Goal: Task Accomplishment & Management: Manage account settings

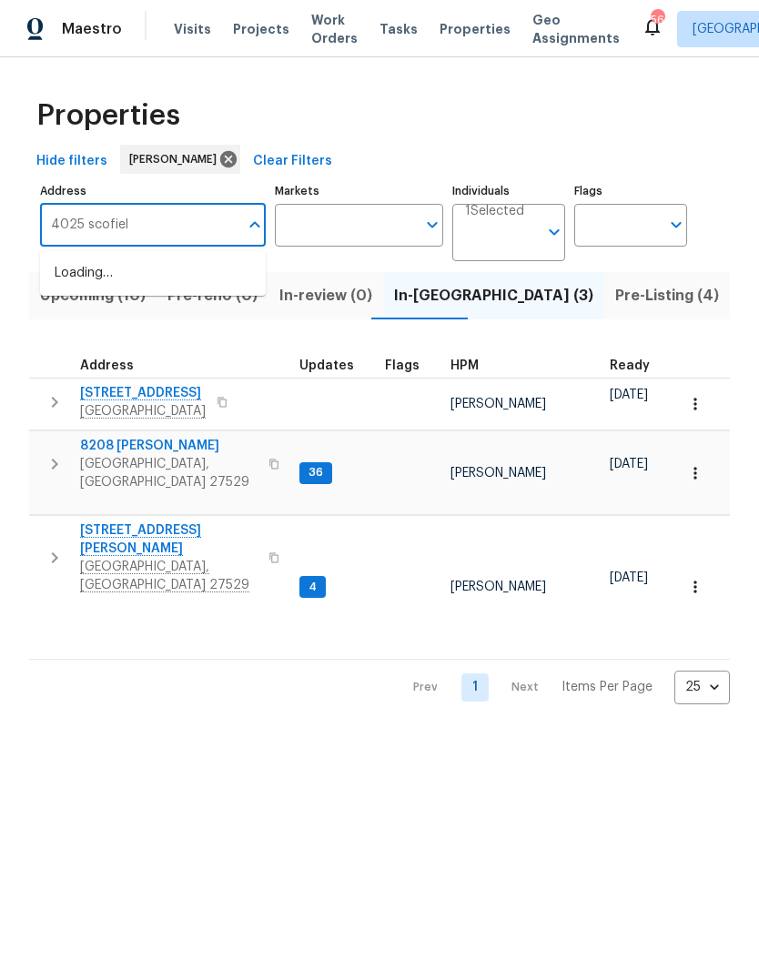
type input "4025 scofield"
click at [107, 286] on li "4025 Scofield Dr Raleigh NC 27610" at bounding box center [153, 283] width 226 height 50
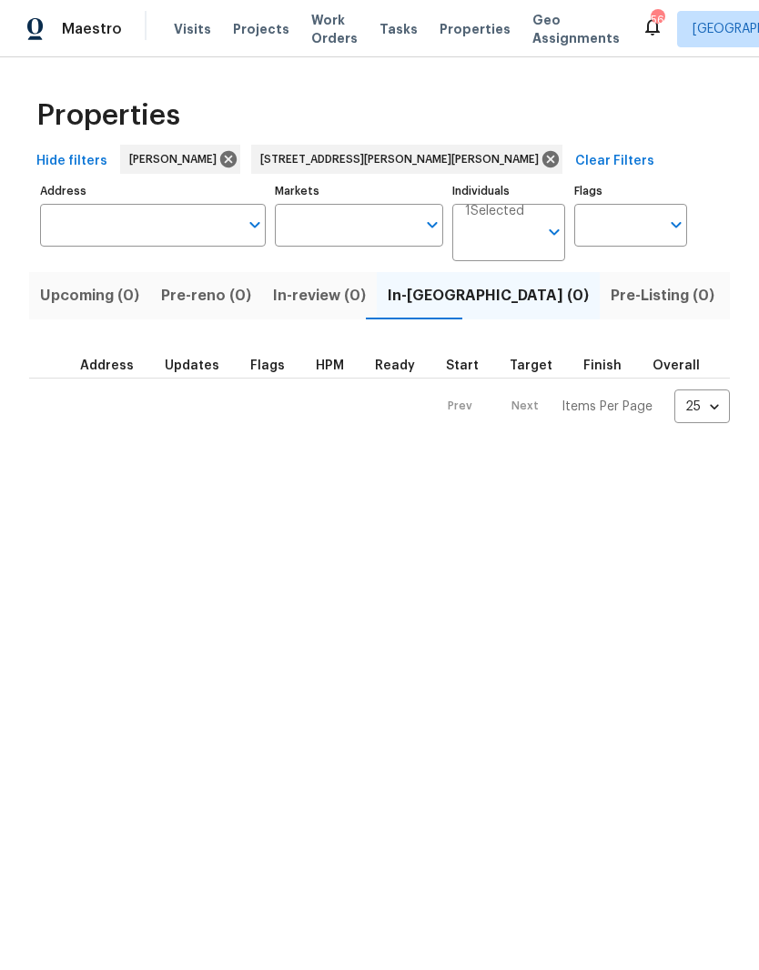
type input "4025 Scofield Dr Raleigh NC 27610"
click at [736, 300] on span "Listed (1)" at bounding box center [768, 295] width 65 height 25
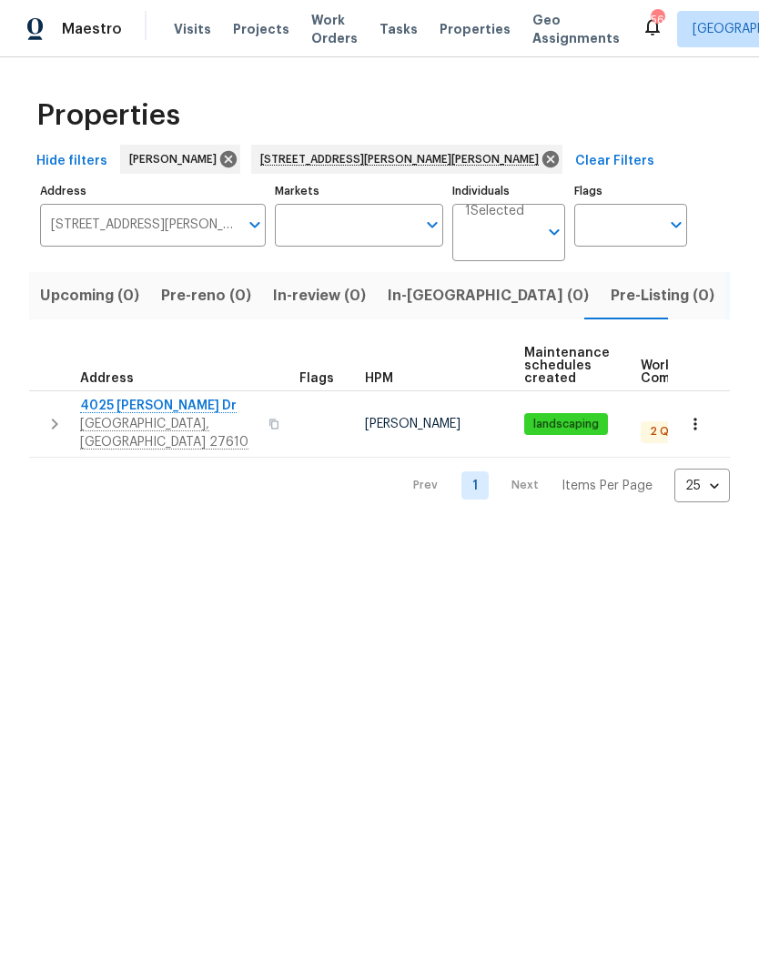
click at [699, 421] on icon "button" at bounding box center [695, 424] width 18 height 18
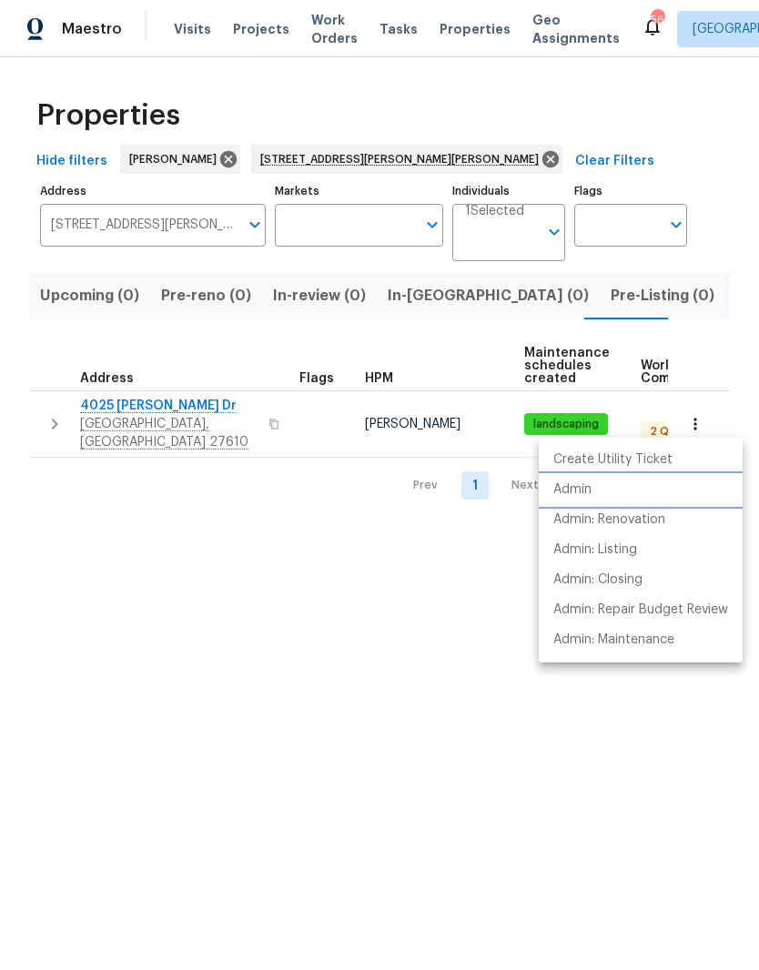
click at [652, 491] on li "Admin" at bounding box center [640, 490] width 204 height 30
click at [652, 494] on li "Admin" at bounding box center [640, 490] width 204 height 30
click at [156, 408] on div at bounding box center [379, 485] width 759 height 970
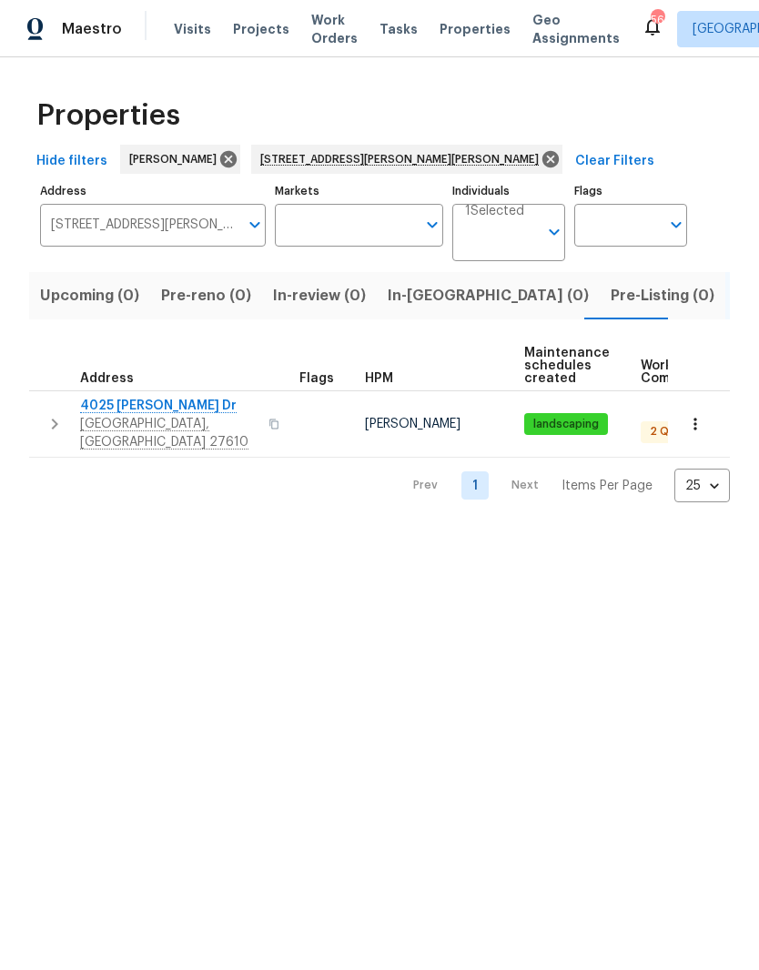
click at [108, 414] on span "4025 [PERSON_NAME] Dr" at bounding box center [168, 406] width 177 height 18
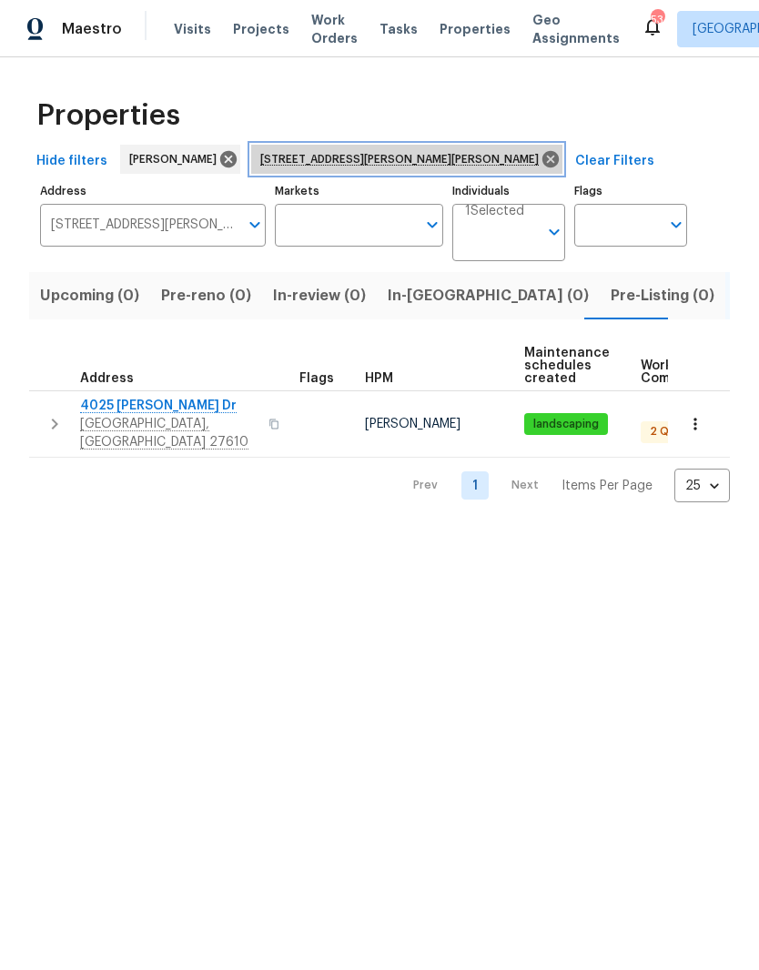
click at [422, 154] on span "[STREET_ADDRESS][PERSON_NAME][PERSON_NAME]" at bounding box center [403, 159] width 286 height 18
click at [542, 160] on icon at bounding box center [550, 159] width 16 height 16
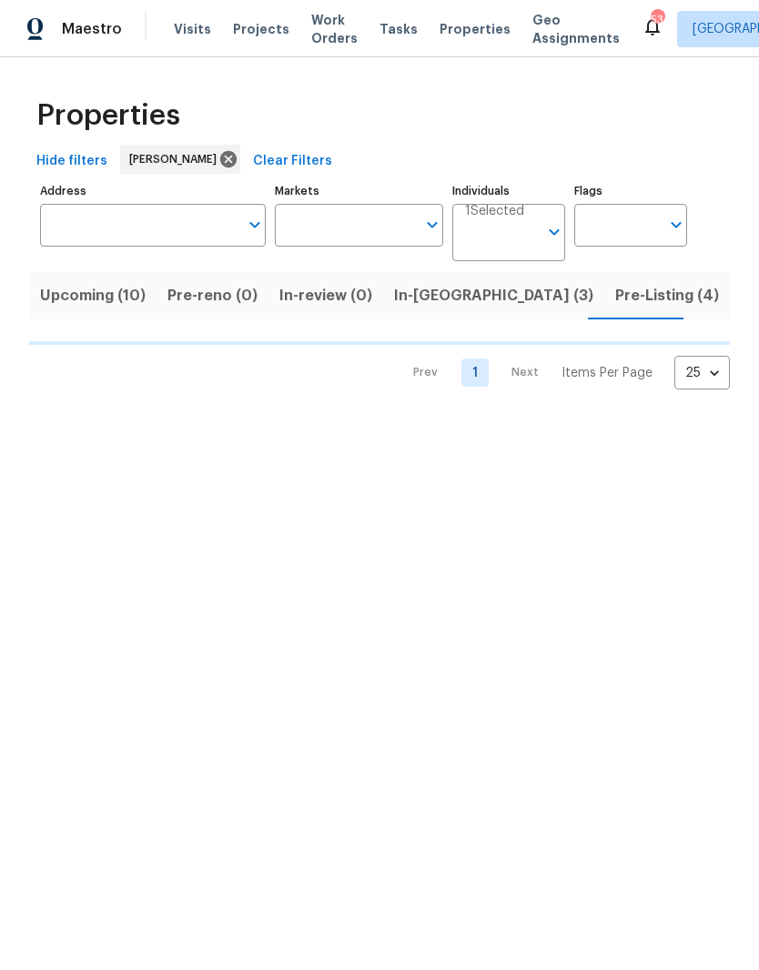
click at [75, 303] on span "Upcoming (10)" at bounding box center [92, 295] width 105 height 25
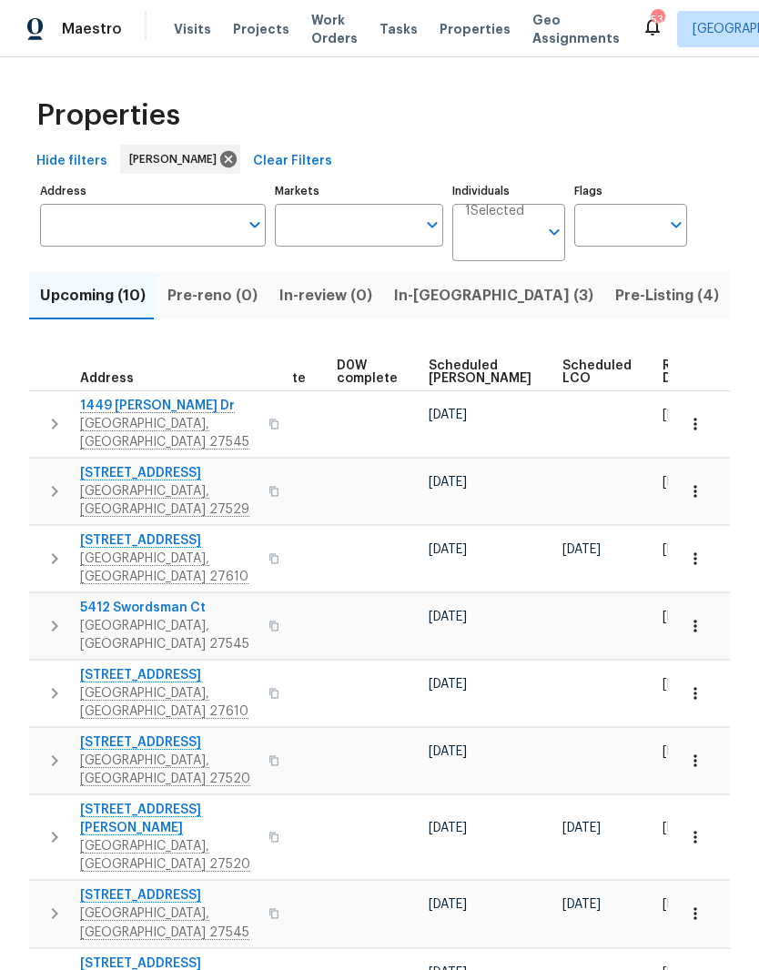
scroll to position [0, 457]
click at [663, 374] on span "Ready Date" at bounding box center [683, 371] width 40 height 25
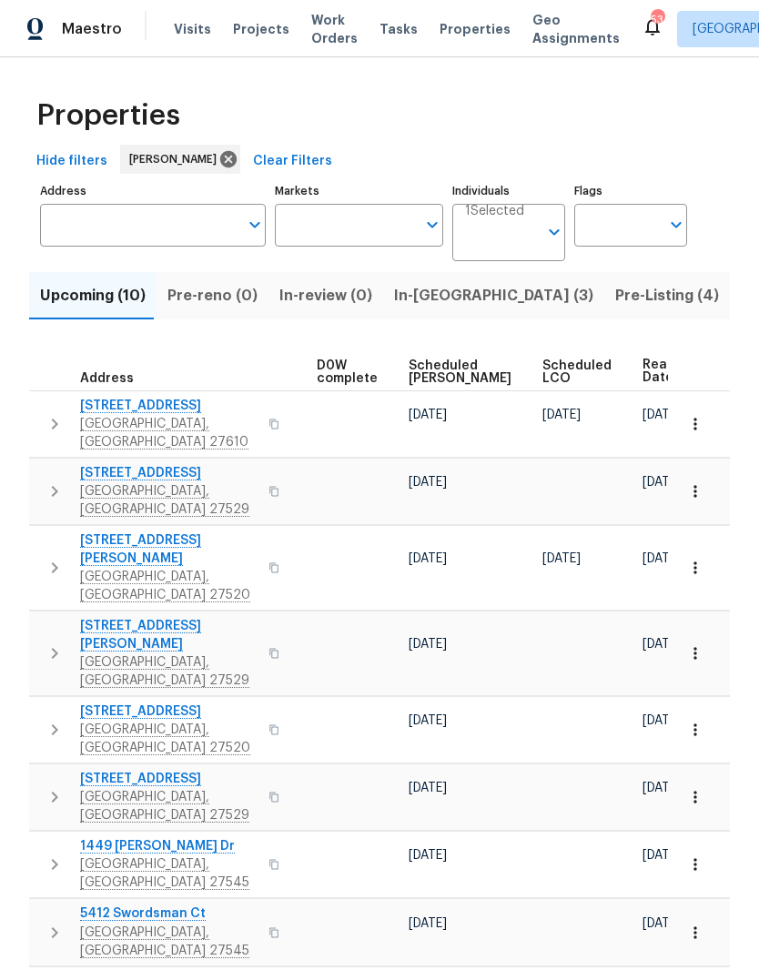
scroll to position [0, 477]
click at [698, 421] on icon "button" at bounding box center [695, 424] width 18 height 18
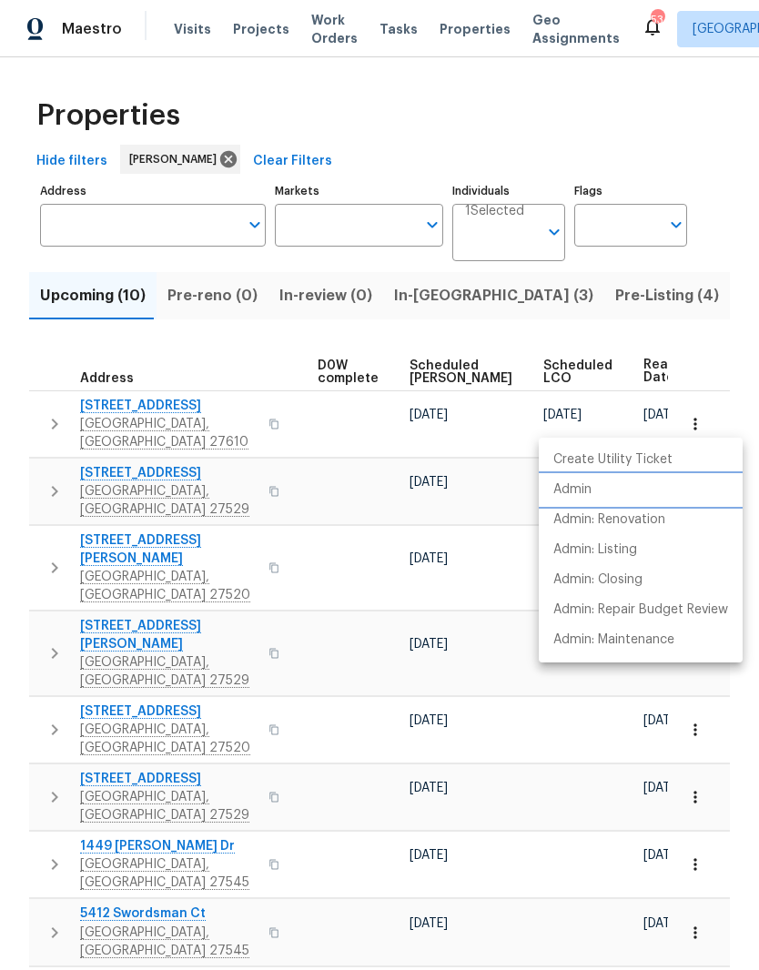
click at [596, 488] on li "Admin" at bounding box center [640, 490] width 204 height 30
click at [437, 306] on div at bounding box center [379, 485] width 759 height 970
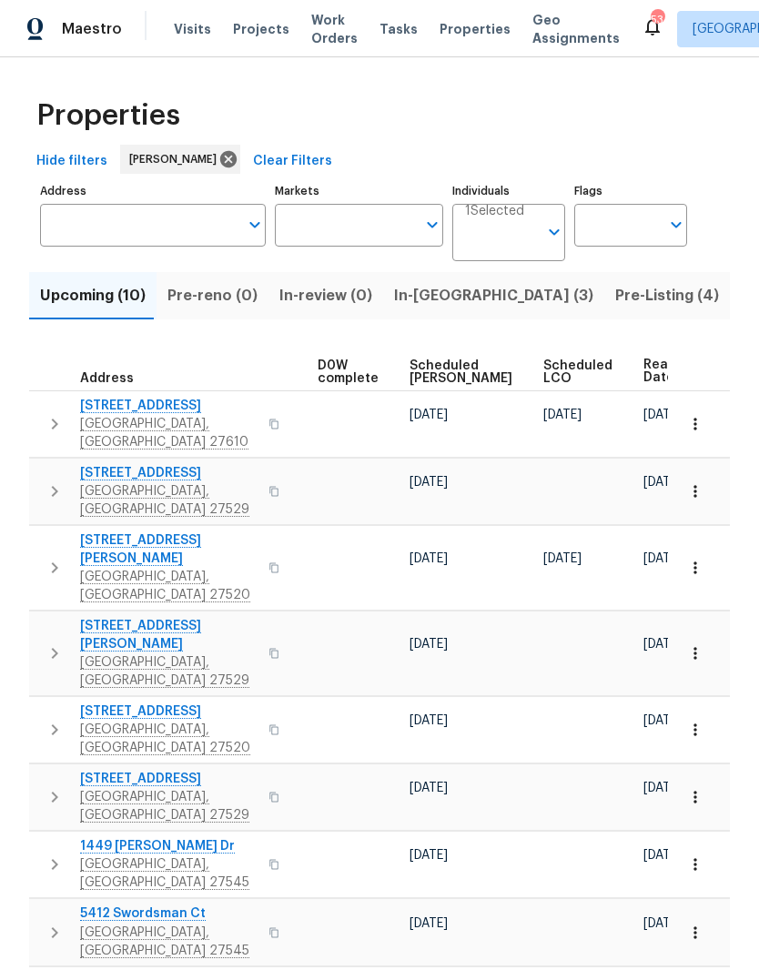
click at [432, 291] on span "In-reno (3)" at bounding box center [493, 295] width 199 height 25
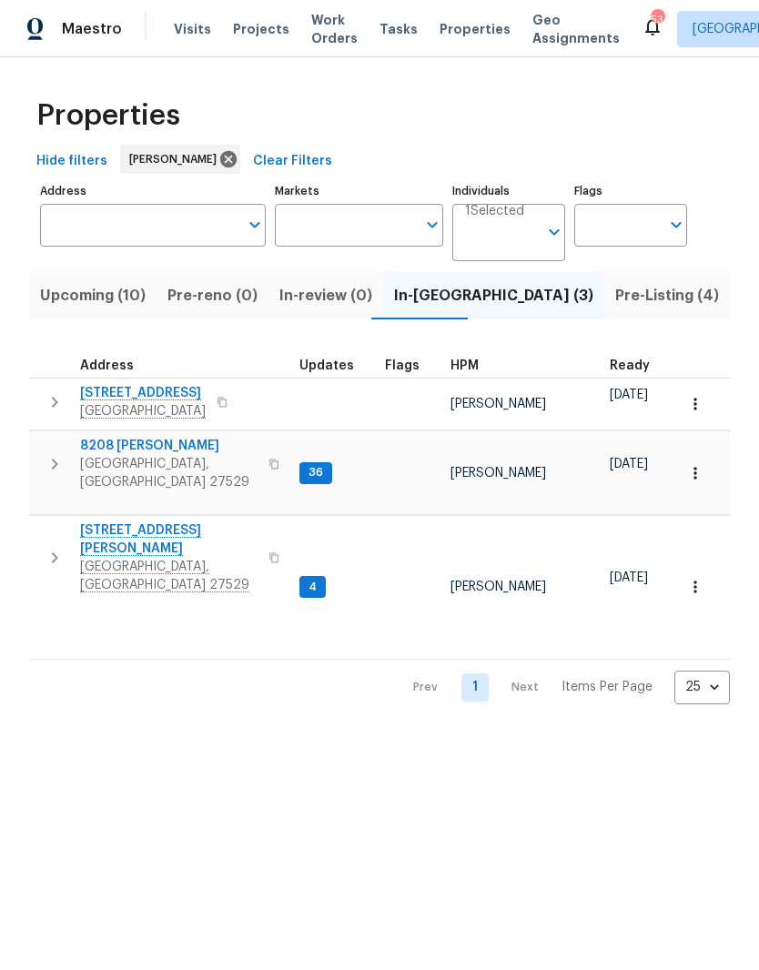
click at [142, 521] on span "3817 Cason St" at bounding box center [168, 539] width 177 height 36
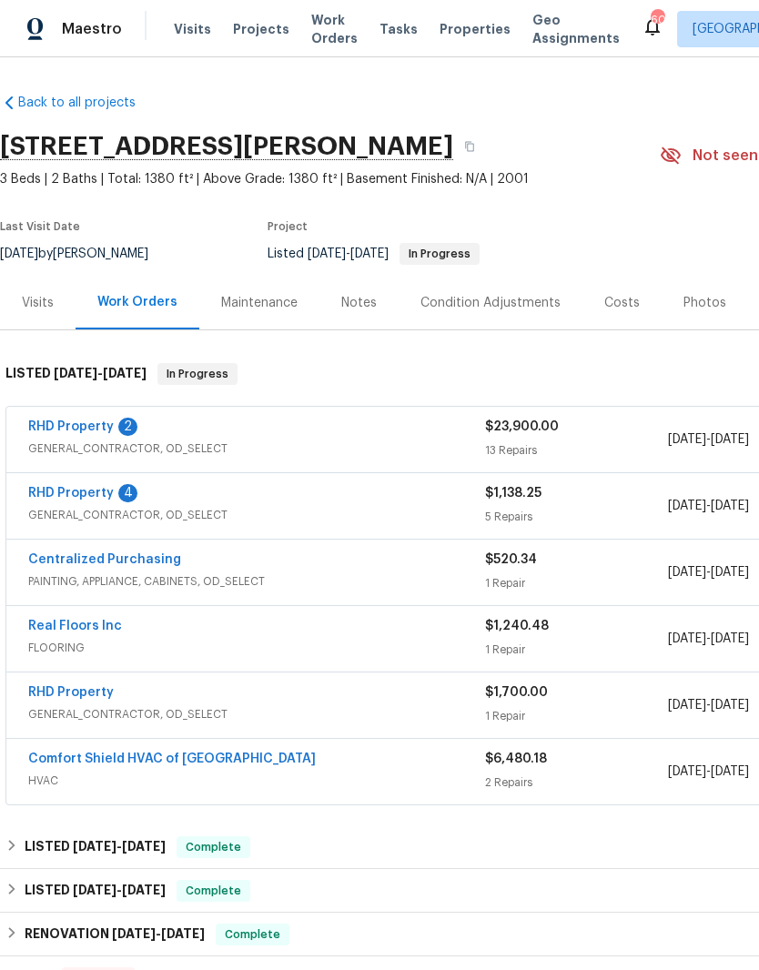
click at [700, 309] on div "Photos" at bounding box center [704, 303] width 43 height 18
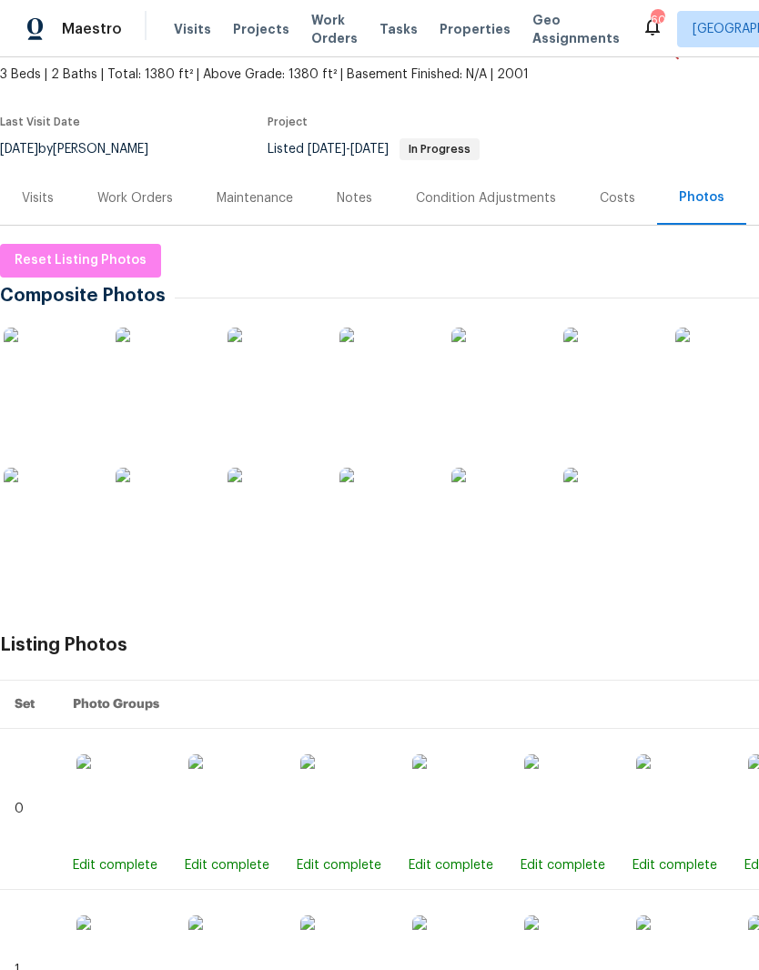
scroll to position [87, 5]
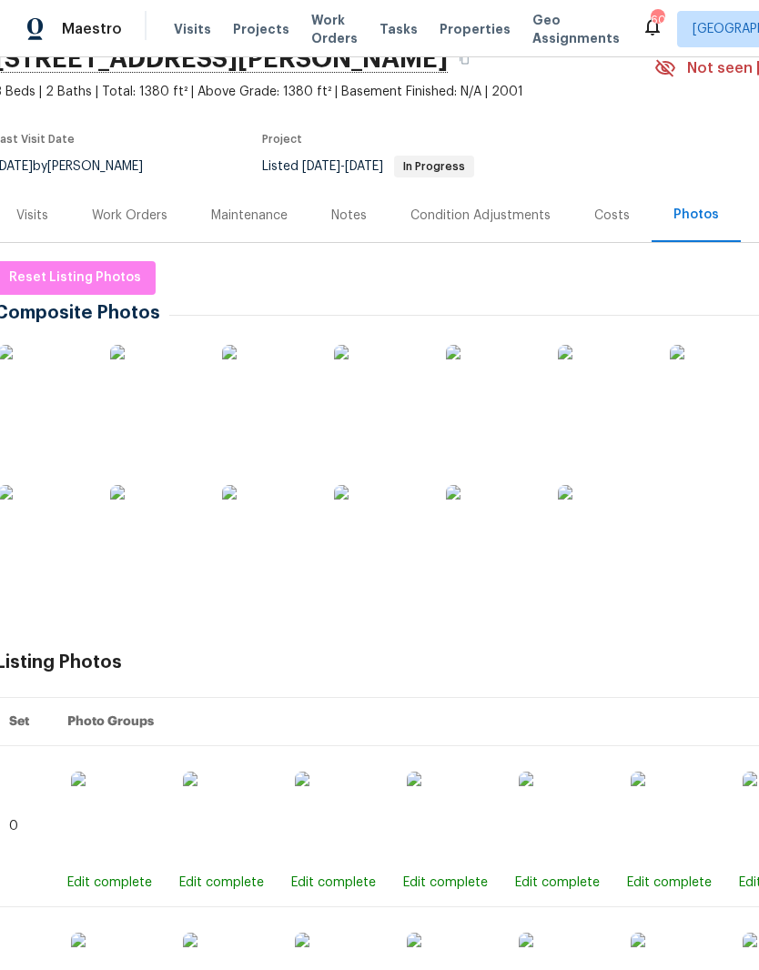
click at [59, 399] on img at bounding box center [43, 390] width 91 height 91
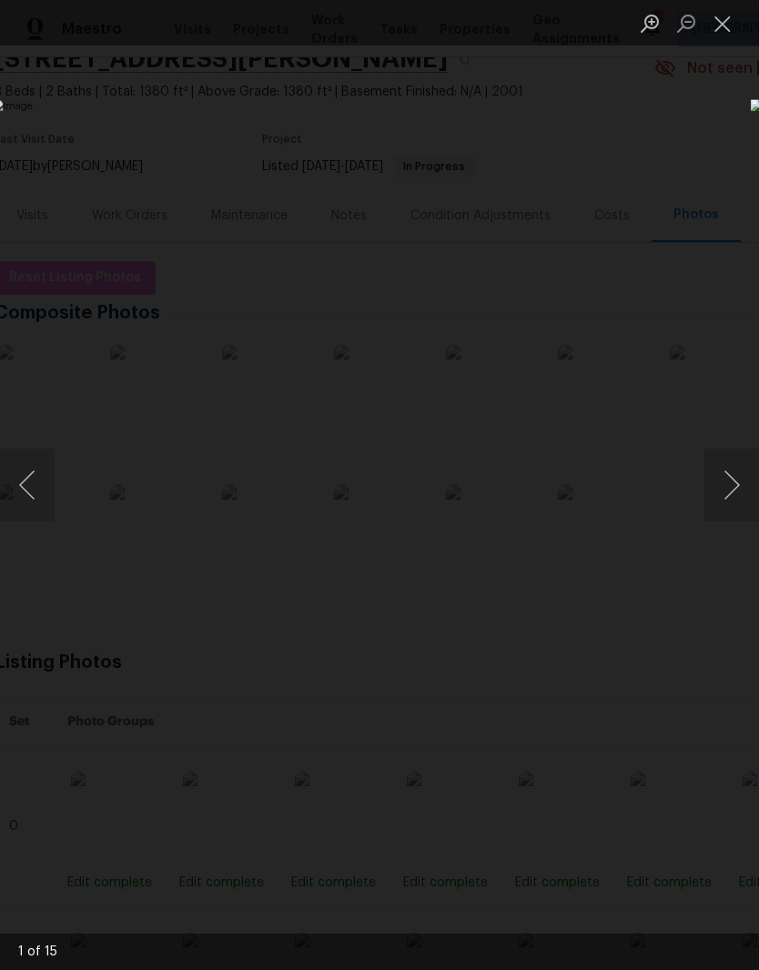
click at [718, 491] on button "Next image" at bounding box center [731, 484] width 55 height 73
click at [729, 27] on button "Close lightbox" at bounding box center [722, 23] width 36 height 32
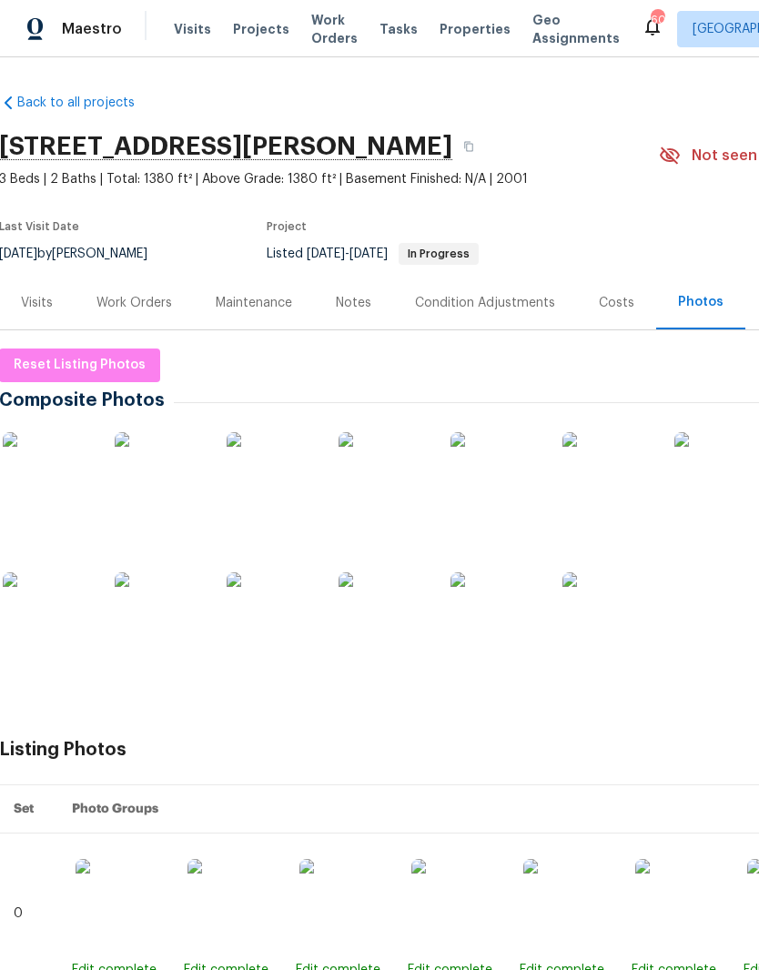
scroll to position [0, 1]
click at [158, 306] on div "Work Orders" at bounding box center [133, 303] width 75 height 18
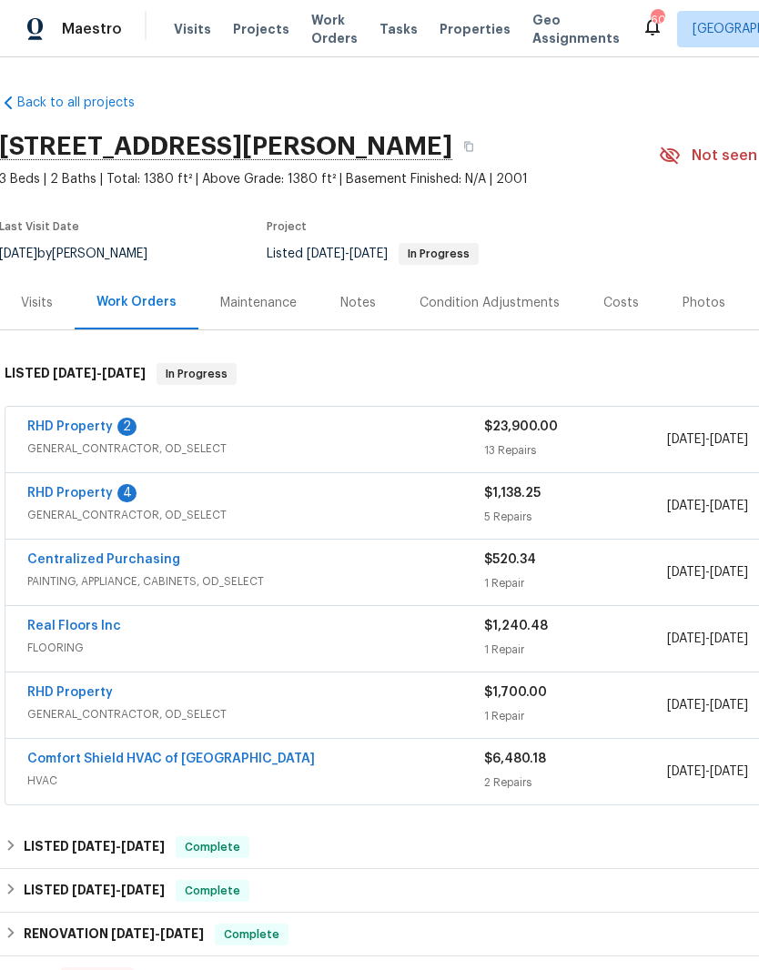
click at [48, 431] on link "RHD Property" at bounding box center [69, 426] width 85 height 13
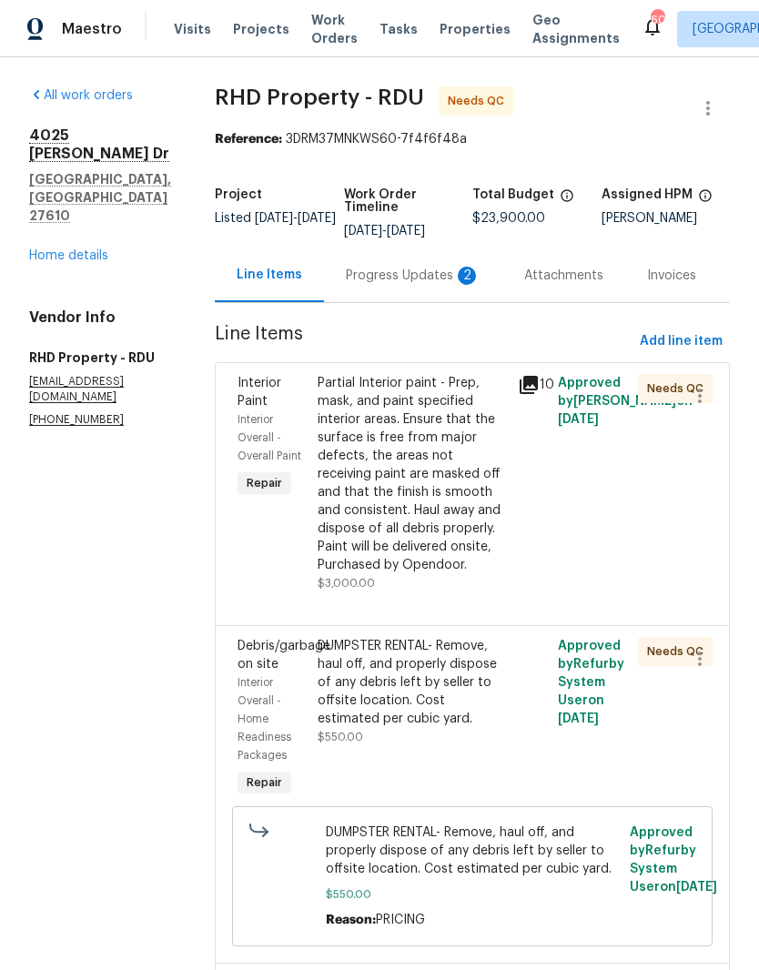
click at [507, 552] on div "Partial Interior paint - Prep, mask, and paint specified interior areas. Ensure…" at bounding box center [411, 474] width 189 height 200
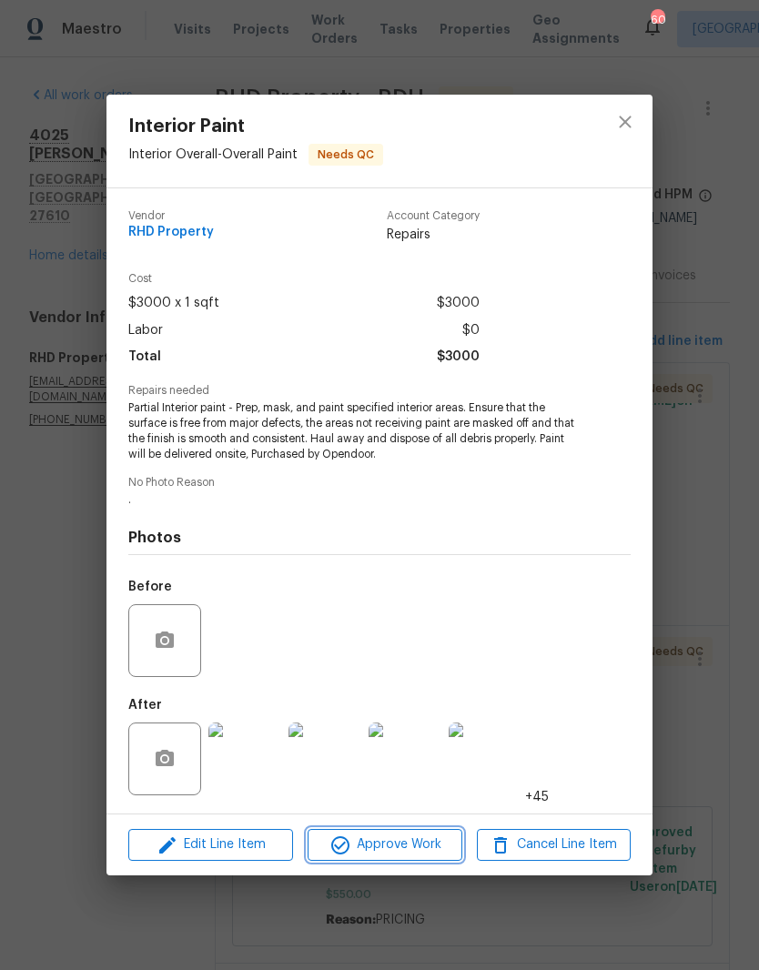
click at [419, 839] on span "Approve Work" at bounding box center [384, 844] width 143 height 23
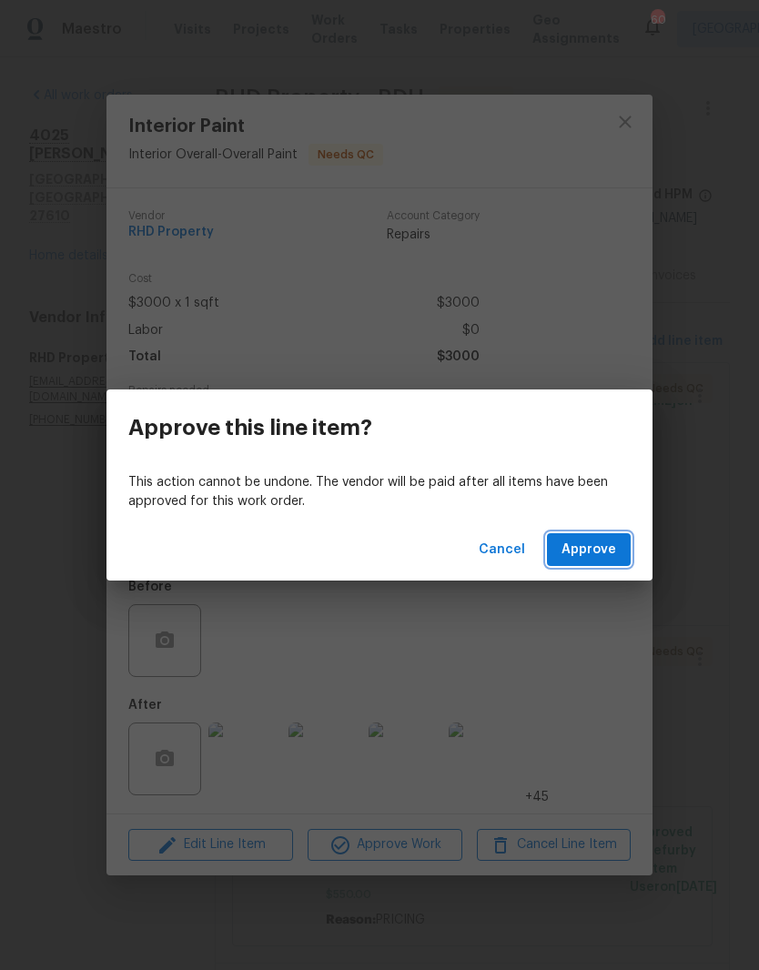
click at [623, 555] on button "Approve" at bounding box center [589, 550] width 84 height 34
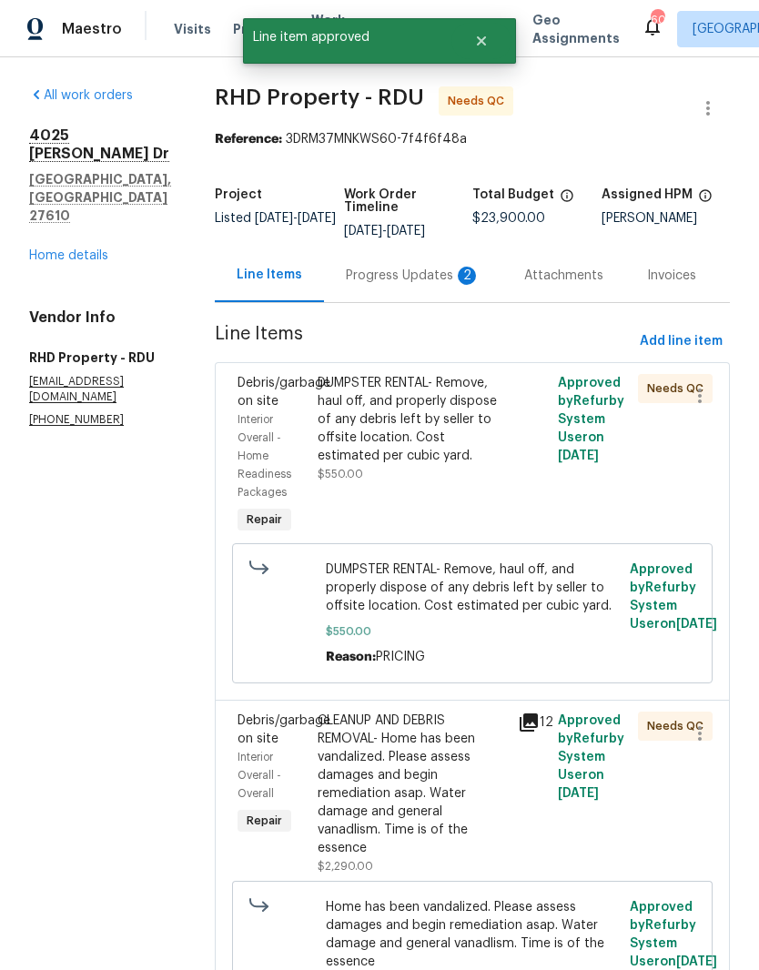
click at [504, 519] on div "DUMPSTER RENTAL- Remove, haul off, and properly dispose of any debris left by s…" at bounding box center [412, 455] width 200 height 175
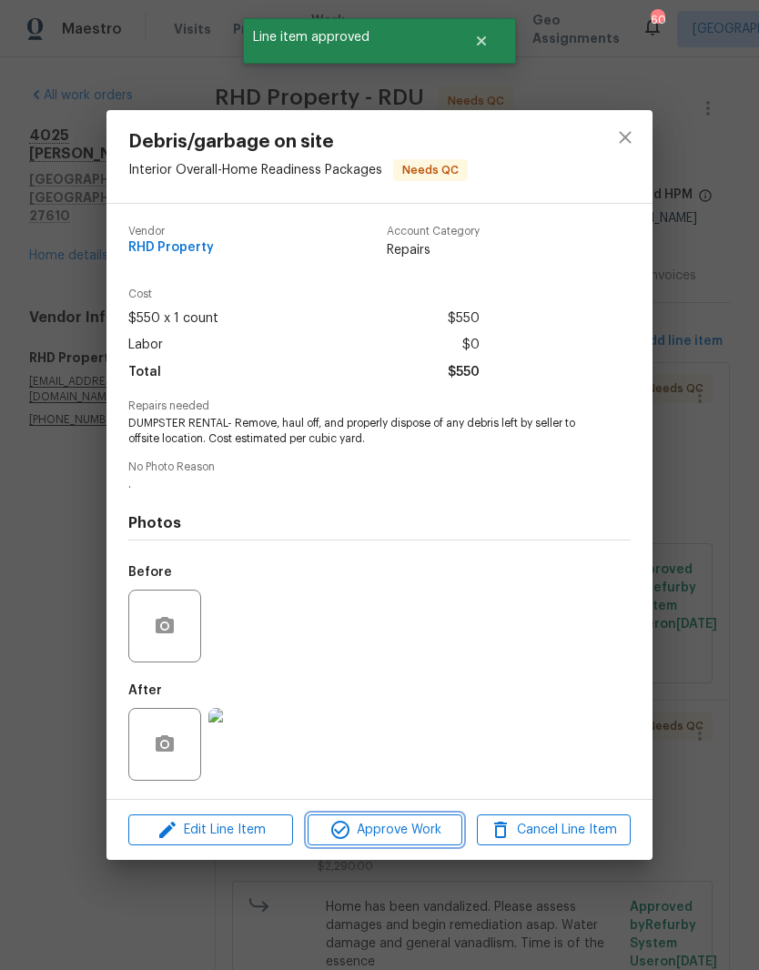
click at [419, 836] on span "Approve Work" at bounding box center [384, 830] width 143 height 23
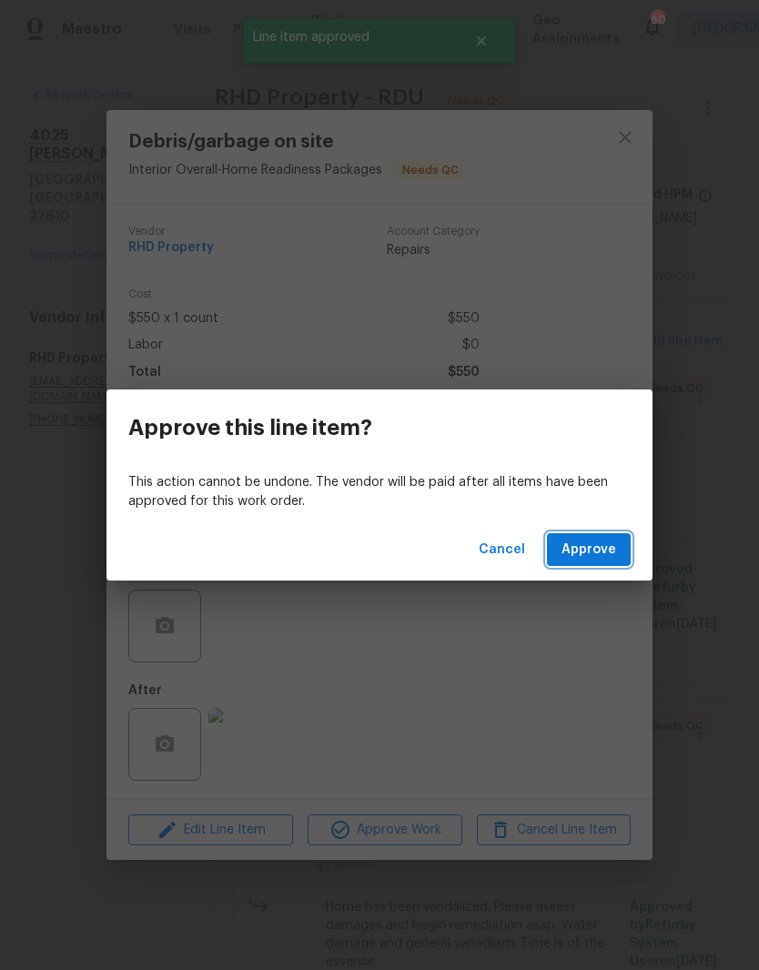
click at [614, 558] on span "Approve" at bounding box center [588, 549] width 55 height 23
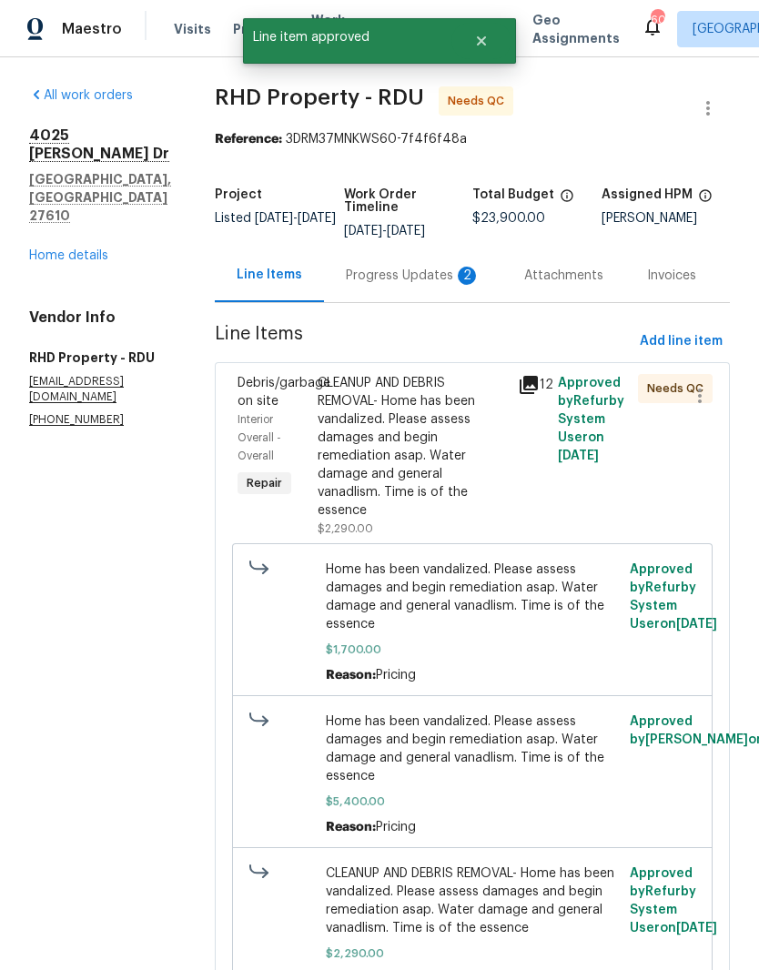
click at [493, 507] on div "CLEANUP AND DEBRIS REMOVAL- Home has been vandalized. Please assess damages and…" at bounding box center [411, 447] width 189 height 146
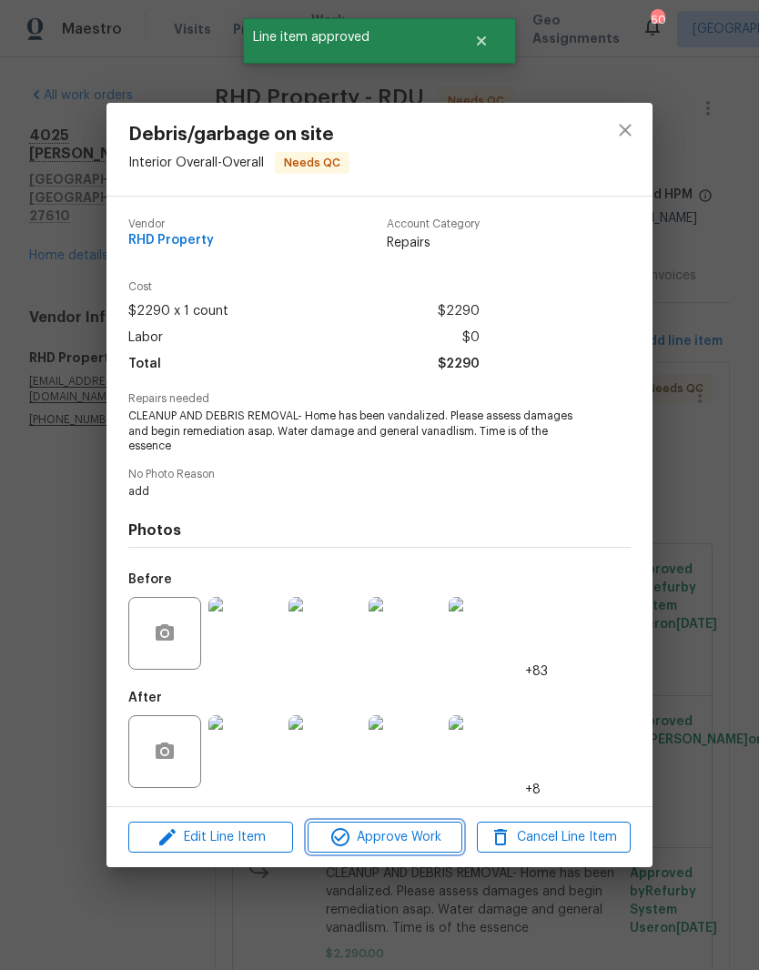
click at [424, 836] on span "Approve Work" at bounding box center [384, 837] width 143 height 23
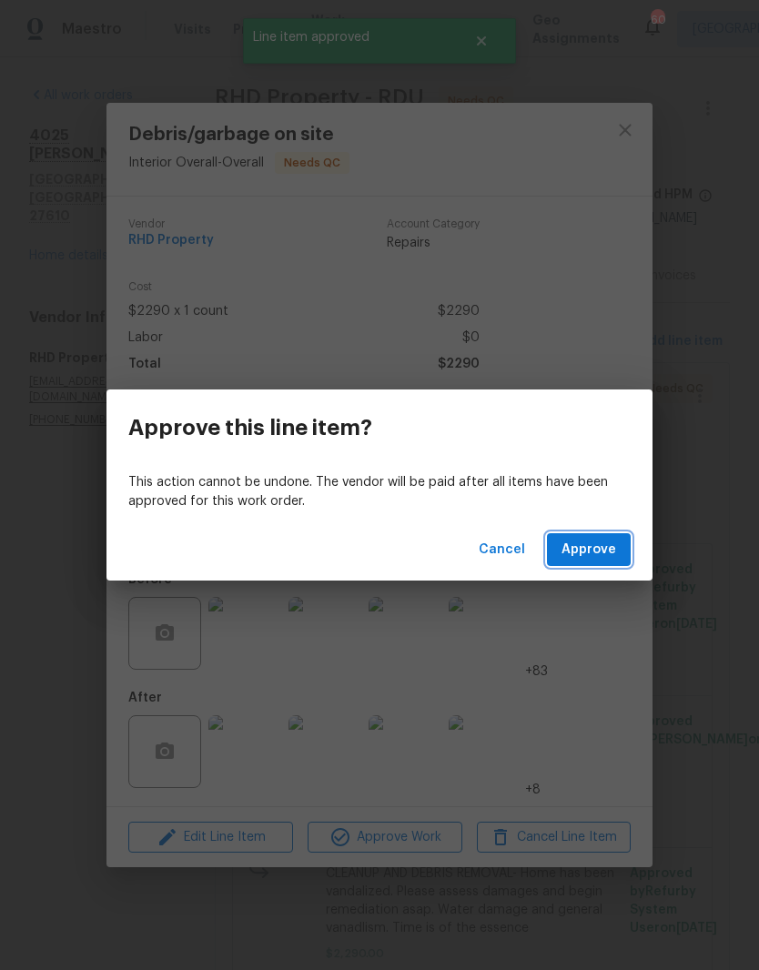
click at [616, 552] on button "Approve" at bounding box center [589, 550] width 84 height 34
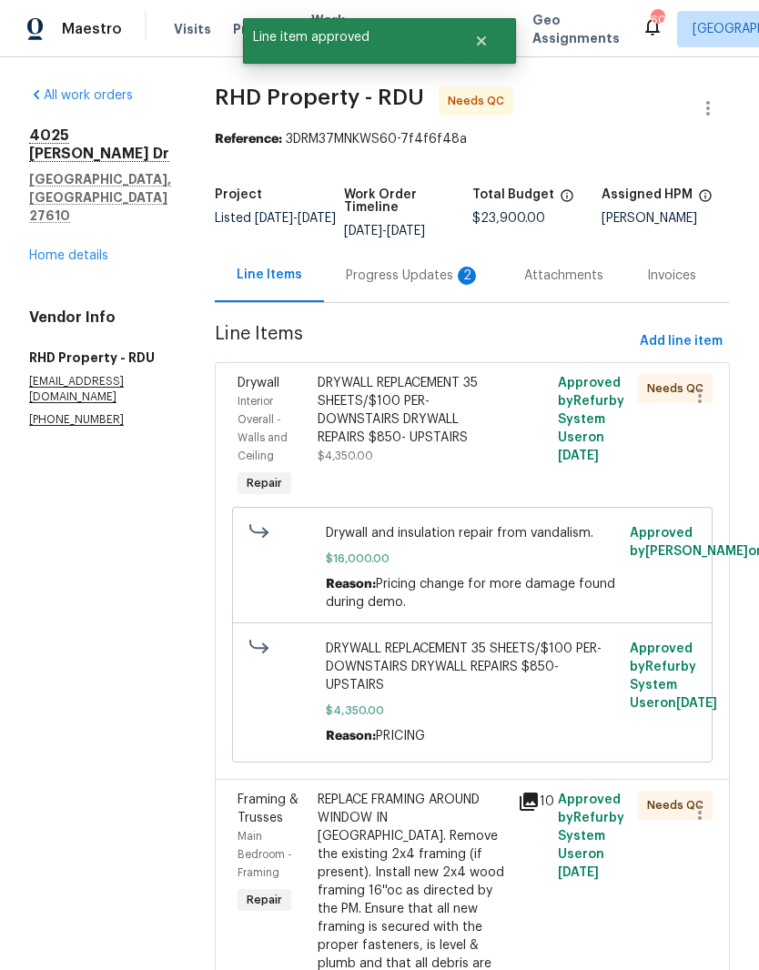
click at [455, 447] on div "DRYWALL REPLACEMENT 35 SHEETS/$100 PER- DOWNSTAIRS DRYWALL REPAIRS $850- UPSTAI…" at bounding box center [411, 410] width 189 height 73
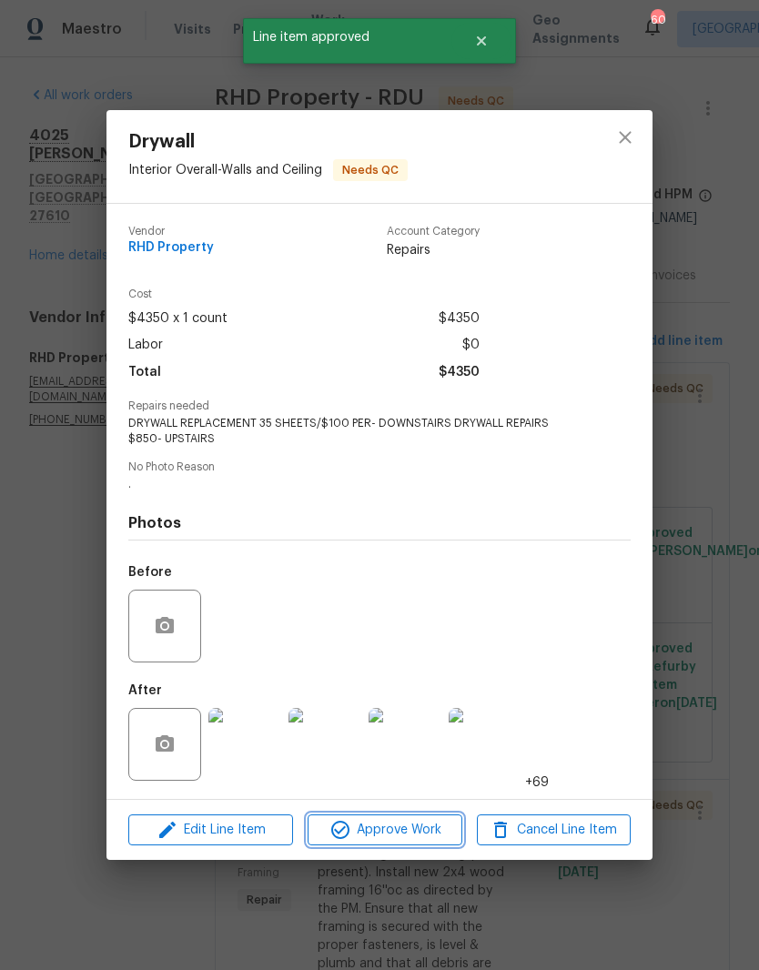
click at [405, 825] on span "Approve Work" at bounding box center [384, 830] width 143 height 23
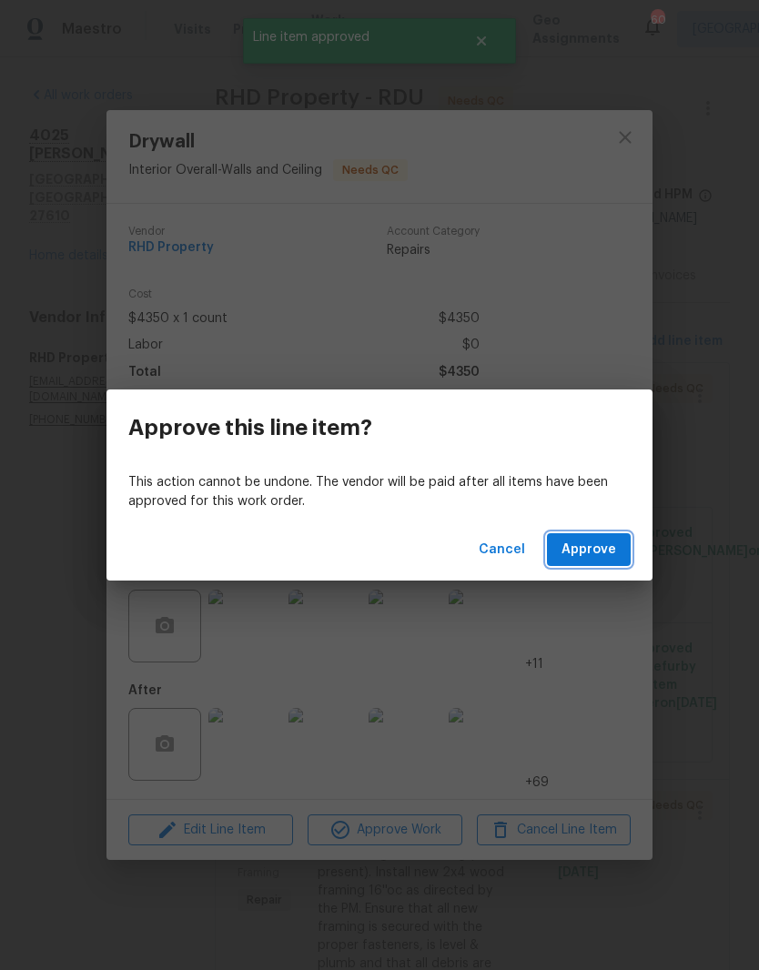
click at [622, 543] on button "Approve" at bounding box center [589, 550] width 84 height 34
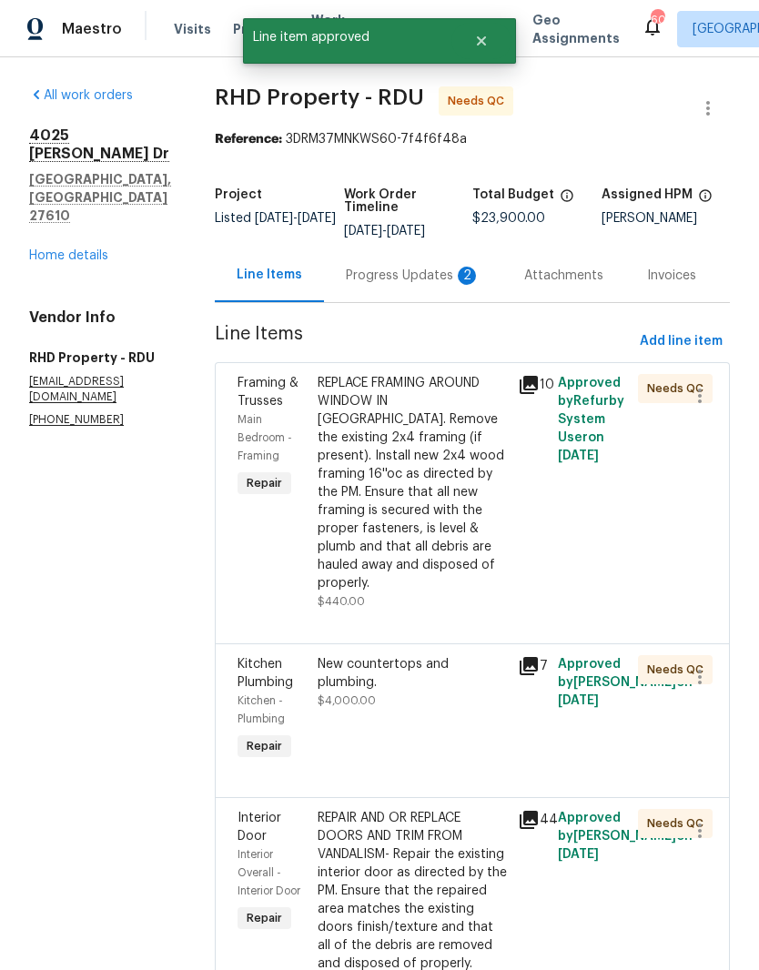
click at [457, 461] on div "REPLACE FRAMING AROUND WINDOW IN MADYER BEDROOM. Remove the existing 2x4 framin…" at bounding box center [411, 483] width 189 height 218
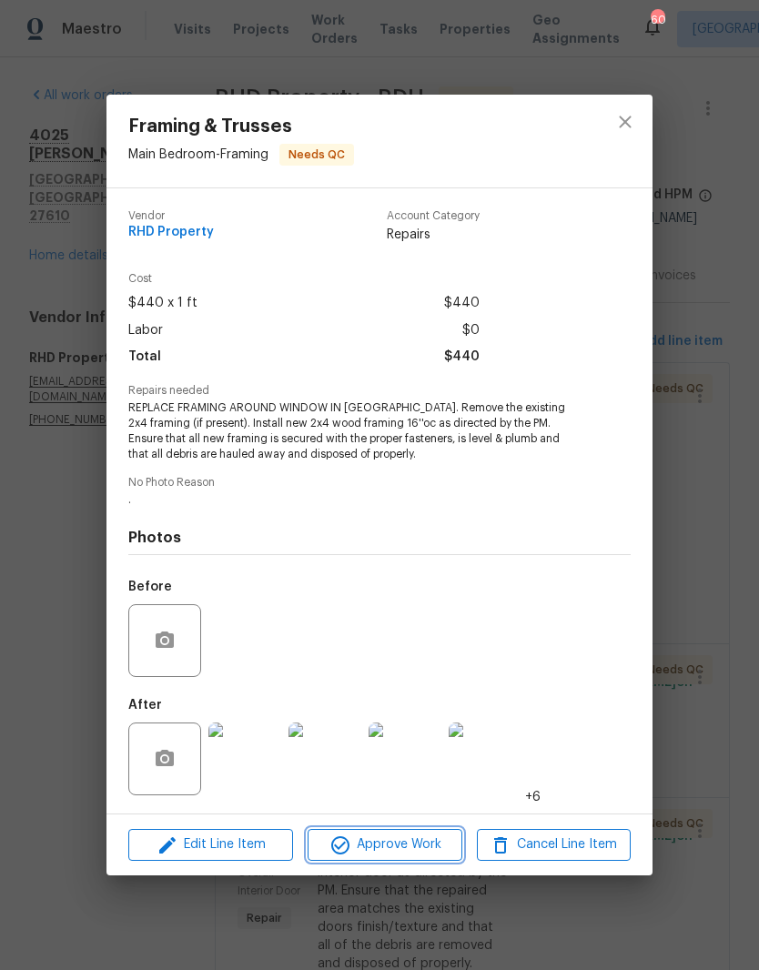
click at [422, 850] on span "Approve Work" at bounding box center [384, 844] width 143 height 23
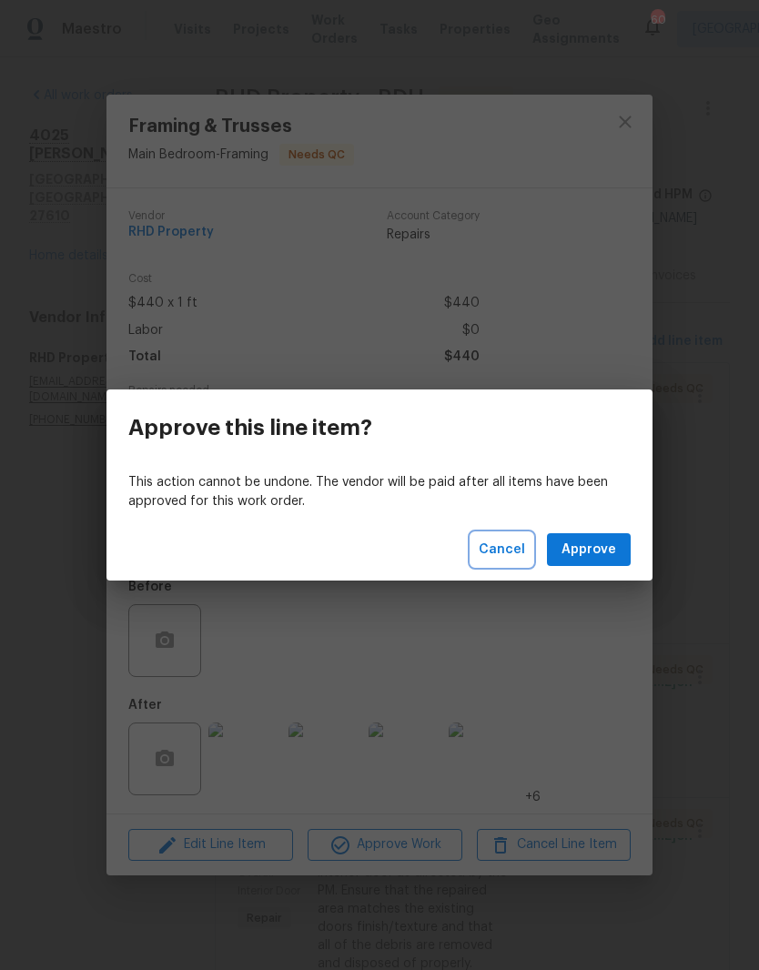
click at [507, 557] on span "Cancel" at bounding box center [501, 549] width 46 height 23
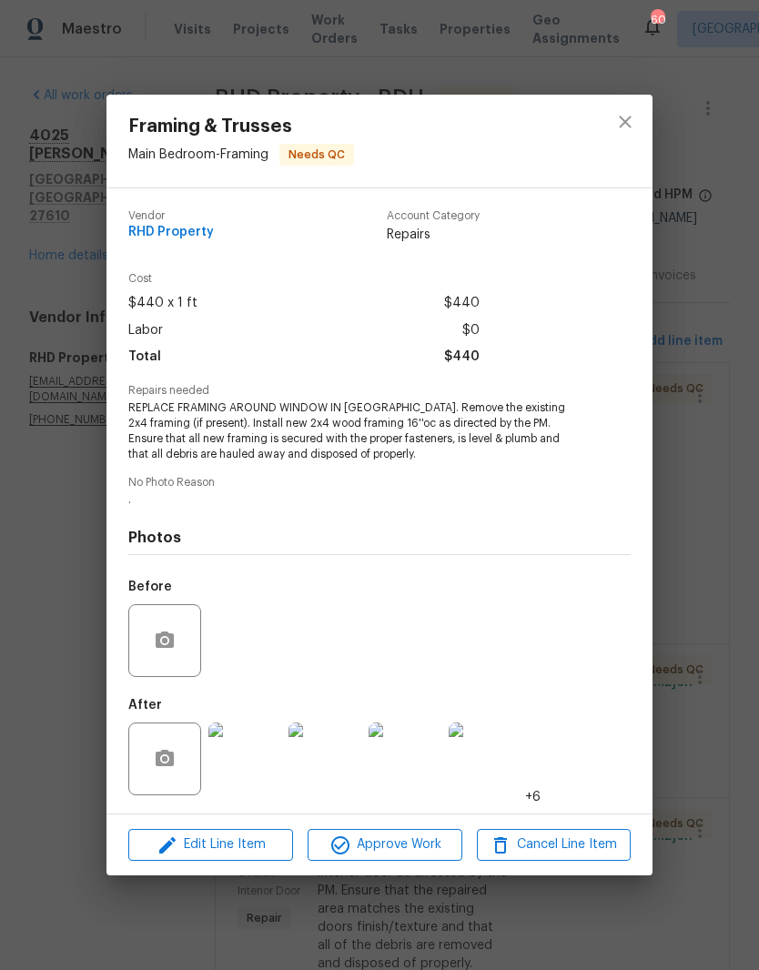
click at [243, 768] on img at bounding box center [244, 758] width 73 height 73
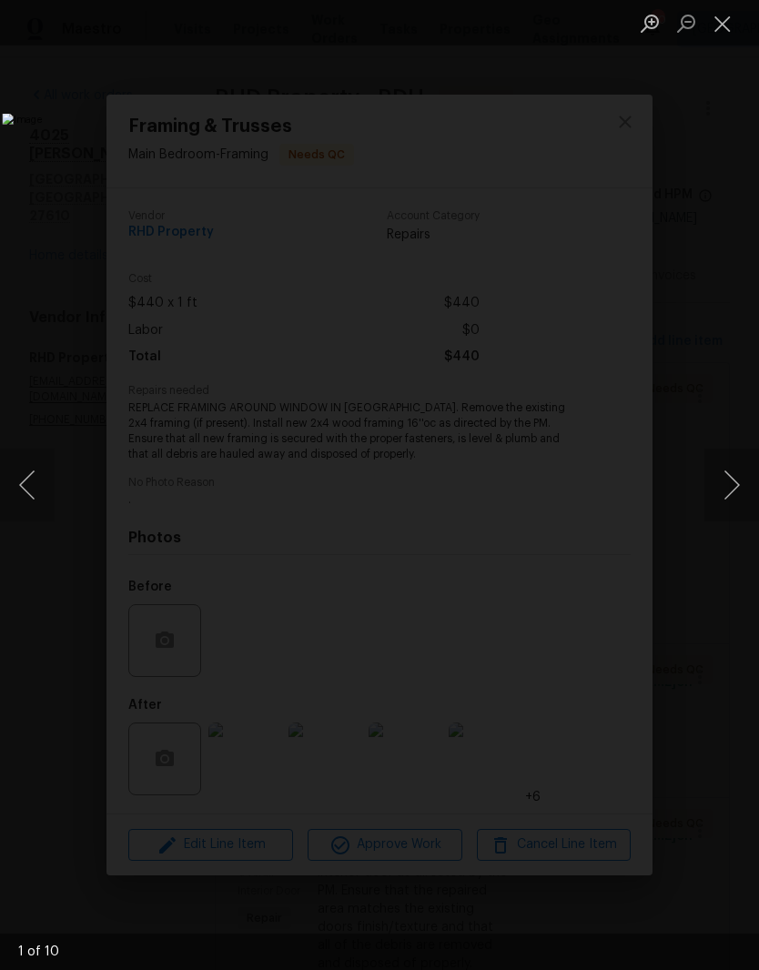
click at [735, 496] on button "Next image" at bounding box center [731, 484] width 55 height 73
click at [729, 32] on button "Close lightbox" at bounding box center [722, 23] width 36 height 32
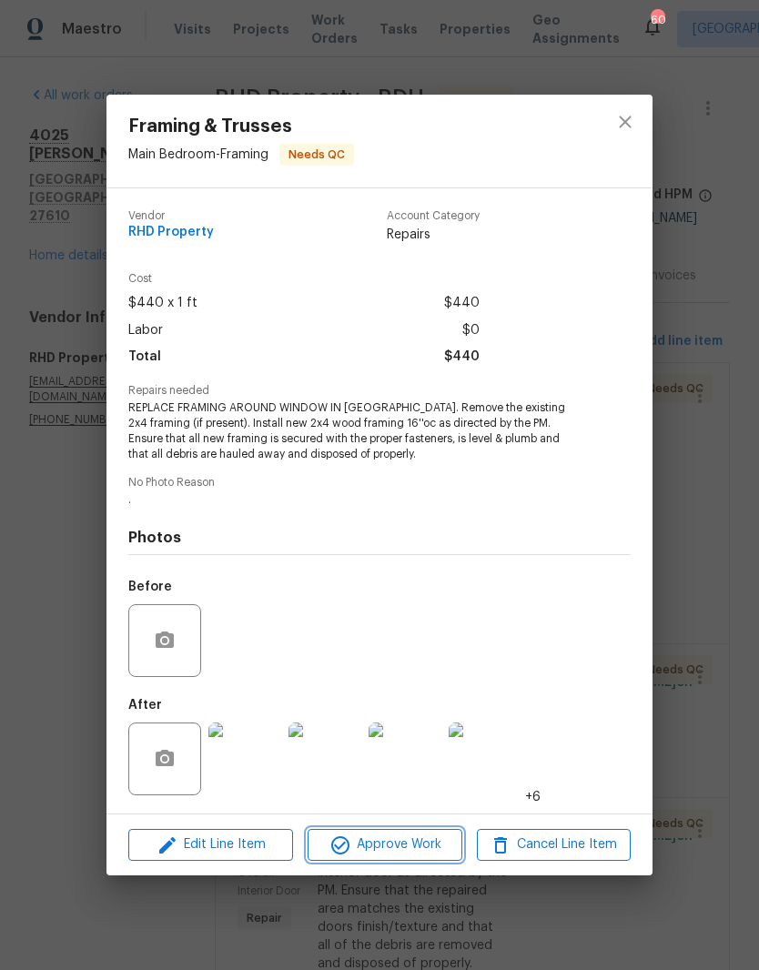
click at [438, 843] on span "Approve Work" at bounding box center [384, 844] width 143 height 23
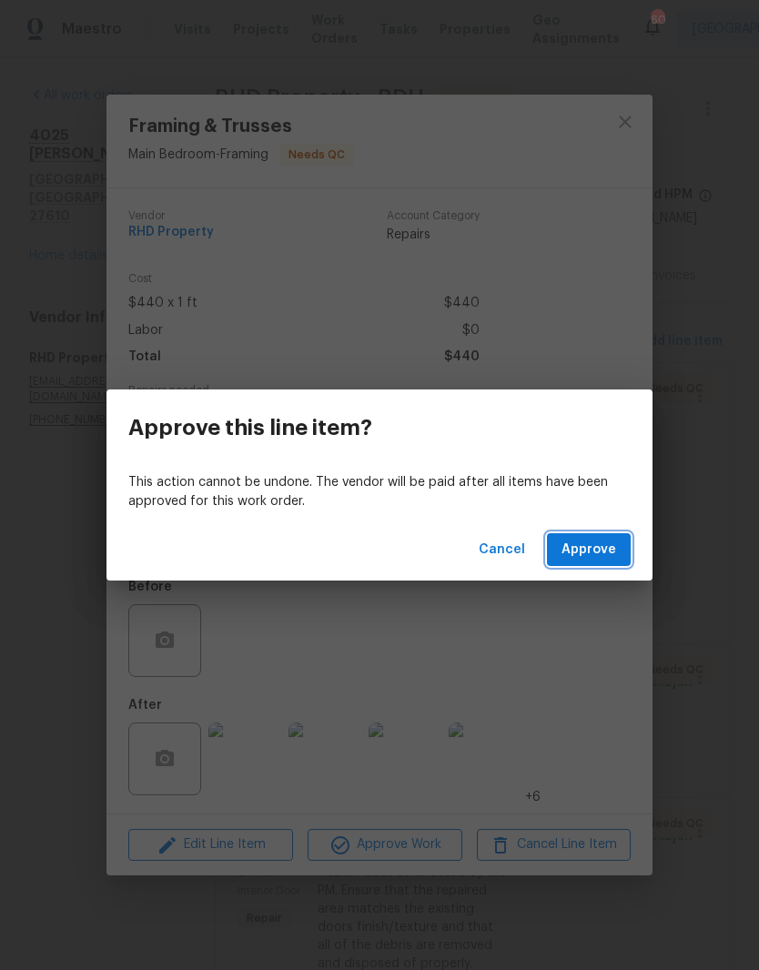
click at [603, 540] on span "Approve" at bounding box center [588, 549] width 55 height 23
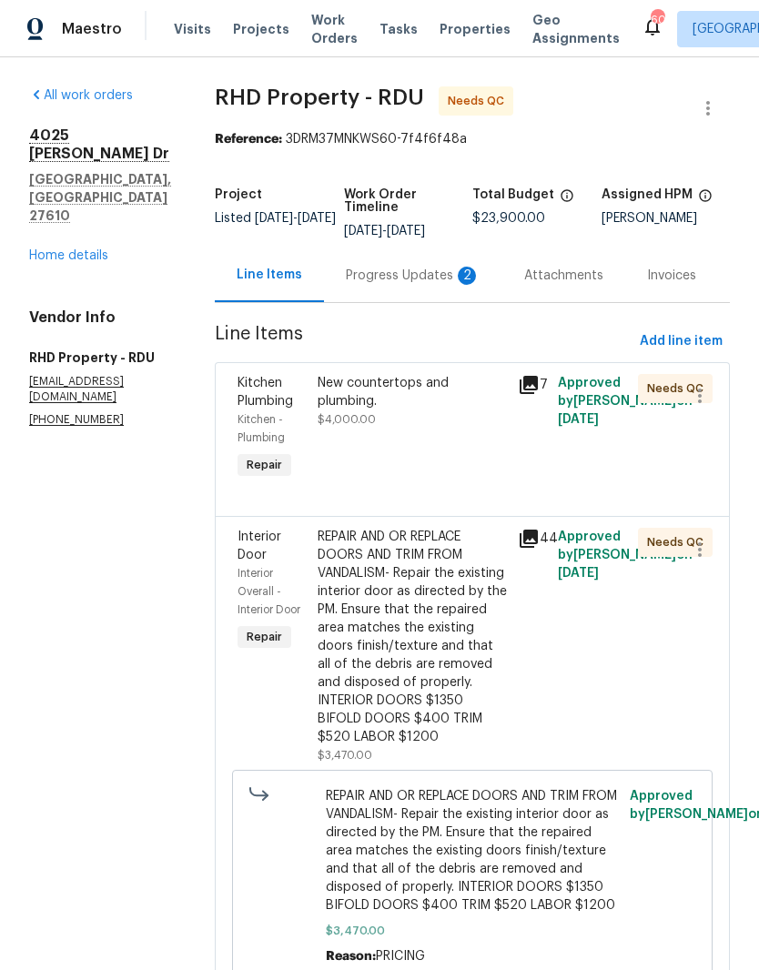
click at [459, 465] on div "New countertops and plumbing. $4,000.00" at bounding box center [412, 428] width 200 height 120
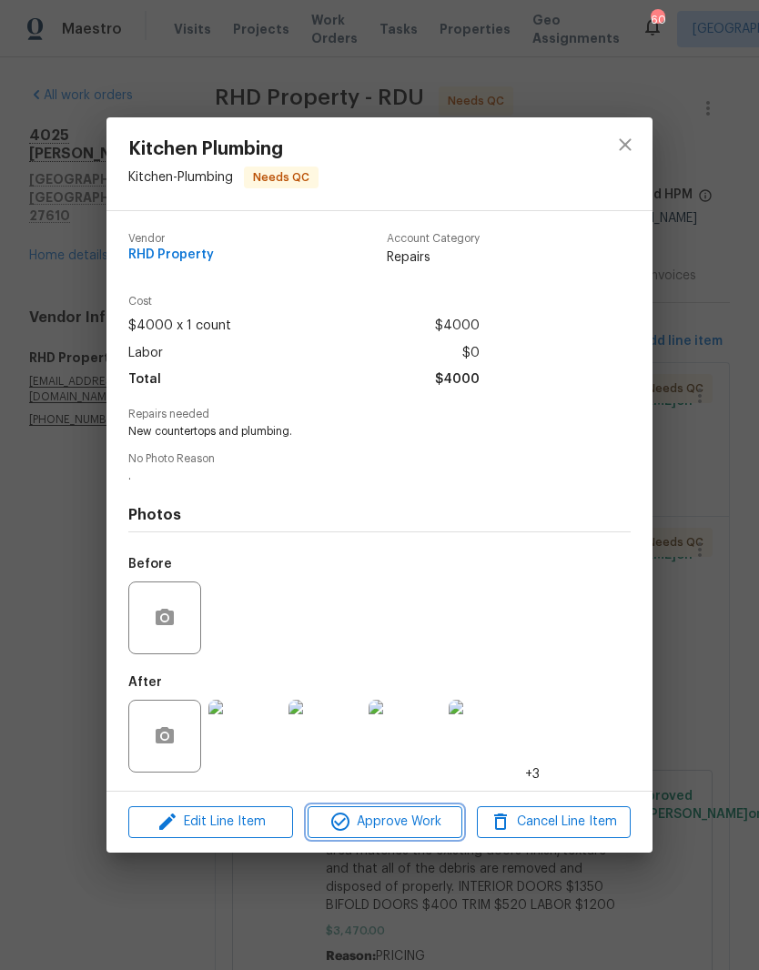
click at [417, 830] on span "Approve Work" at bounding box center [384, 821] width 143 height 23
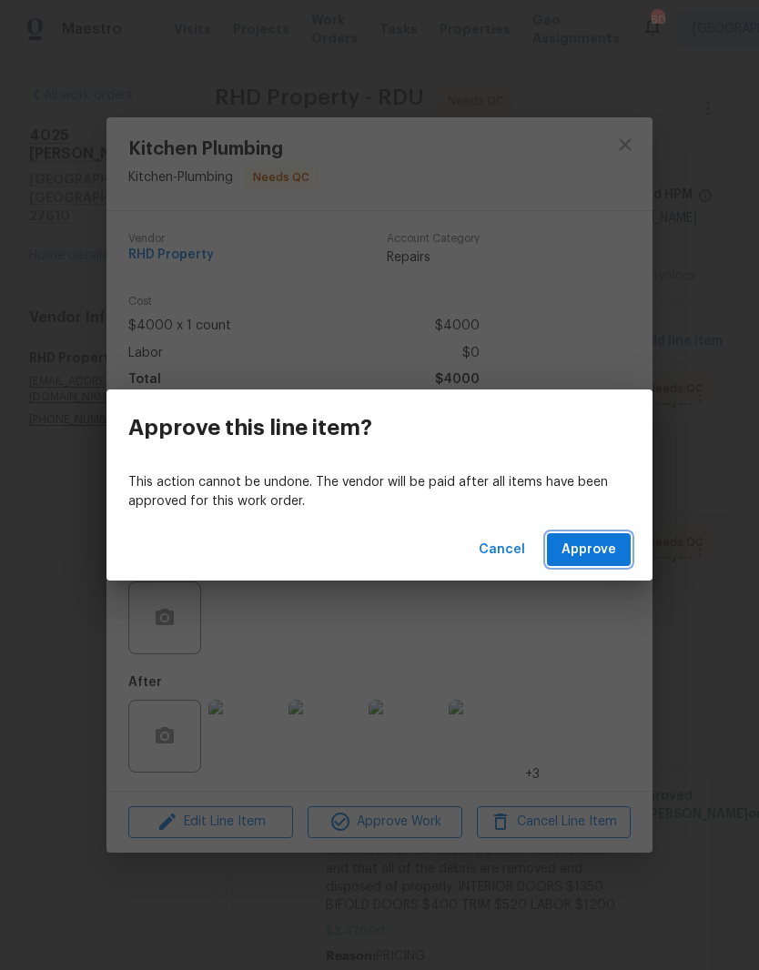
click at [618, 550] on button "Approve" at bounding box center [589, 550] width 84 height 34
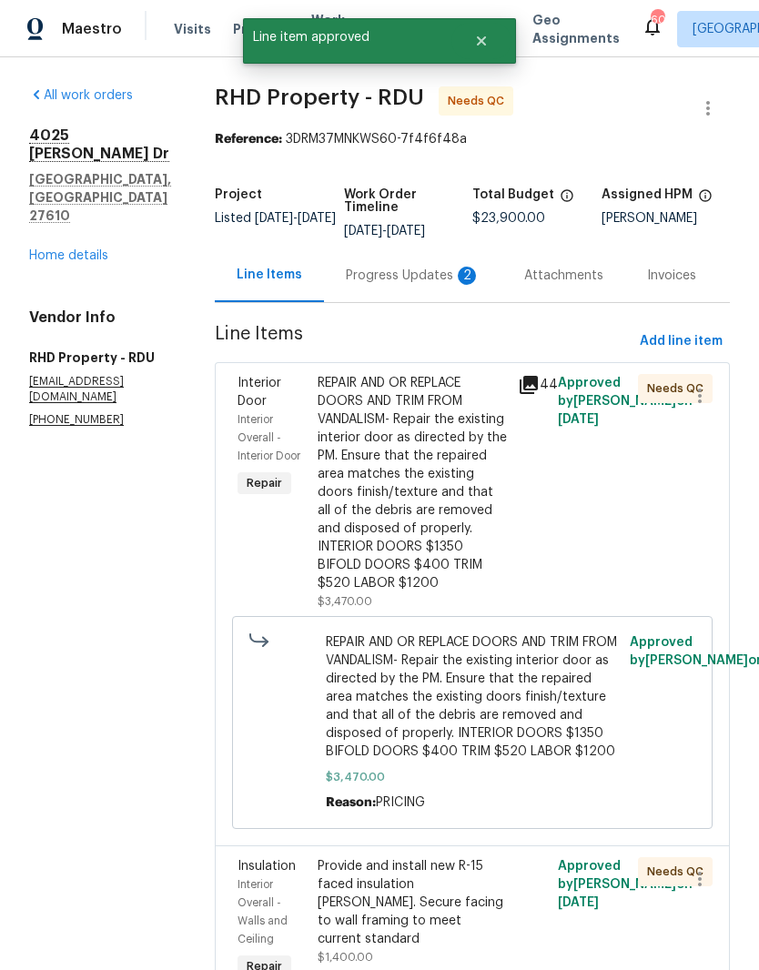
click at [446, 494] on div "REPAIR AND OR REPLACE DOORS AND TRIM FROM VANDALISM- Repair the existing interi…" at bounding box center [411, 483] width 189 height 218
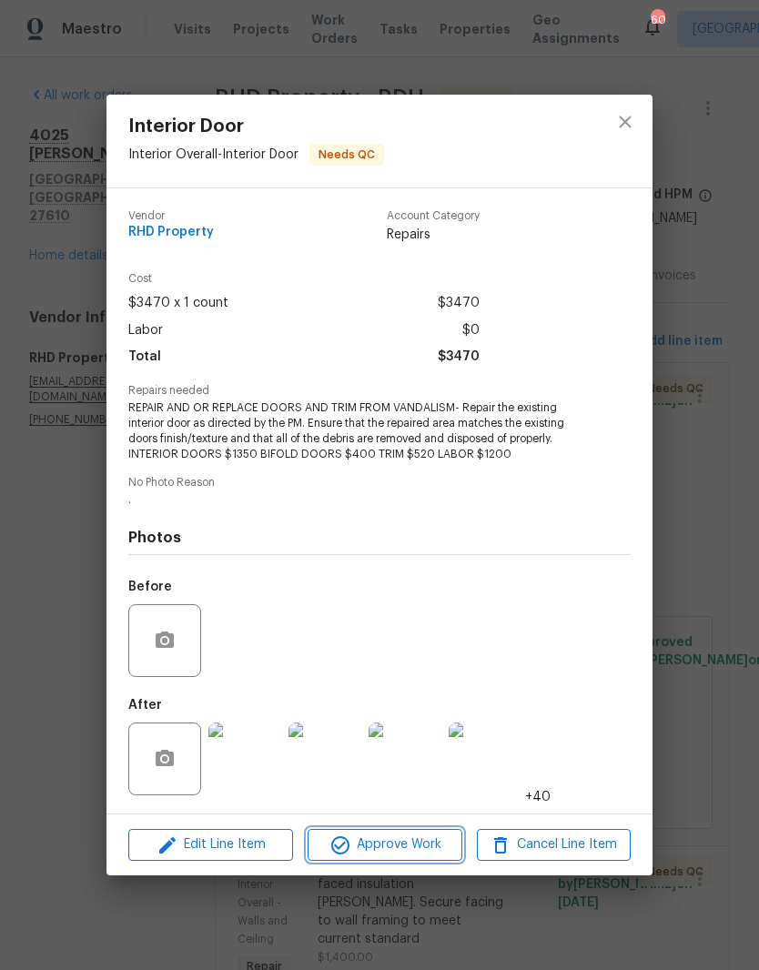
click at [423, 841] on span "Approve Work" at bounding box center [384, 844] width 143 height 23
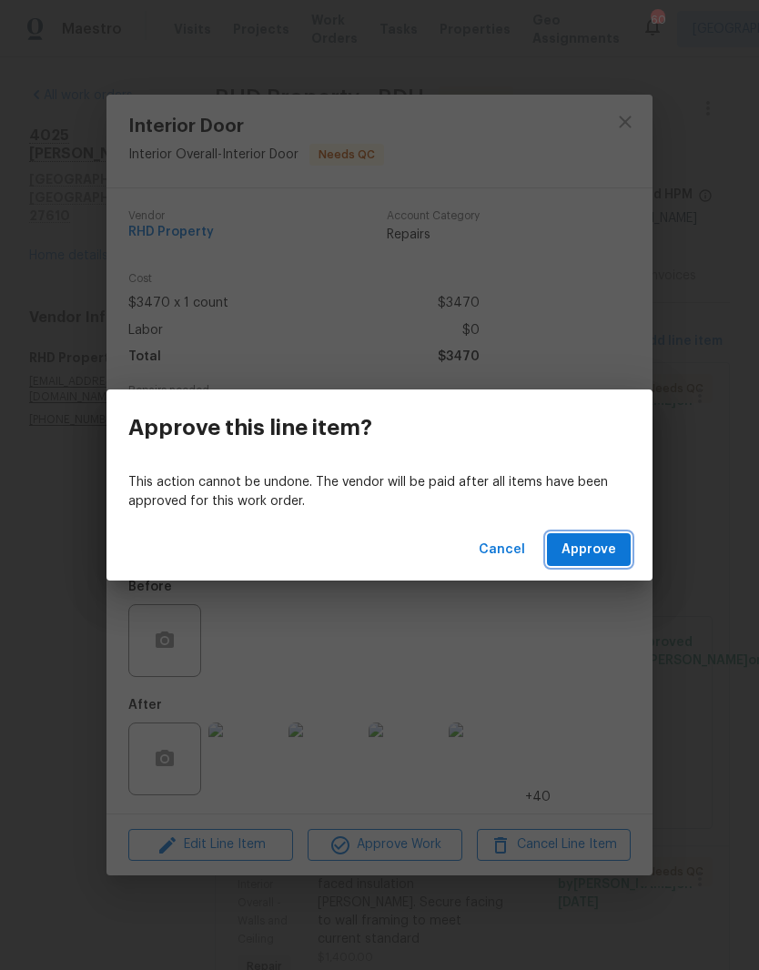
click at [599, 537] on button "Approve" at bounding box center [589, 550] width 84 height 34
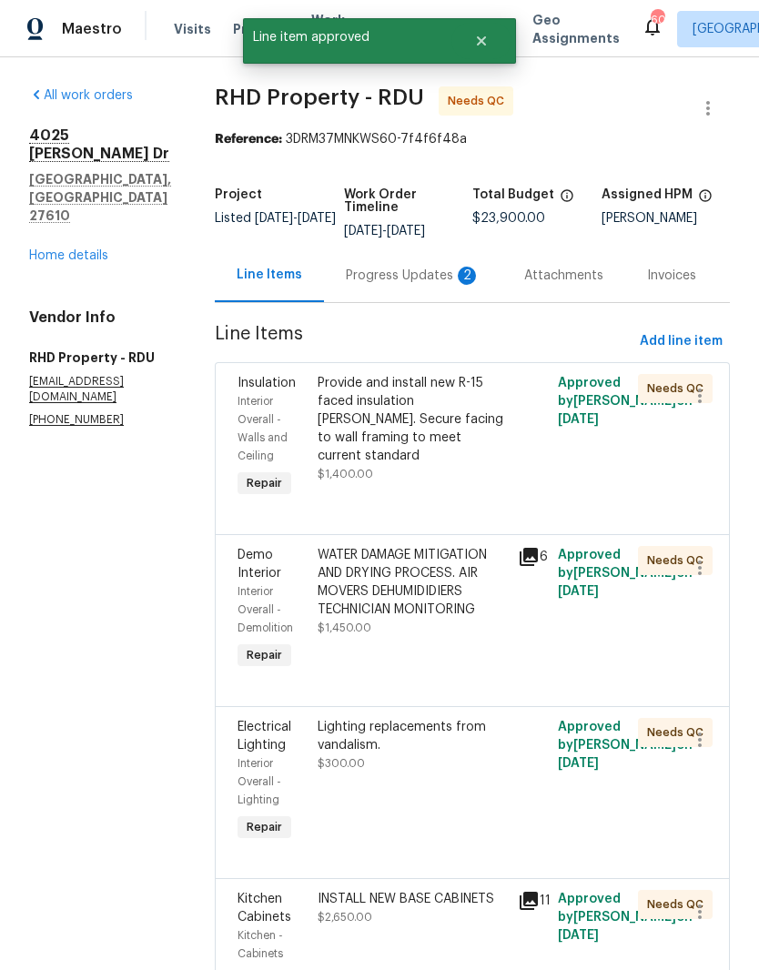
click at [452, 501] on div "Provide and install new R-15 faced insulation batts. Secure facing to wall fram…" at bounding box center [412, 437] width 200 height 138
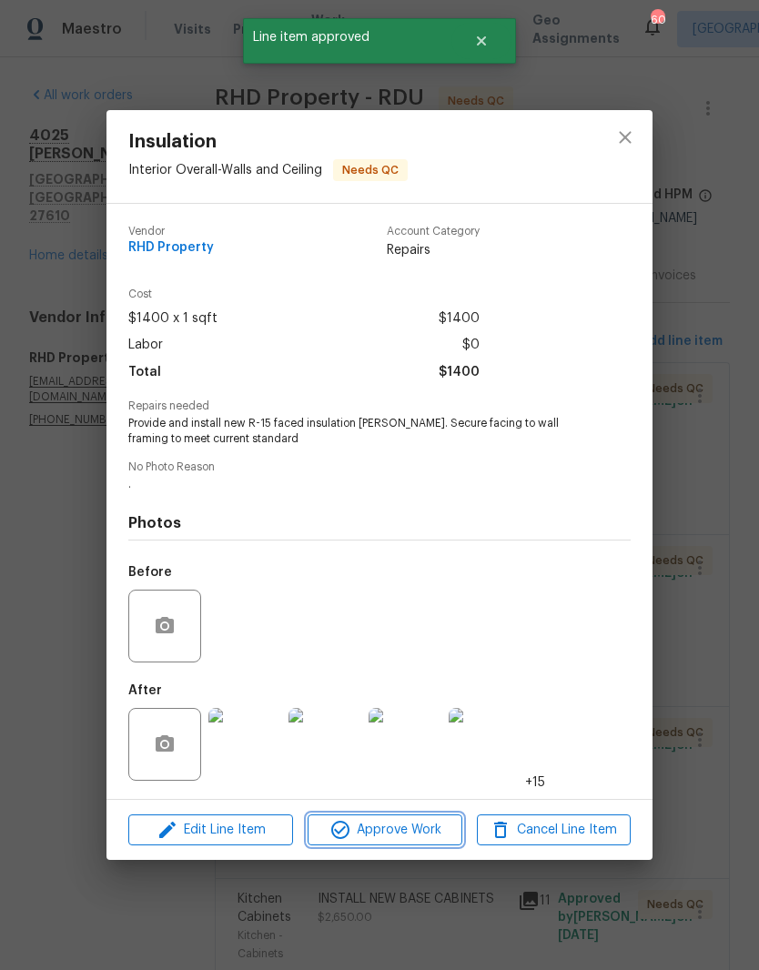
click at [427, 836] on span "Approve Work" at bounding box center [384, 830] width 143 height 23
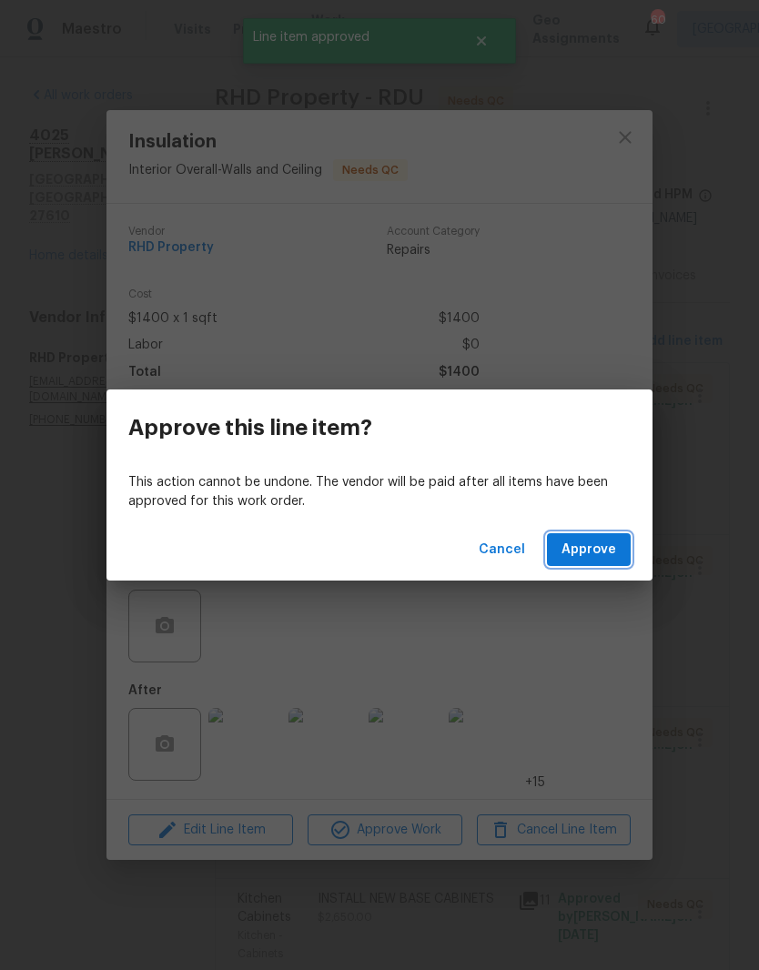
click at [616, 562] on button "Approve" at bounding box center [589, 550] width 84 height 34
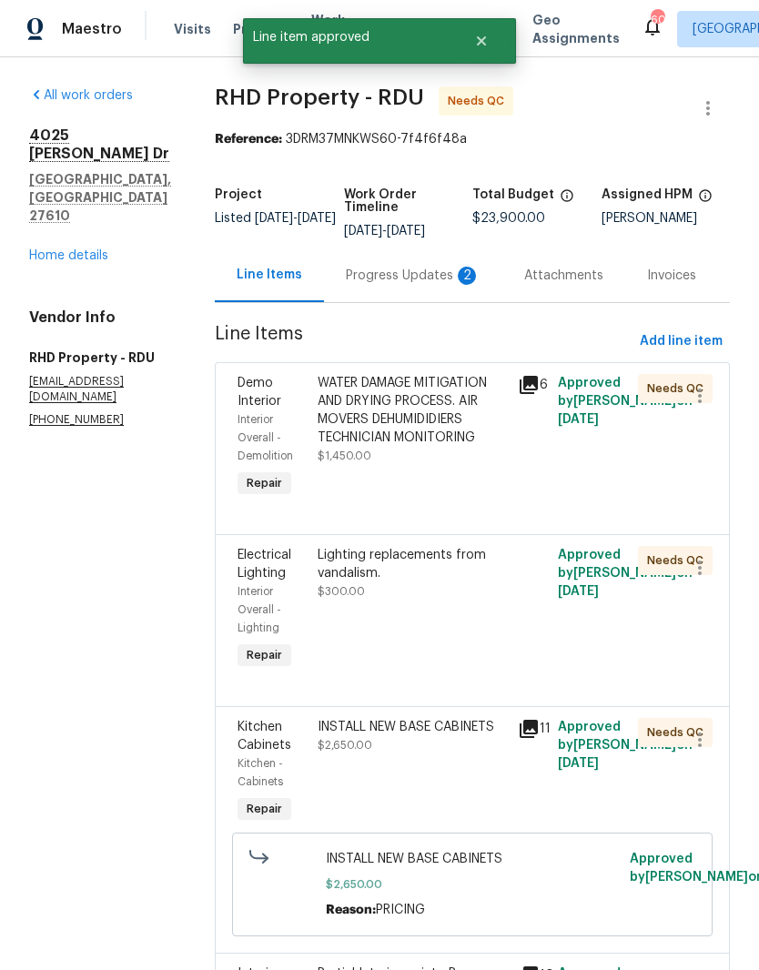
click at [475, 492] on div "WATER DAMAGE MITIGATION AND DRYING PROCESS. AIR MOVERS DEHUMIDIDIERS TECHNICIAN…" at bounding box center [412, 437] width 200 height 138
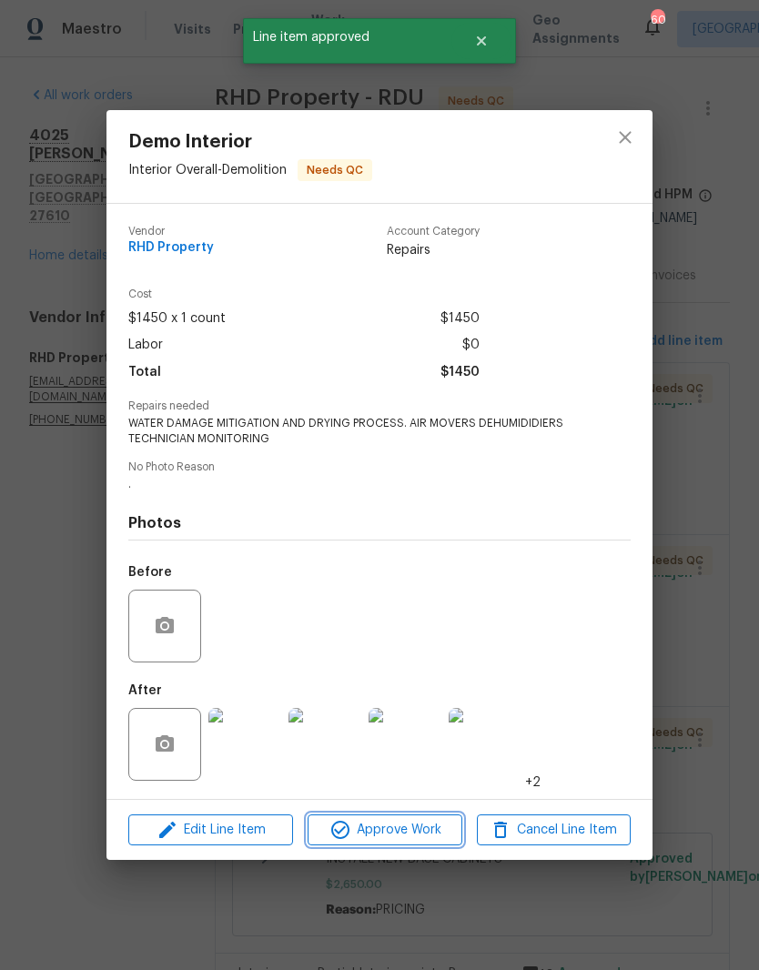
click at [415, 833] on span "Approve Work" at bounding box center [384, 830] width 143 height 23
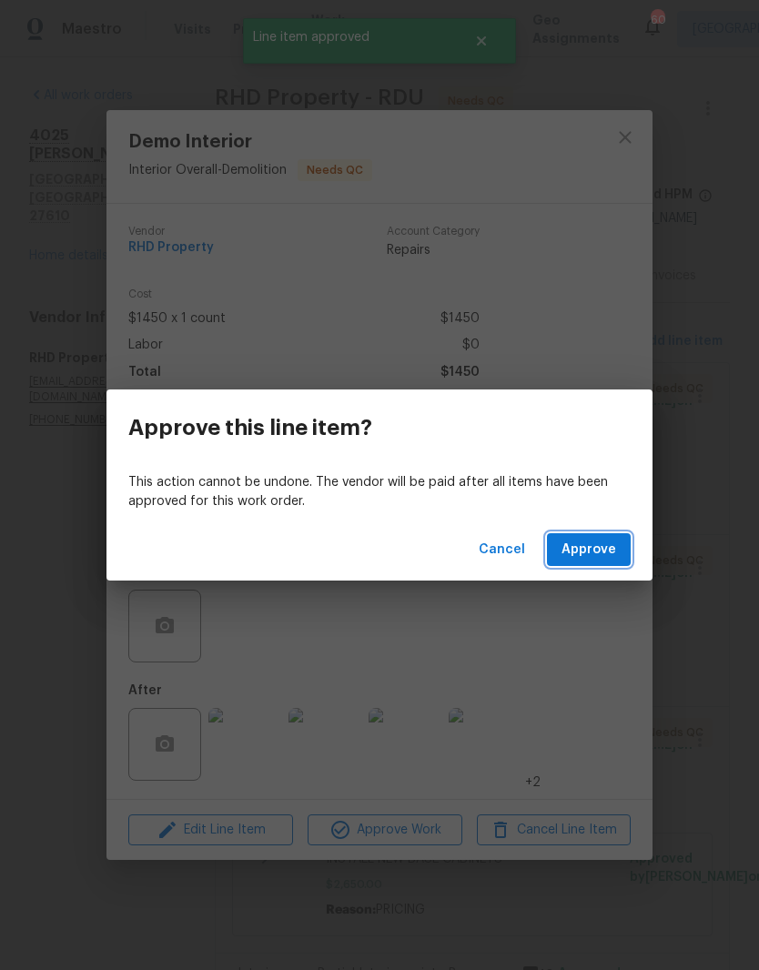
click at [618, 564] on button "Approve" at bounding box center [589, 550] width 84 height 34
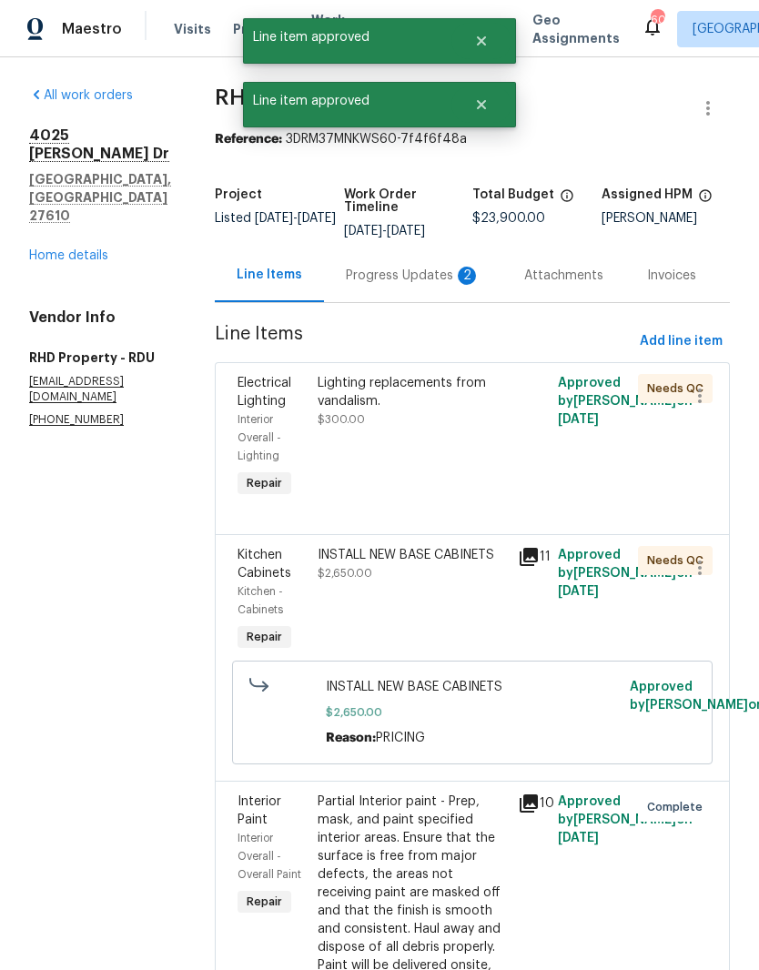
click at [459, 482] on div "Lighting replacements from vandalism. $300.00" at bounding box center [412, 437] width 200 height 138
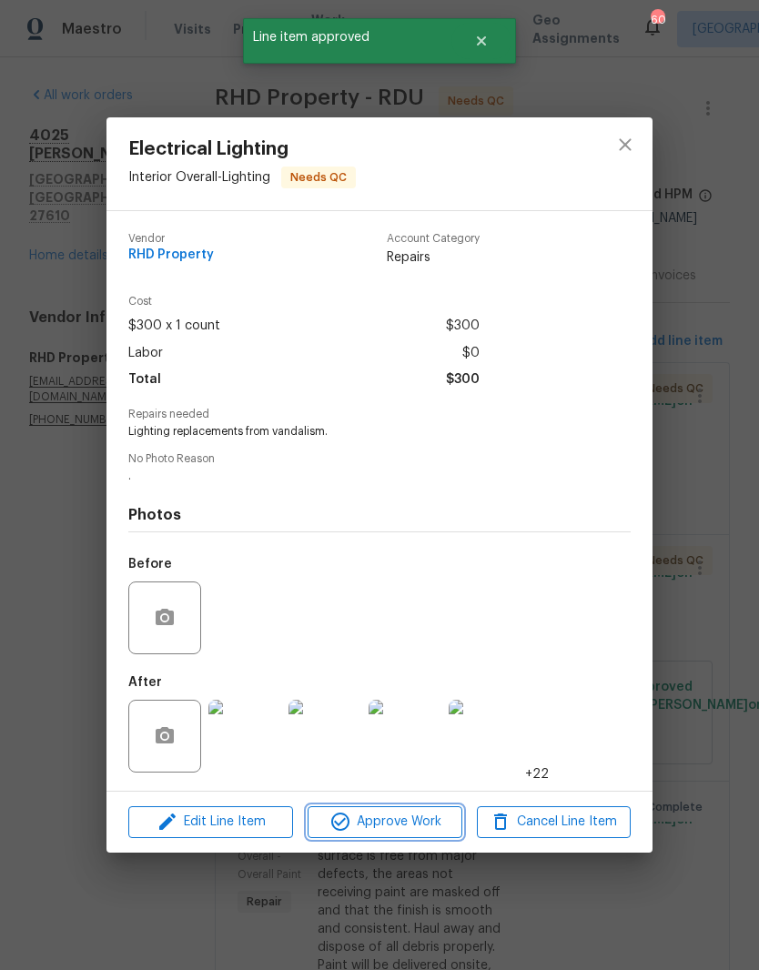
click at [405, 837] on button "Approve Work" at bounding box center [384, 822] width 154 height 32
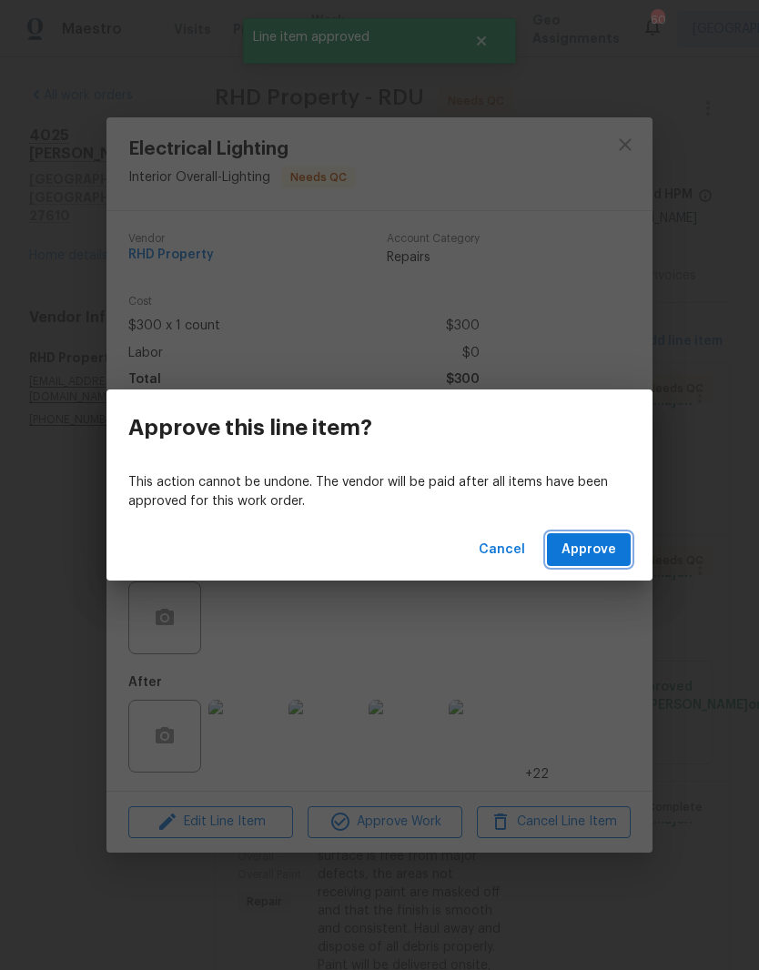
click at [621, 558] on button "Approve" at bounding box center [589, 550] width 84 height 34
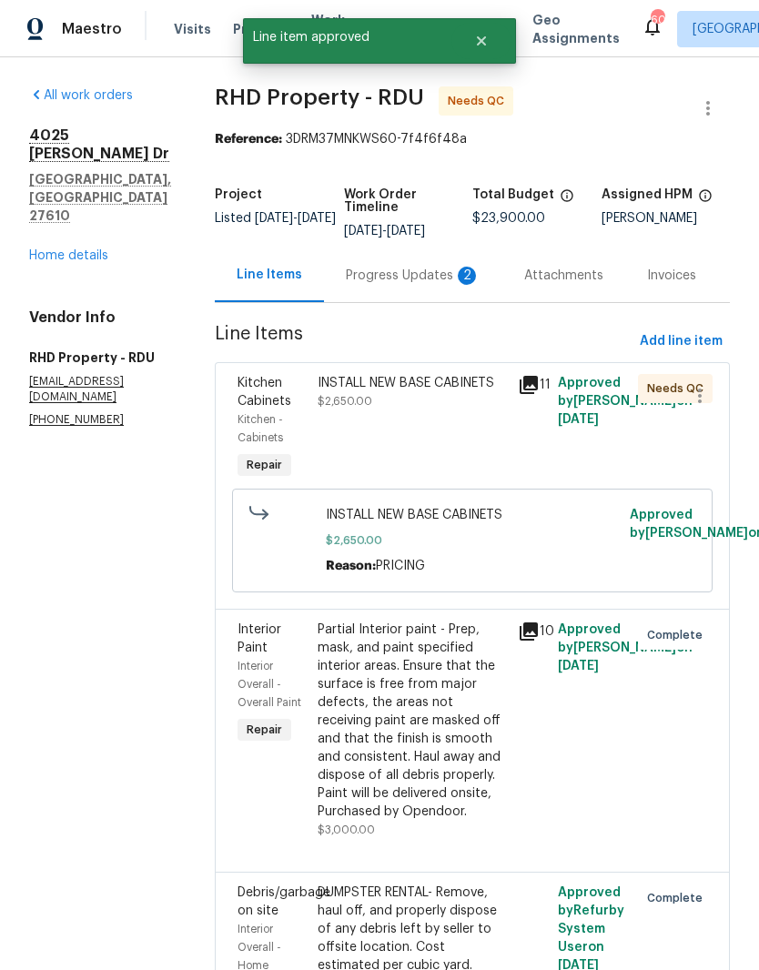
click at [454, 410] on div "INSTALL NEW BASE CABINETS $2,650.00" at bounding box center [411, 392] width 189 height 36
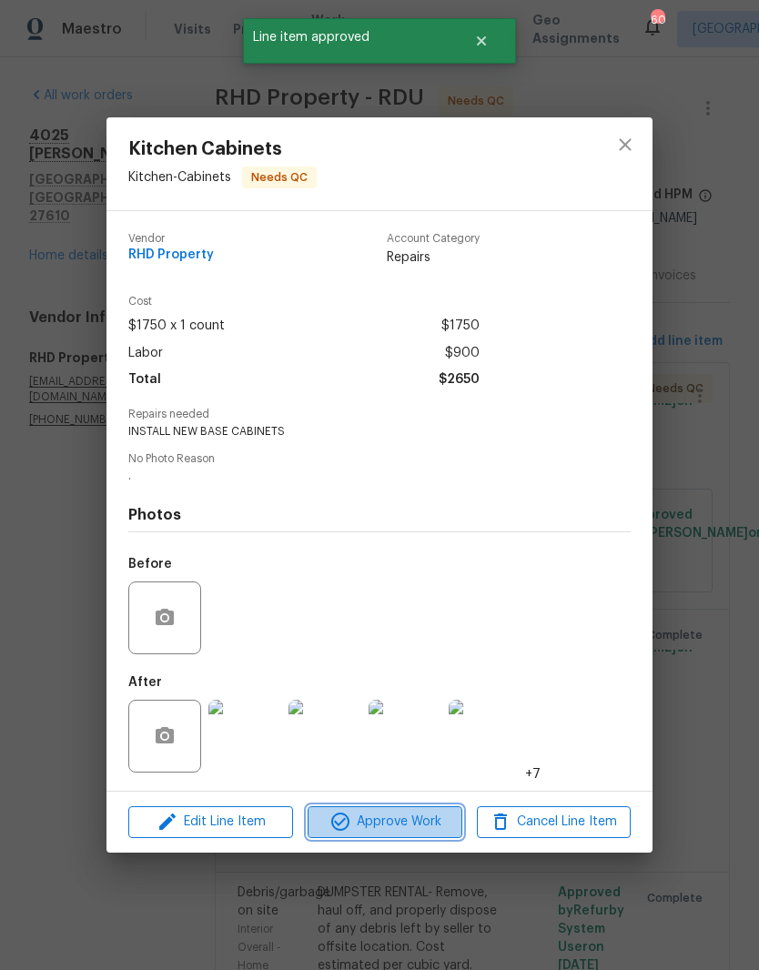
click at [394, 836] on button "Approve Work" at bounding box center [384, 822] width 154 height 32
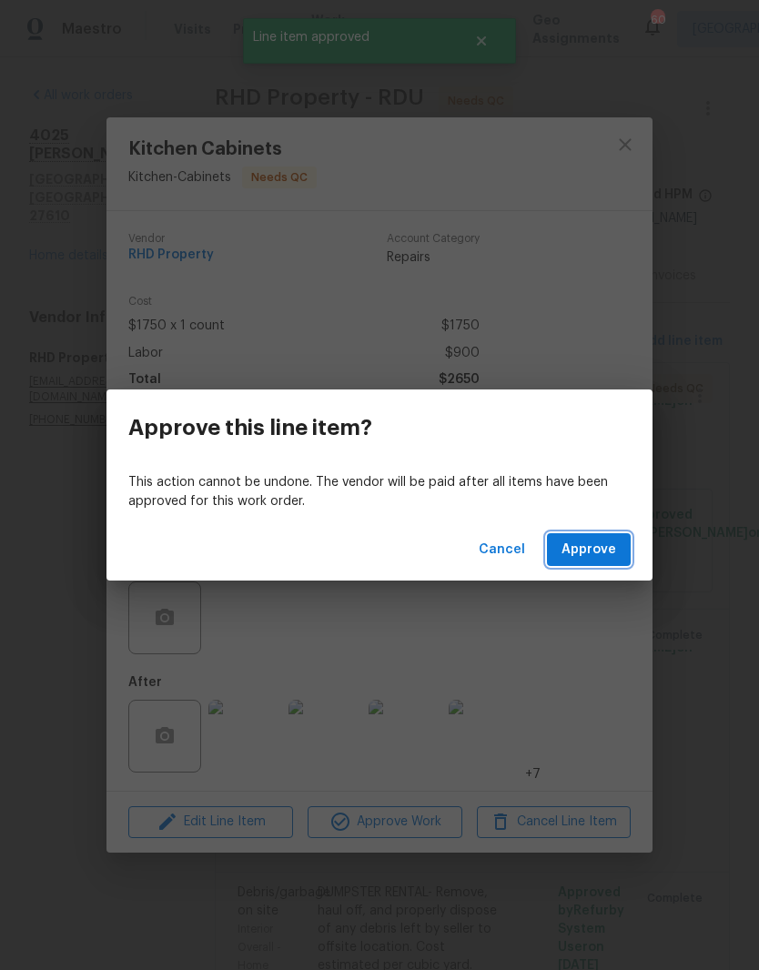
click at [617, 552] on button "Approve" at bounding box center [589, 550] width 84 height 34
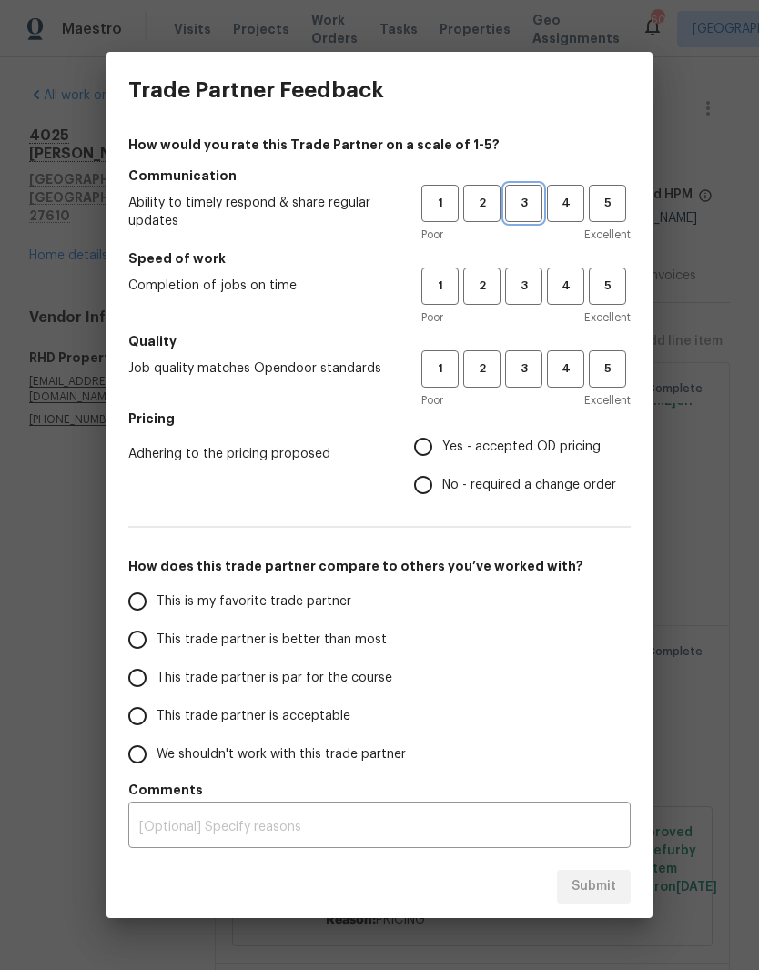
click at [516, 207] on span "3" at bounding box center [524, 203] width 34 height 21
click at [488, 289] on span "2" at bounding box center [482, 286] width 34 height 21
click at [487, 375] on span "2" at bounding box center [482, 368] width 34 height 21
click at [561, 452] on span "Yes - accepted OD pricing" at bounding box center [521, 446] width 158 height 19
click at [442, 452] on input "Yes - accepted OD pricing" at bounding box center [423, 446] width 38 height 38
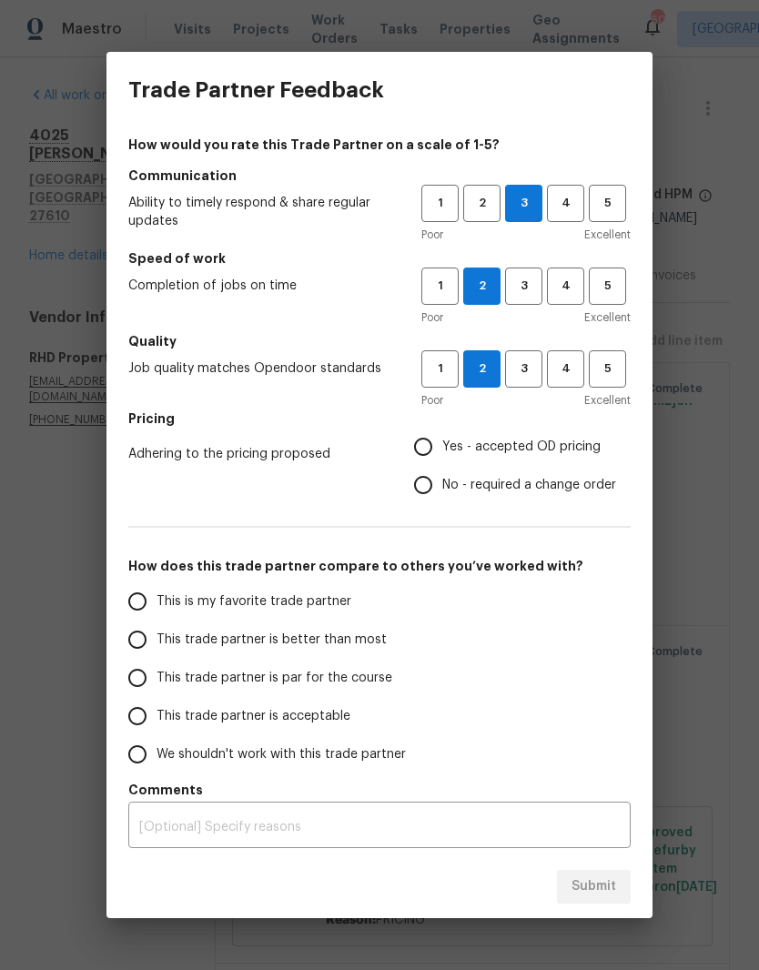
radio input "true"
click at [582, 502] on label "No - required a change order" at bounding box center [510, 485] width 212 height 38
click at [442, 502] on input "No - required a change order" at bounding box center [423, 485] width 38 height 38
radio input "true"
click at [598, 493] on span "No - required a change order" at bounding box center [529, 485] width 174 height 19
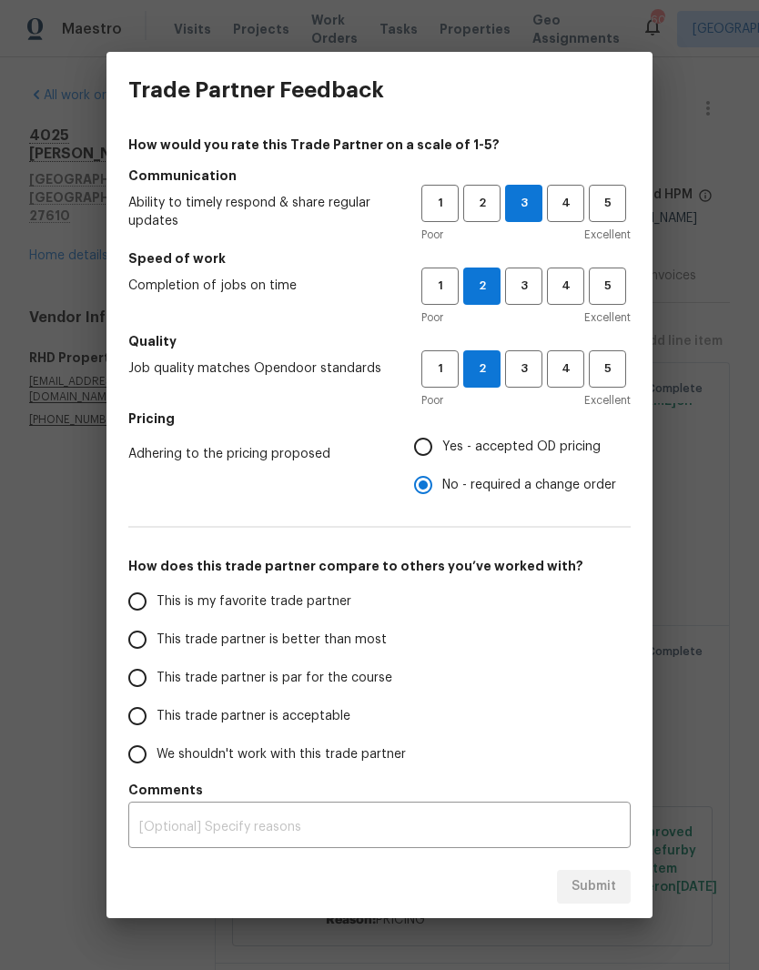
click at [442, 493] on input "No - required a change order" at bounding box center [423, 485] width 38 height 38
click at [135, 714] on input "This trade partner is acceptable" at bounding box center [137, 716] width 38 height 38
click at [603, 884] on span "Submit" at bounding box center [593, 886] width 45 height 23
radio input "true"
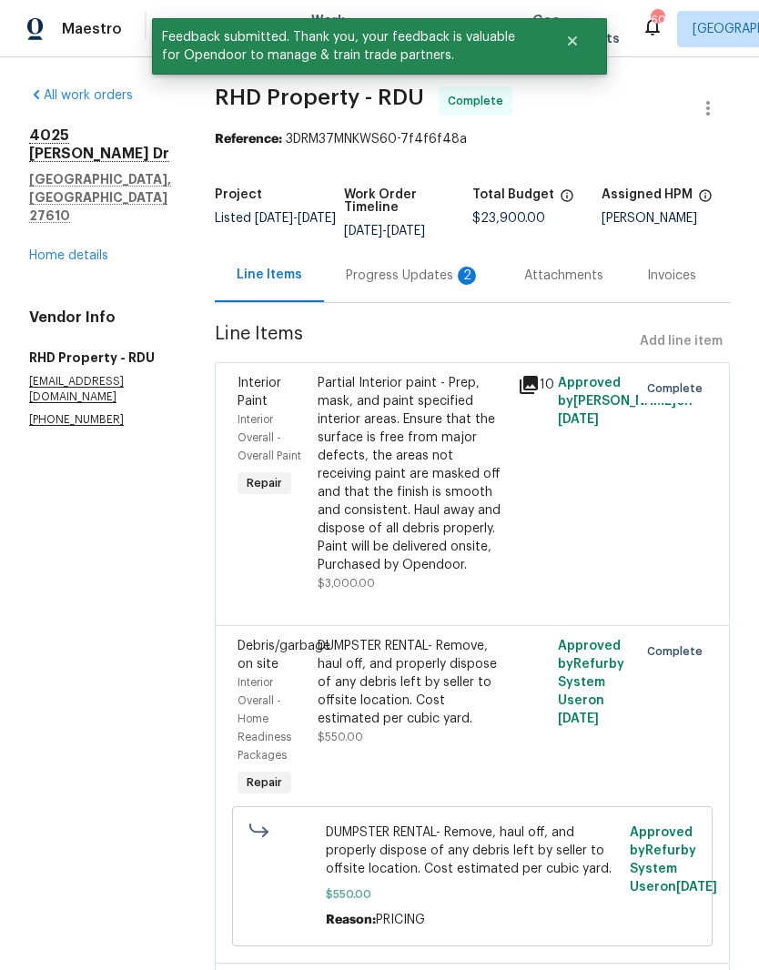
click at [42, 249] on link "Home details" at bounding box center [68, 255] width 79 height 13
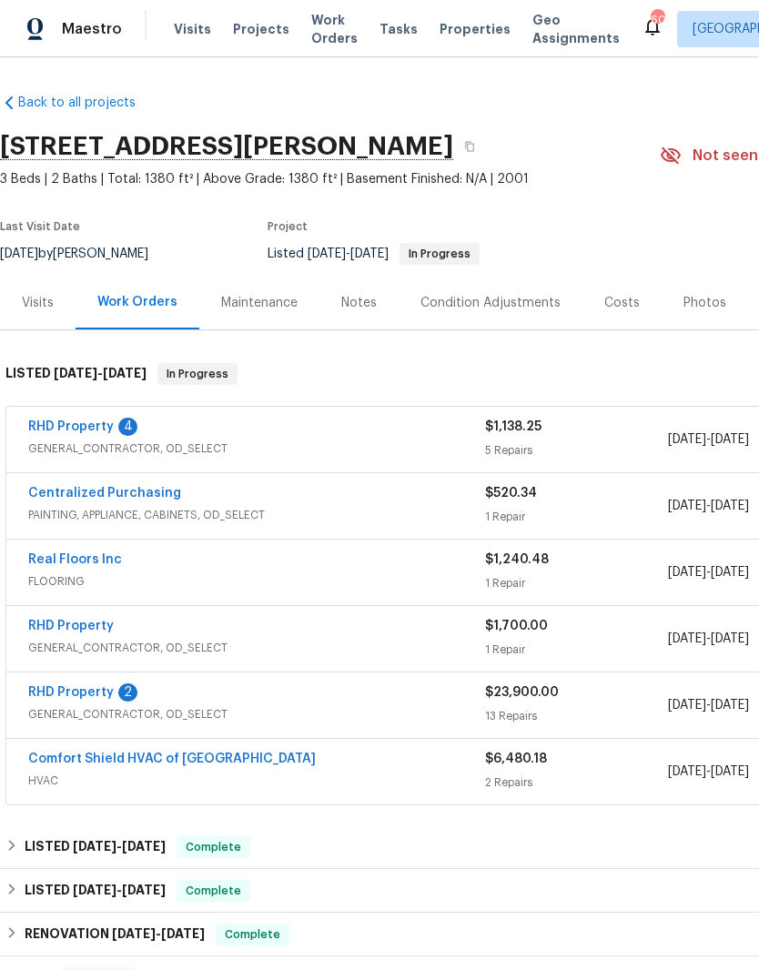
click at [203, 714] on span "GENERAL_CONTRACTOR, OD_SELECT" at bounding box center [256, 714] width 457 height 18
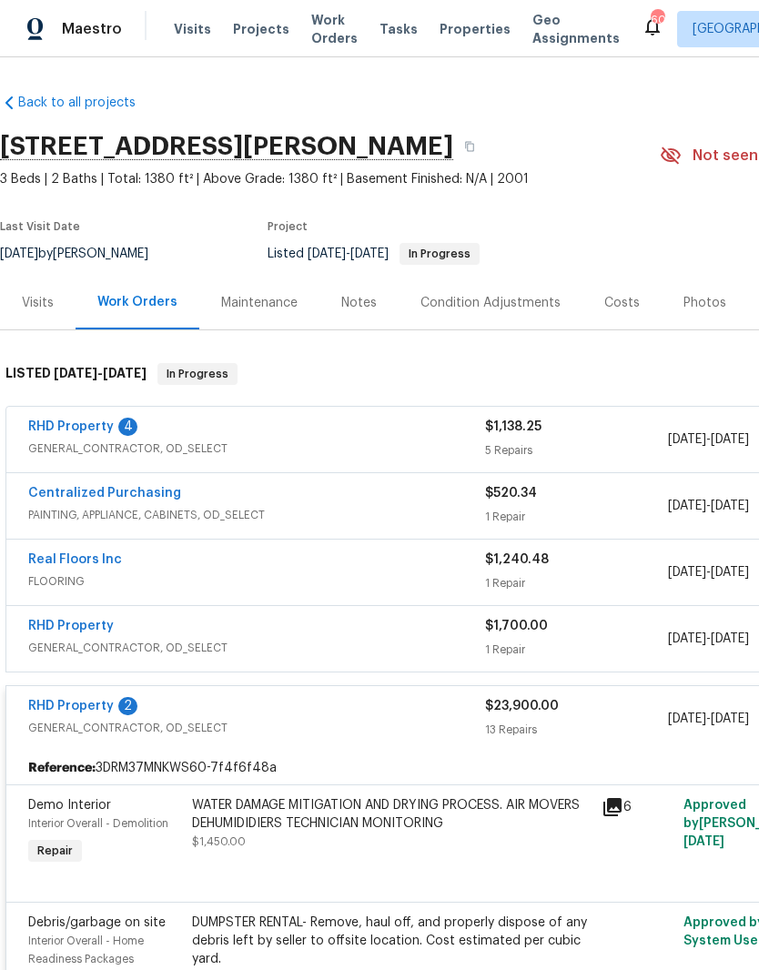
click at [87, 708] on link "RHD Property" at bounding box center [70, 705] width 85 height 13
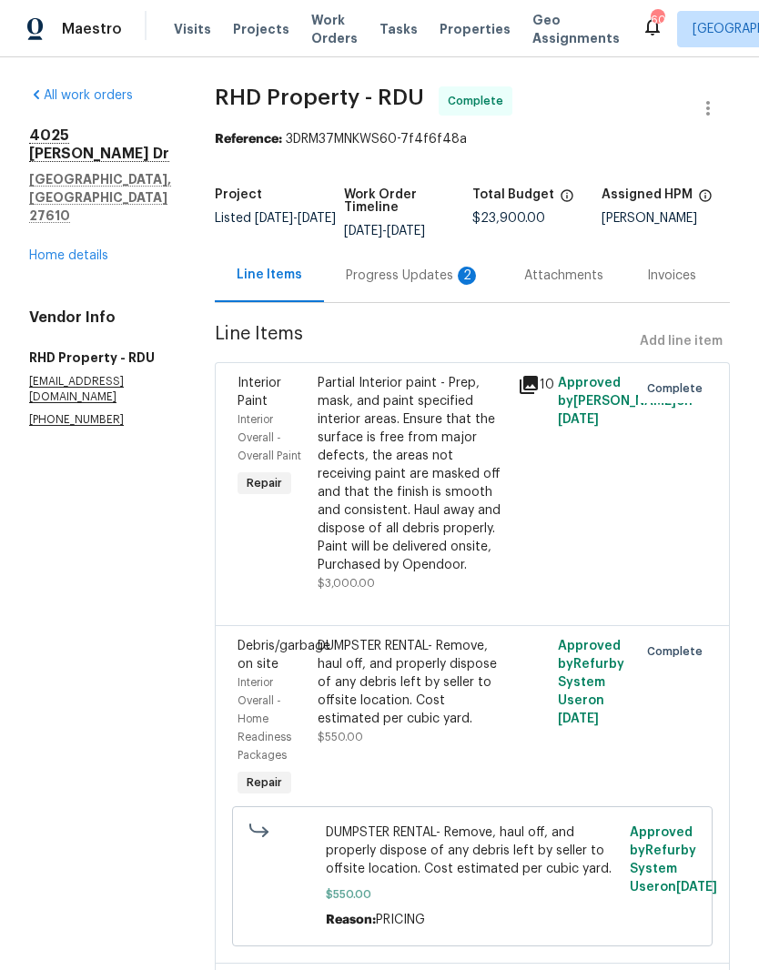
click at [394, 285] on div "Progress Updates 2" at bounding box center [413, 275] width 135 height 18
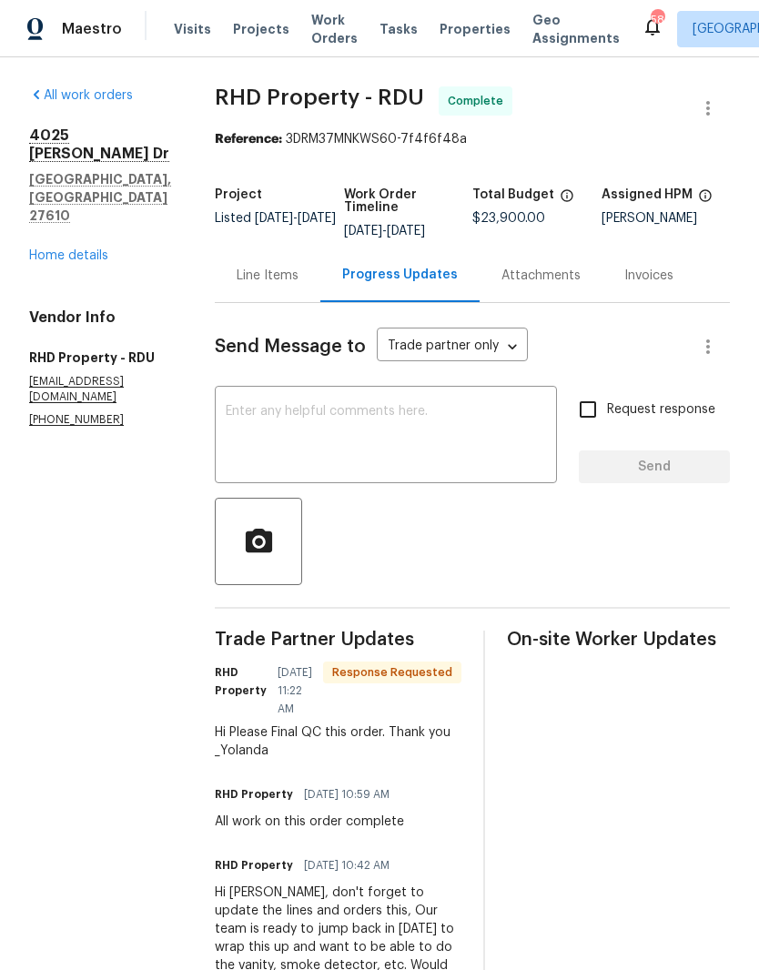
click at [88, 249] on link "Home details" at bounding box center [68, 255] width 79 height 13
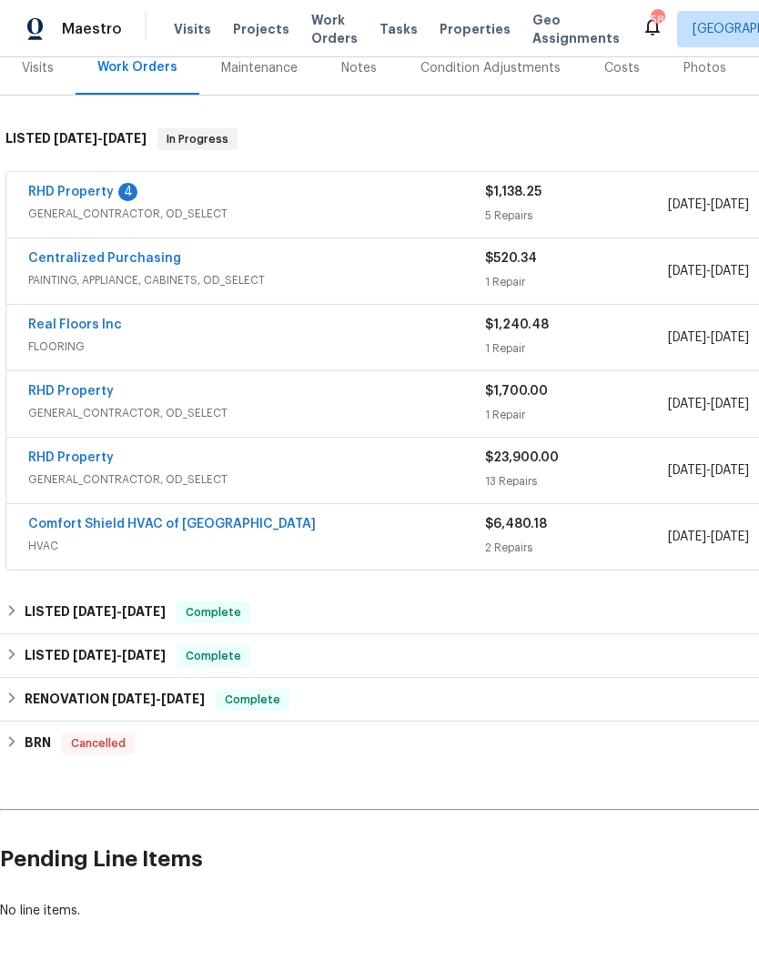
scroll to position [233, 0]
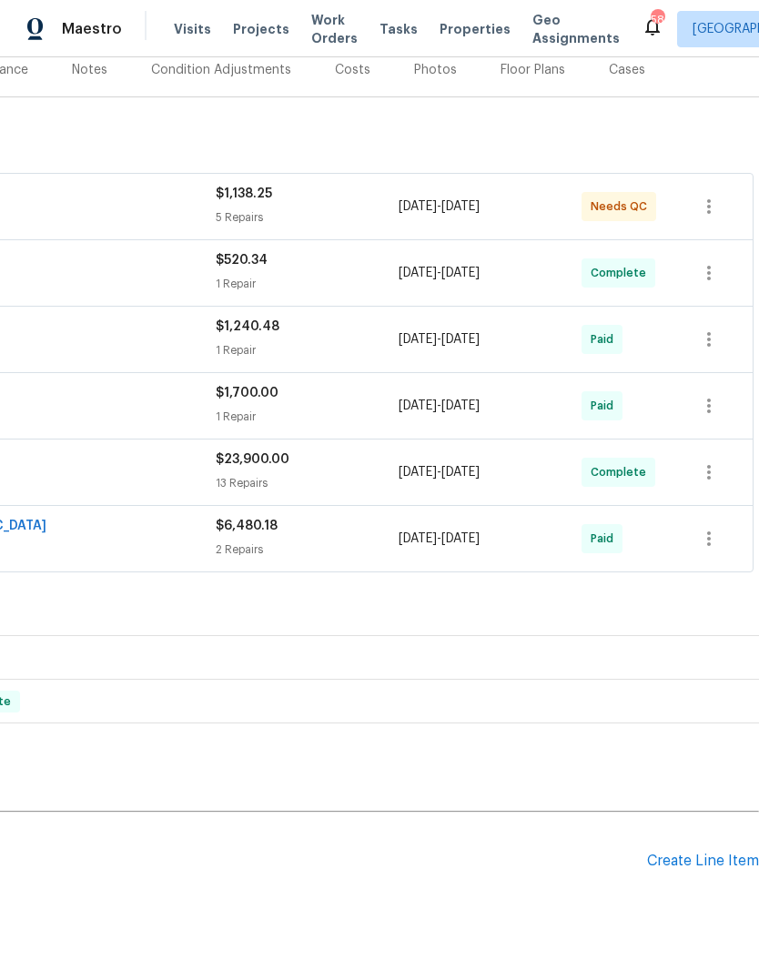
click at [662, 867] on div "Create Line Item" at bounding box center [703, 860] width 112 height 17
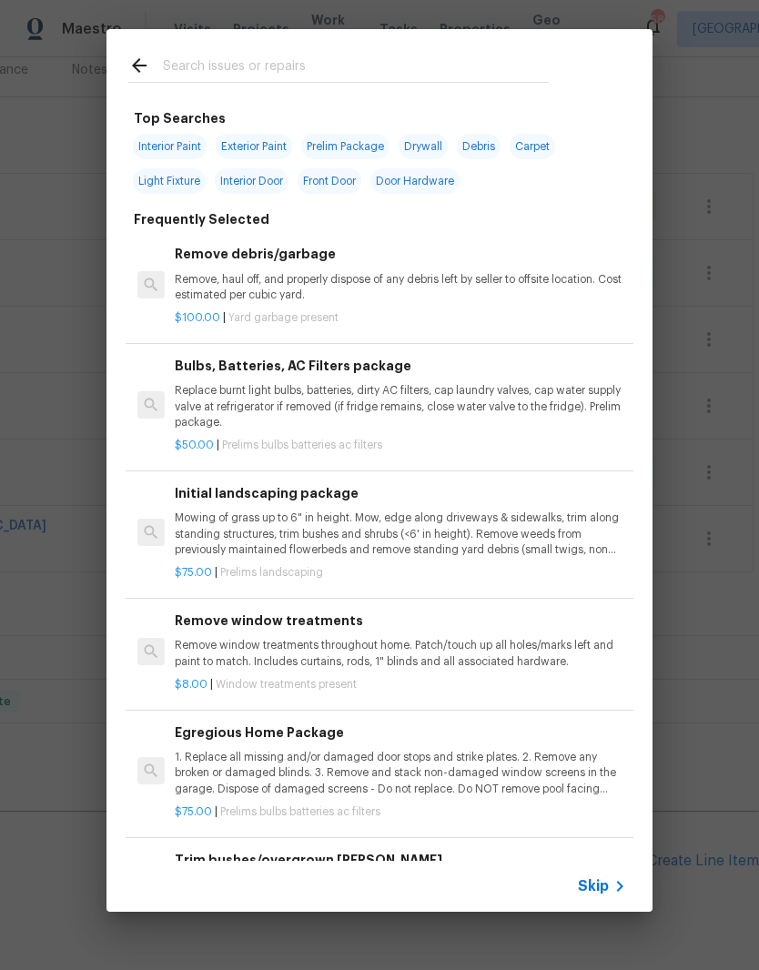
click at [386, 76] on input "text" at bounding box center [356, 68] width 386 height 27
type input "Clean"
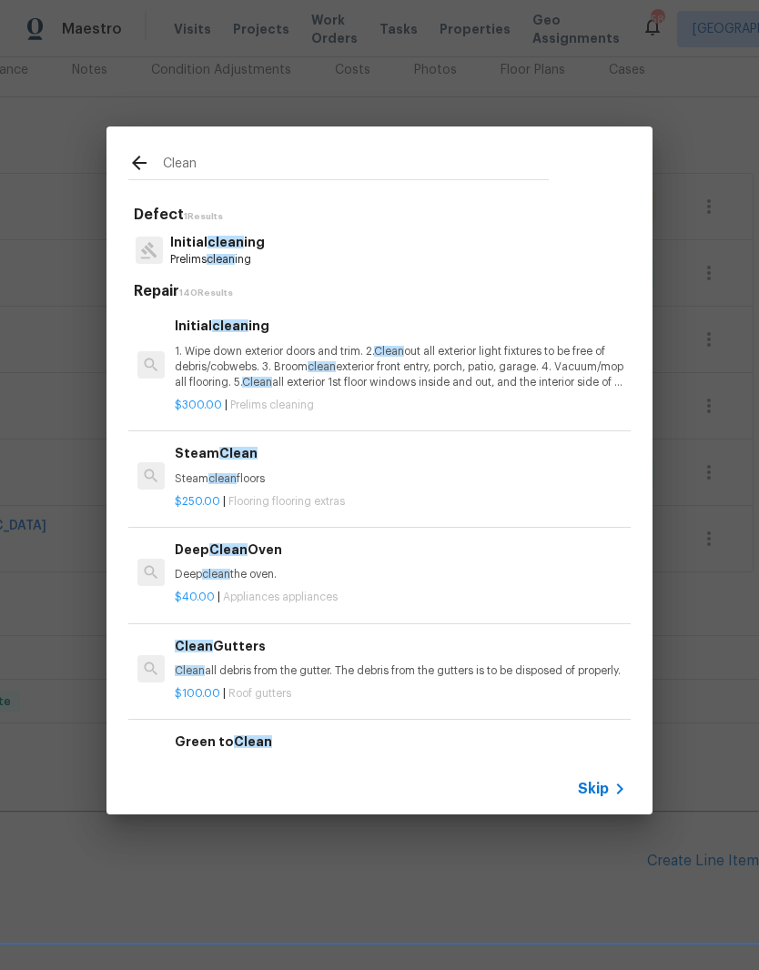
click at [368, 386] on p "1. Wipe down exterior doors and trim. 2. Clean out all exterior light fixtures …" at bounding box center [400, 367] width 451 height 46
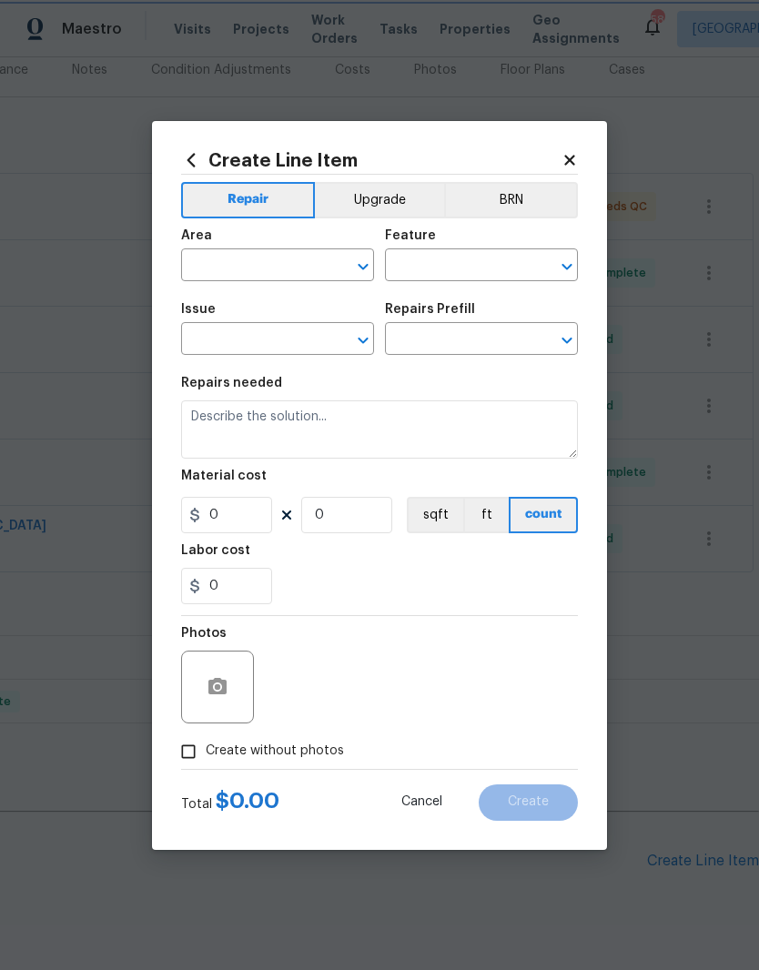
type input "Home Readiness Packages"
type input "Initial cleaning"
type input "Initial cleaning $300.00"
type textarea "1. Wipe down exterior doors and trim. 2. Clean out all exterior light fixtures …"
type input "300"
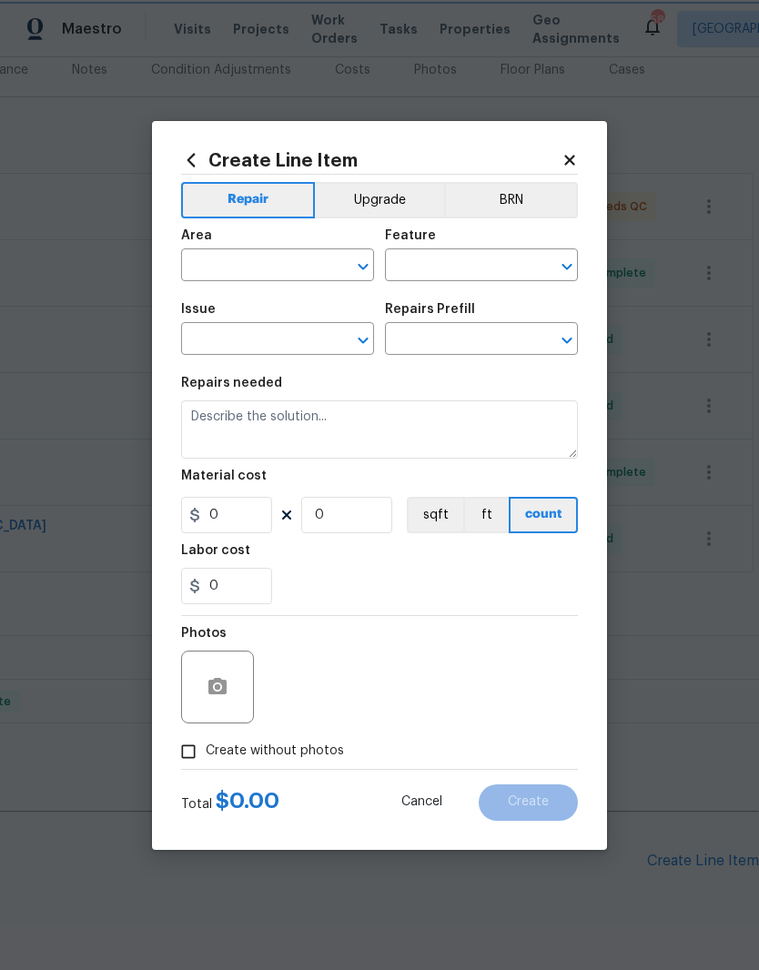
type input "1"
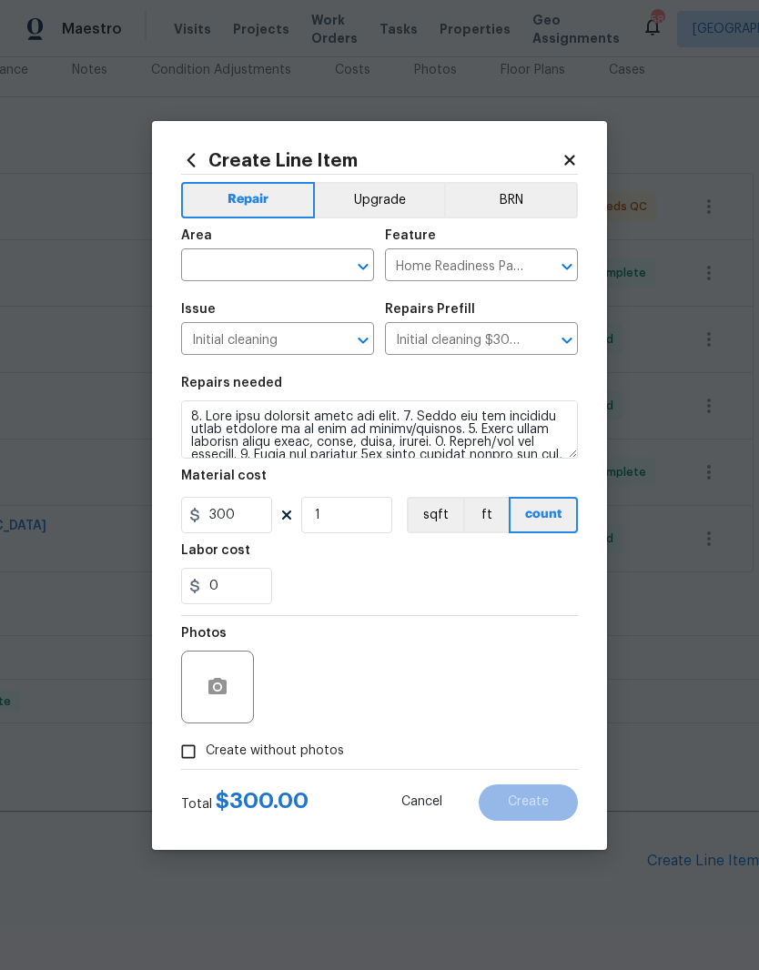
click at [274, 266] on input "text" at bounding box center [252, 267] width 142 height 28
click at [304, 346] on li "Interior Overall" at bounding box center [277, 337] width 193 height 30
type input "Interior Overall"
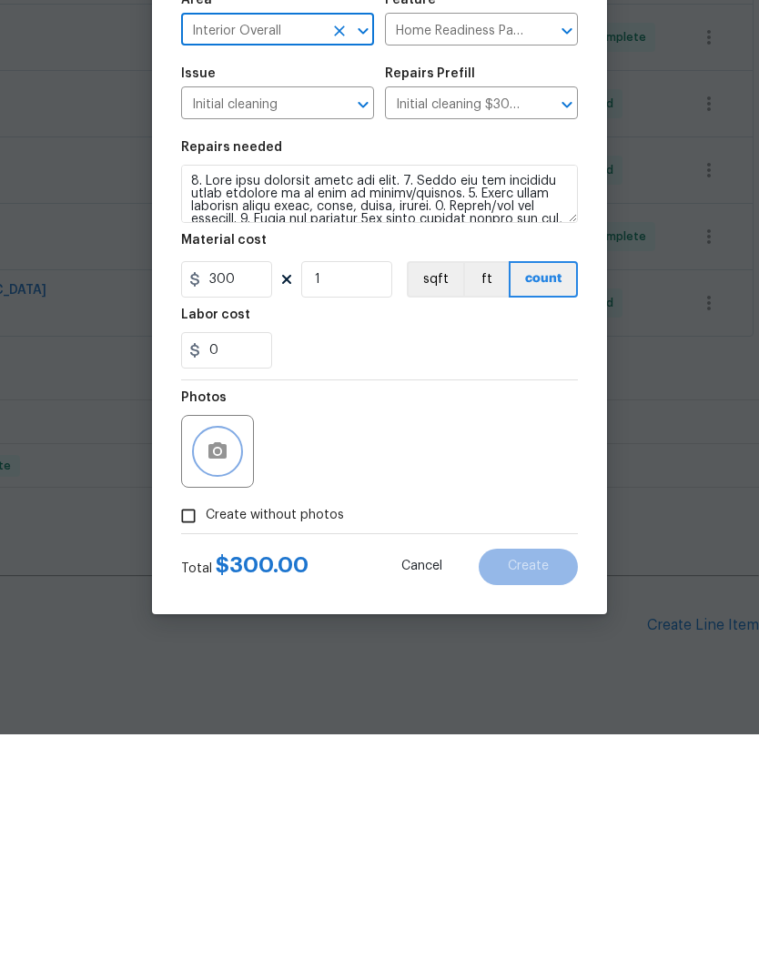
click at [237, 665] on button "button" at bounding box center [218, 687] width 44 height 44
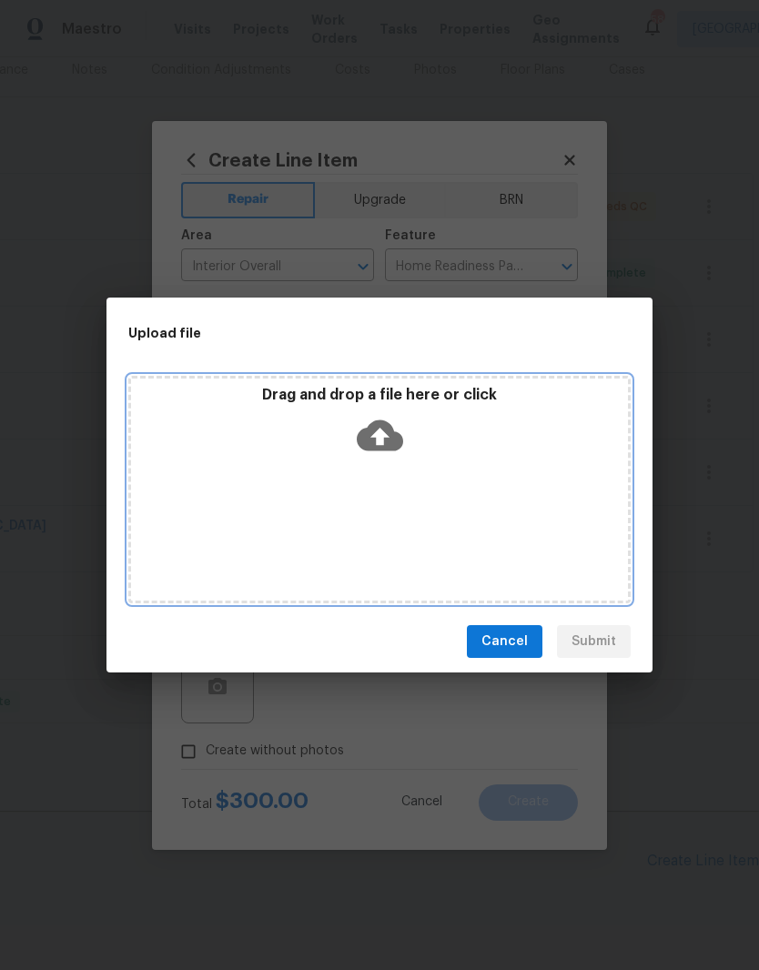
click at [381, 436] on icon at bounding box center [380, 435] width 46 height 46
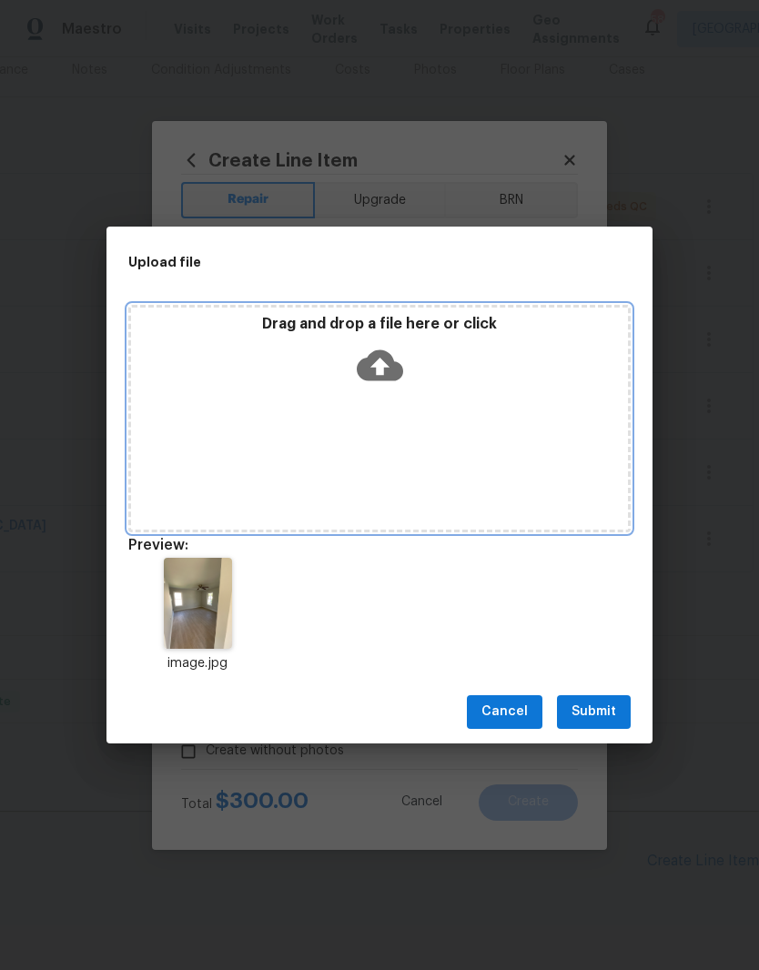
click at [396, 377] on icon at bounding box center [380, 364] width 46 height 31
click at [397, 367] on icon at bounding box center [380, 364] width 46 height 31
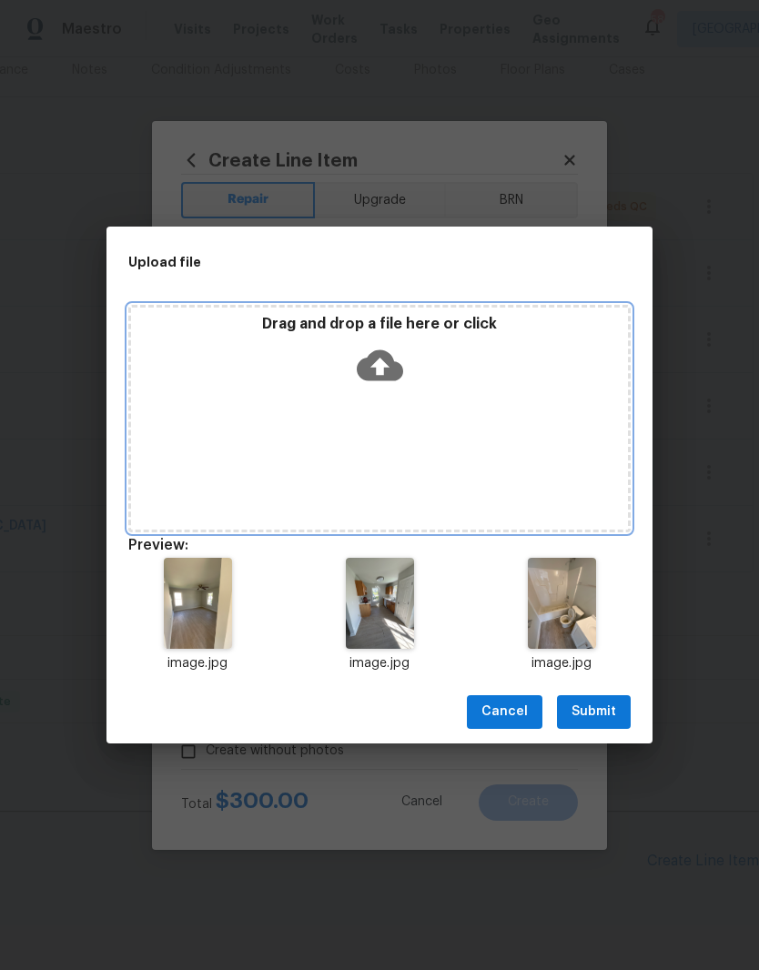
click at [398, 369] on icon at bounding box center [380, 364] width 46 height 31
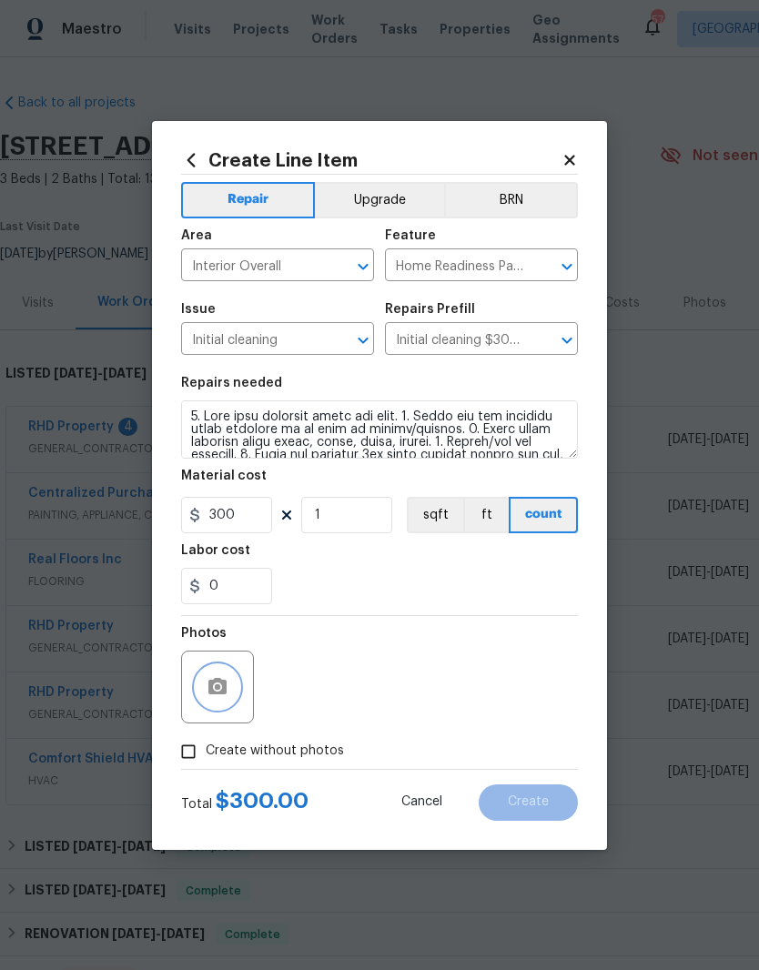
scroll to position [233, 0]
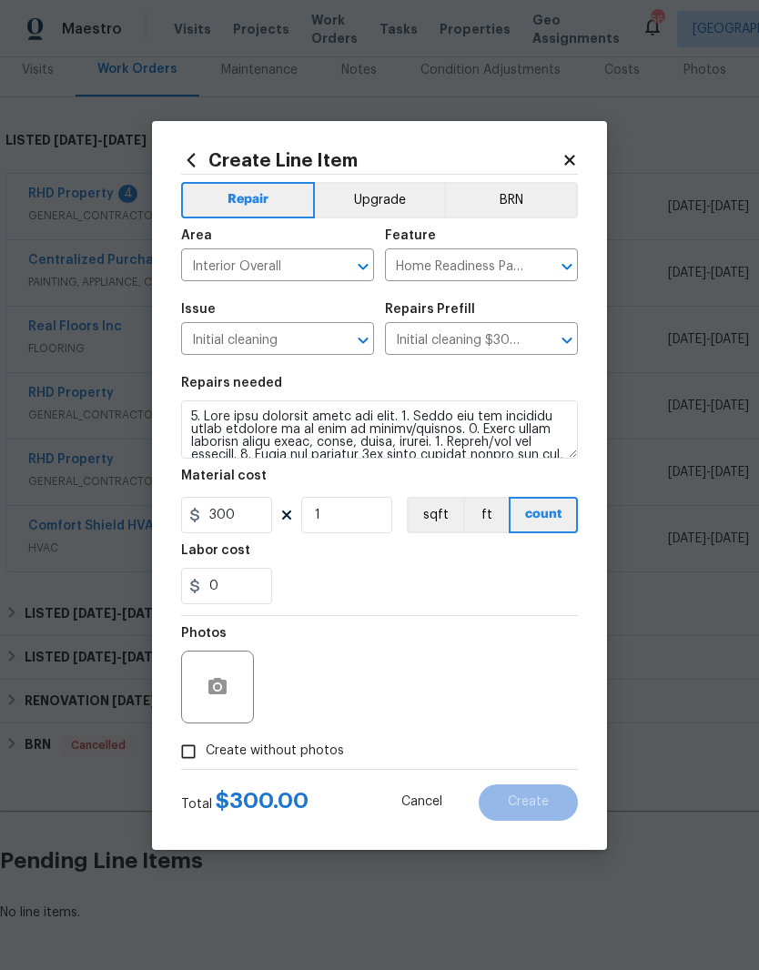
click at [491, 690] on div "Photos" at bounding box center [379, 675] width 397 height 118
click at [245, 677] on div at bounding box center [217, 686] width 73 height 73
click at [229, 697] on button "button" at bounding box center [218, 687] width 44 height 44
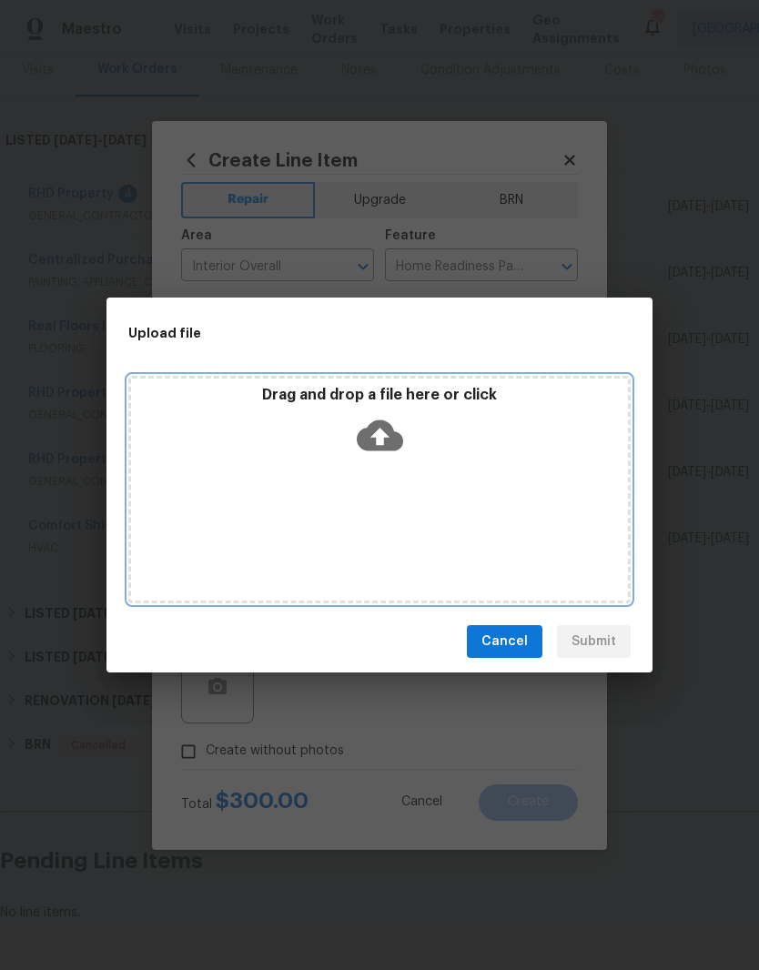
click at [401, 437] on icon at bounding box center [380, 435] width 46 height 31
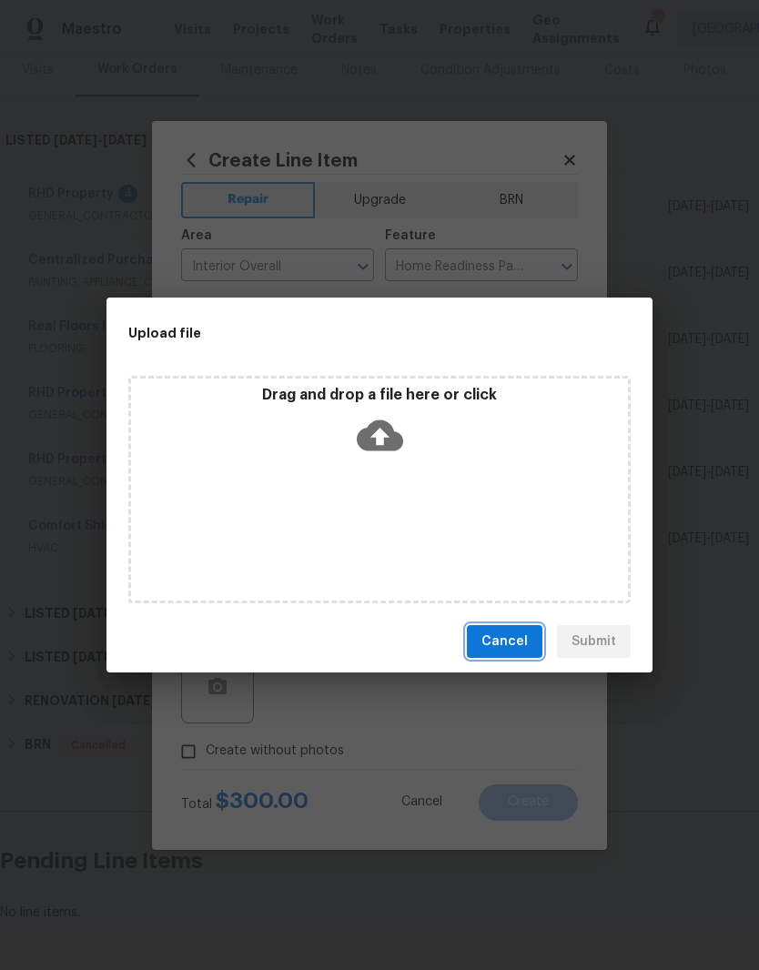
click at [514, 656] on button "Cancel" at bounding box center [504, 642] width 75 height 34
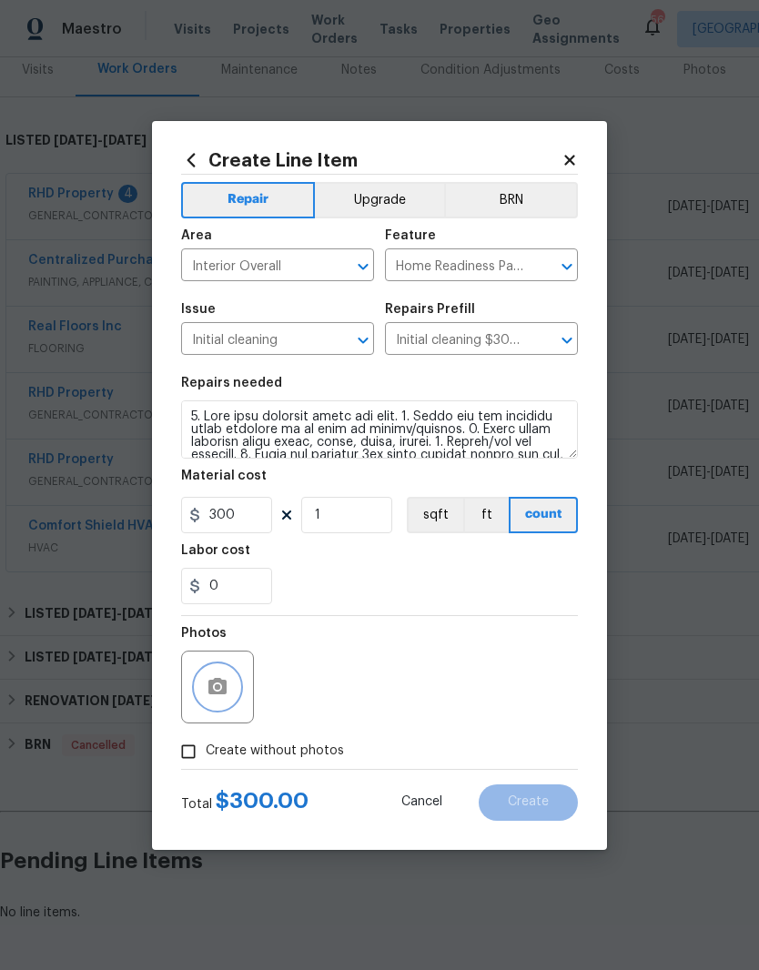
click at [216, 694] on icon "button" at bounding box center [217, 686] width 18 height 16
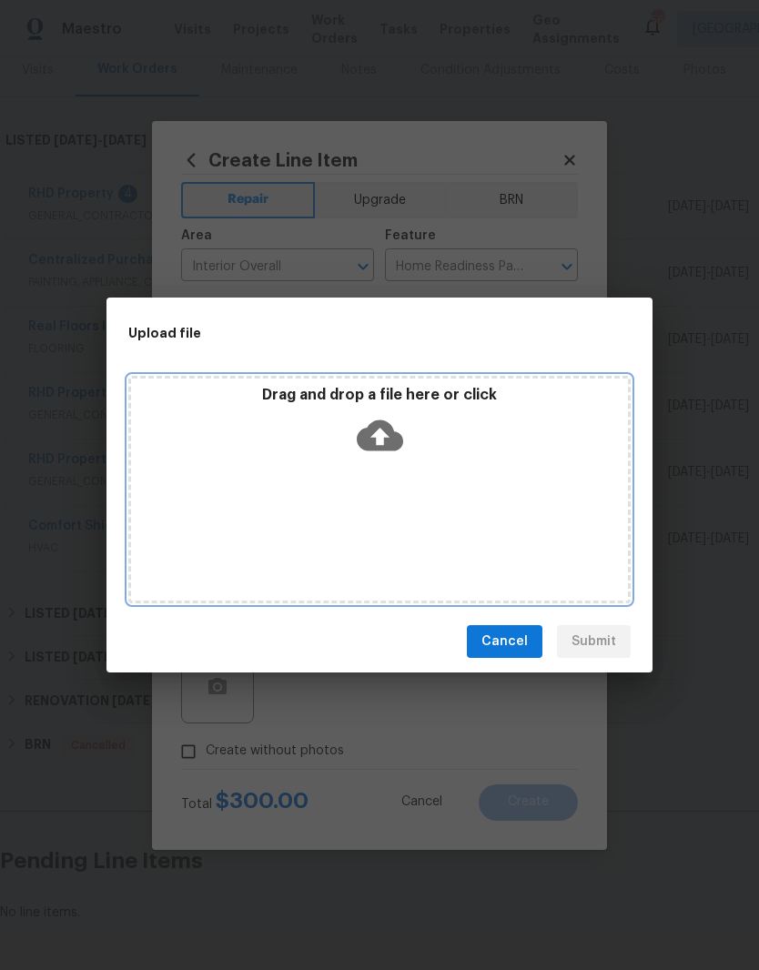
click at [348, 417] on div "Drag and drop a file here or click" at bounding box center [379, 425] width 497 height 78
click at [373, 446] on icon at bounding box center [380, 435] width 46 height 31
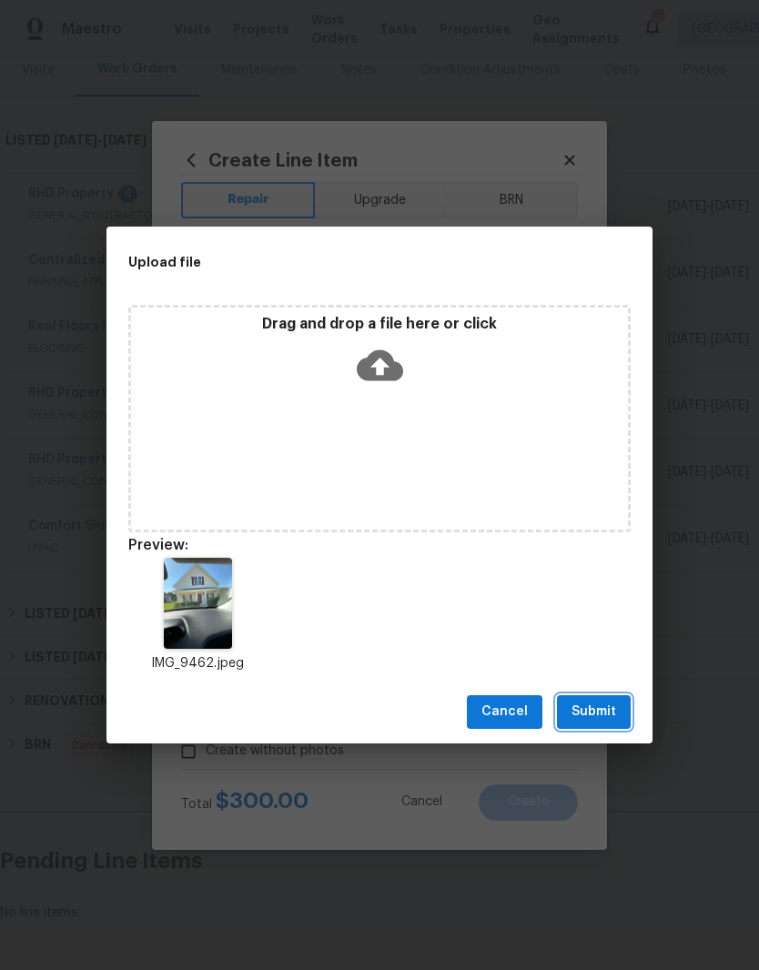
click at [615, 717] on span "Submit" at bounding box center [593, 711] width 45 height 23
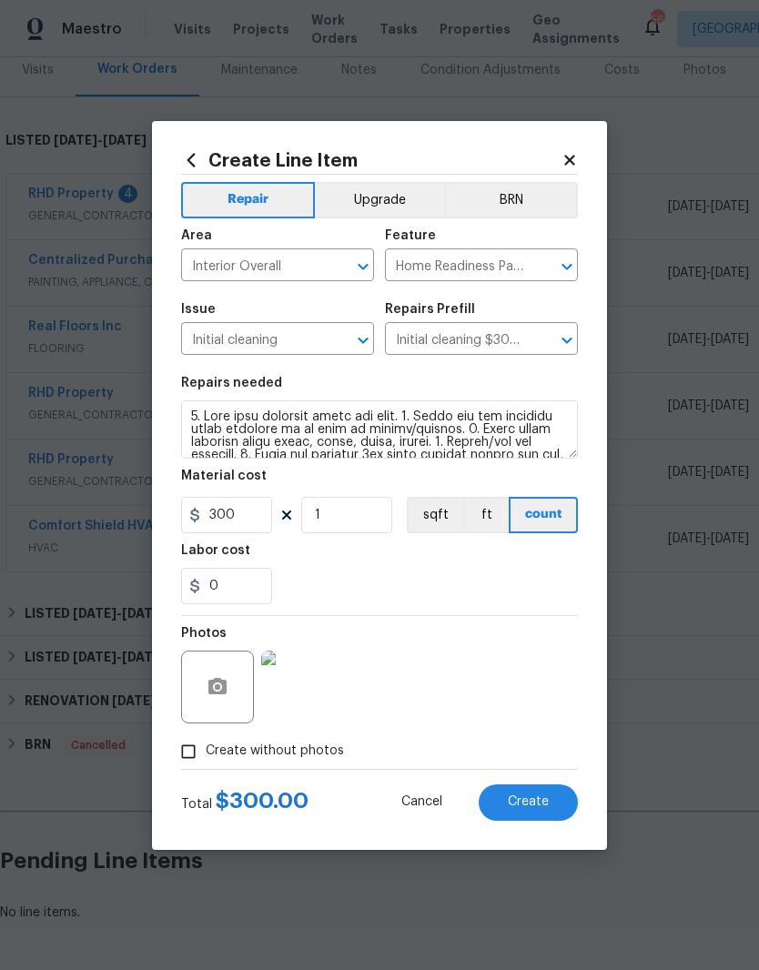
click at [535, 812] on button "Create" at bounding box center [527, 802] width 99 height 36
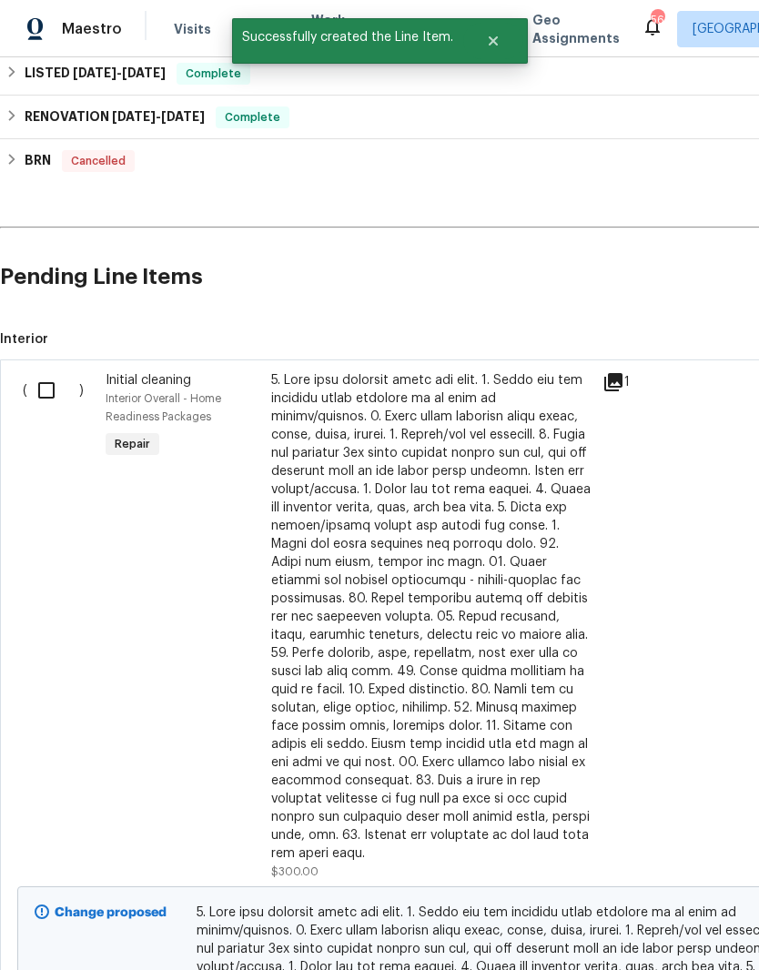
scroll to position [815, 0]
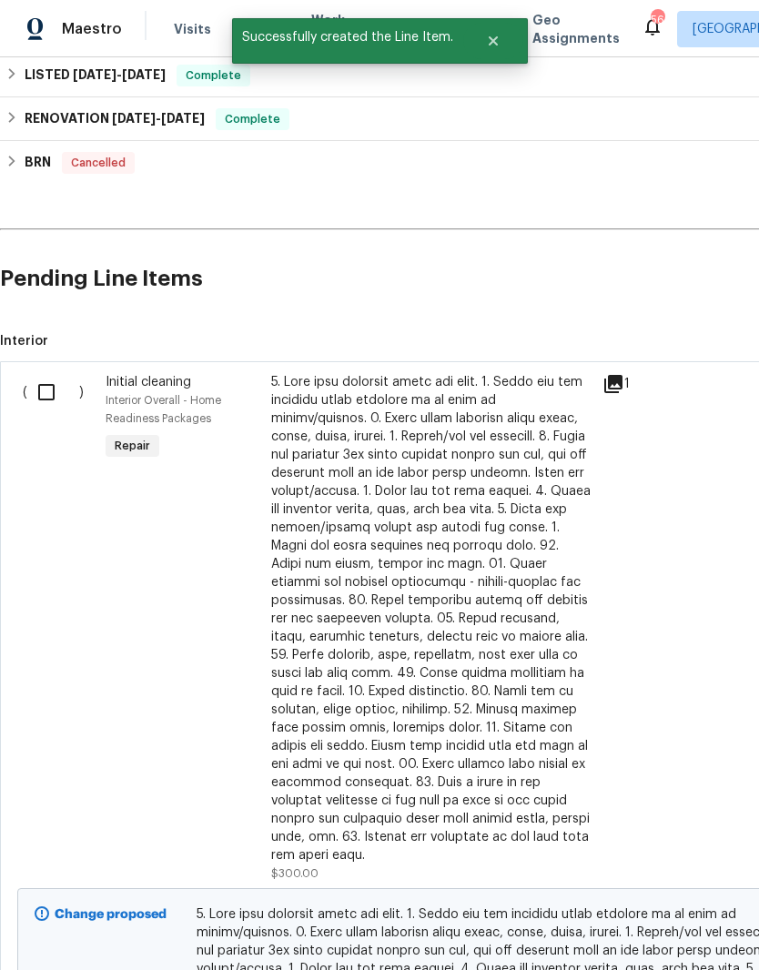
click at [41, 393] on input "checkbox" at bounding box center [53, 392] width 52 height 38
checkbox input "true"
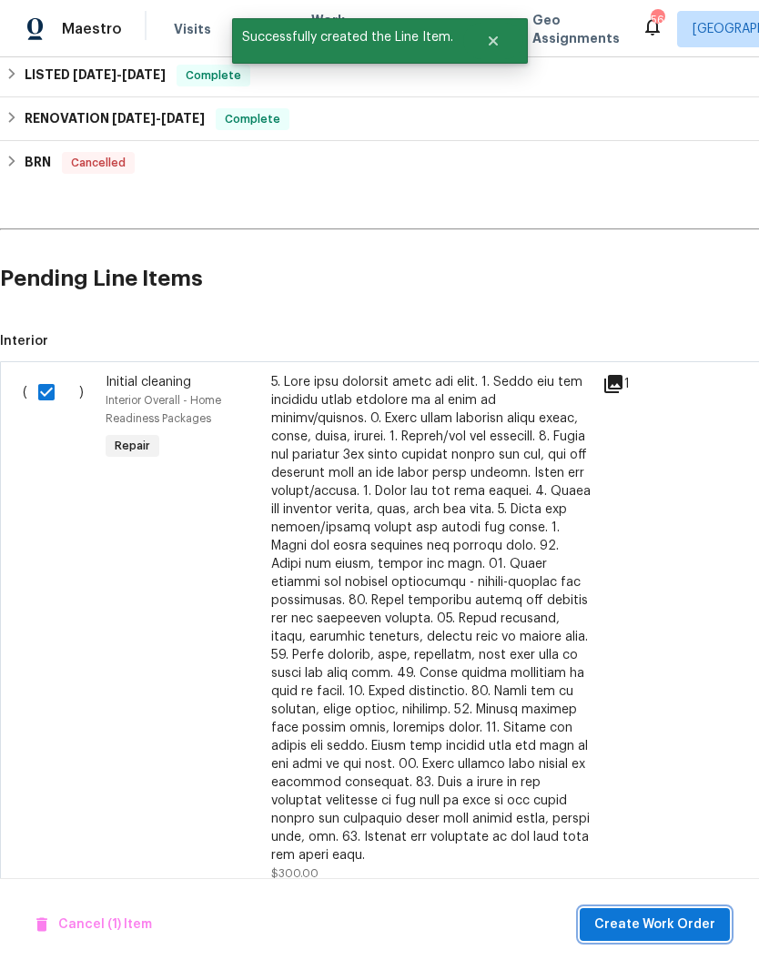
click at [656, 933] on span "Create Work Order" at bounding box center [654, 924] width 121 height 23
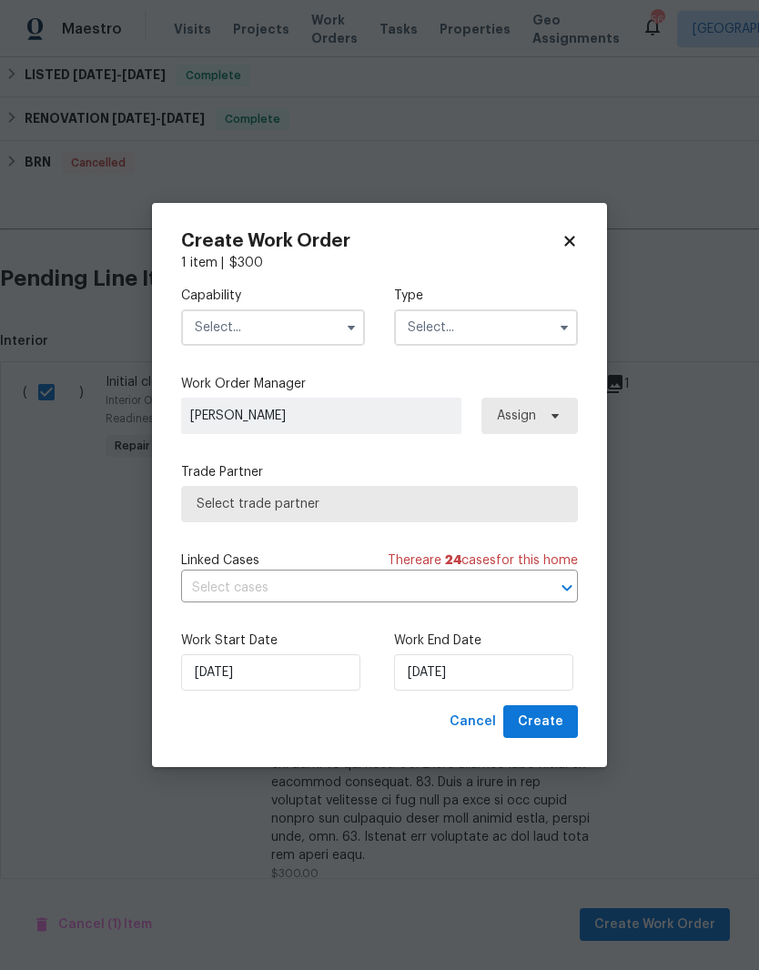
click at [314, 330] on input "text" at bounding box center [273, 327] width 184 height 36
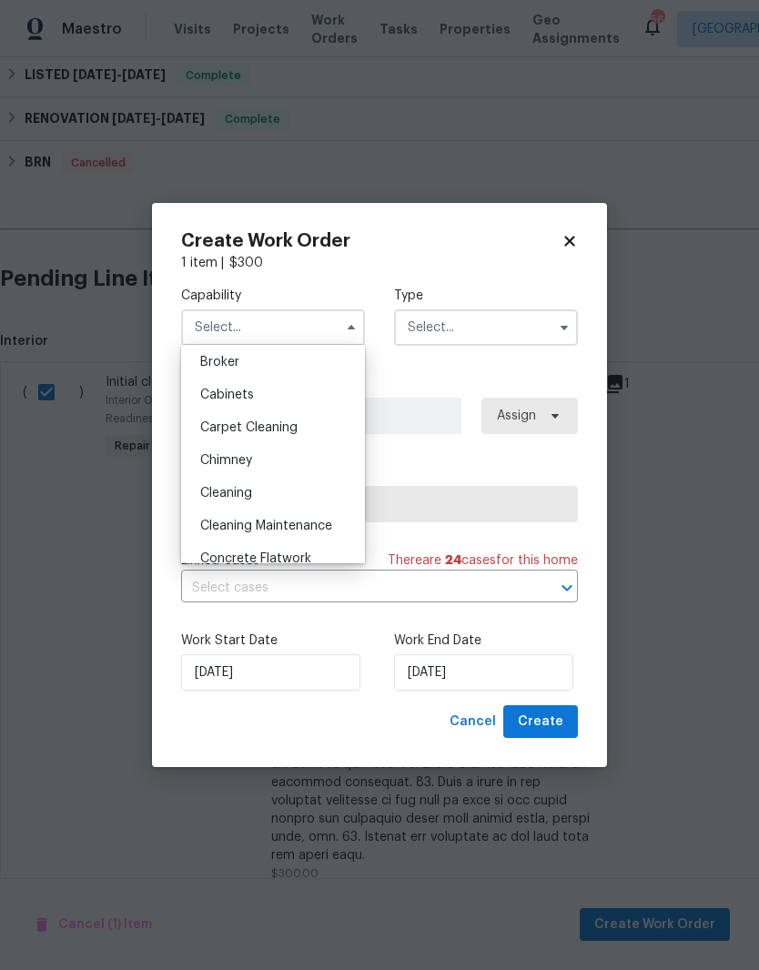
scroll to position [136, 0]
click at [306, 499] on div "Cleaning" at bounding box center [273, 492] width 175 height 33
type input "Cleaning"
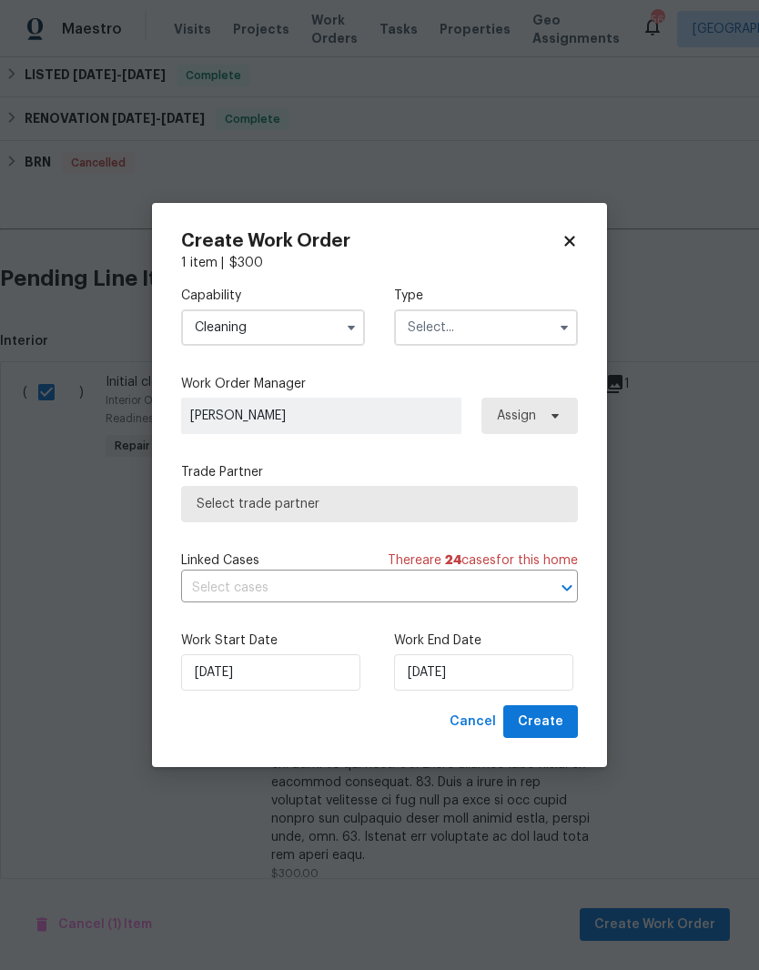
click at [522, 321] on input "text" at bounding box center [486, 327] width 184 height 36
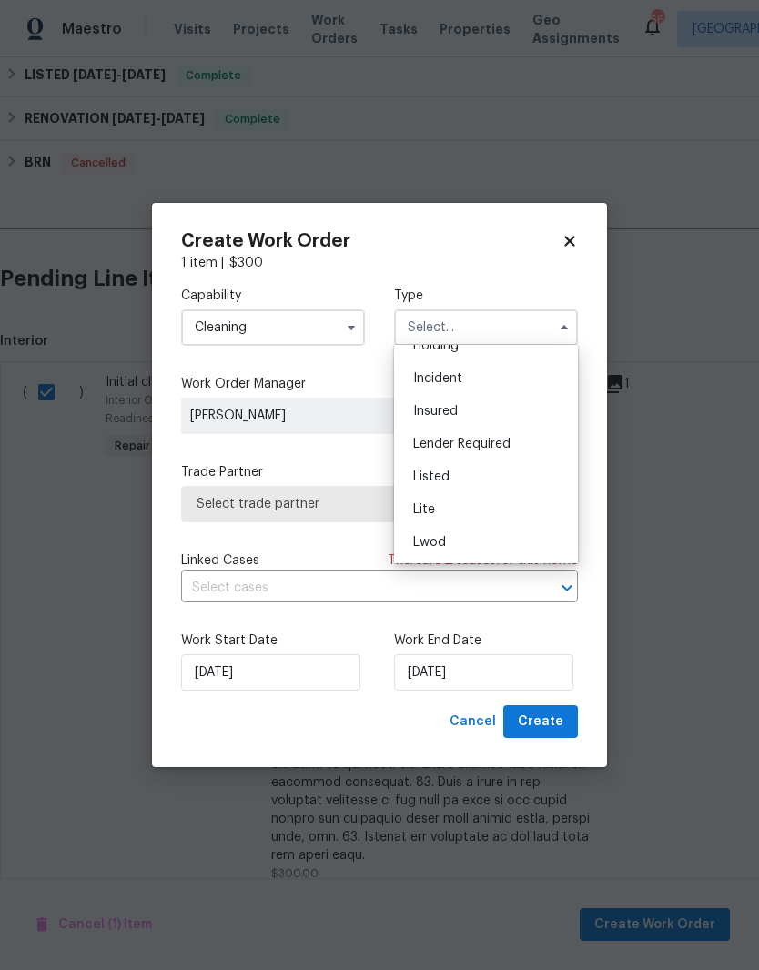
scroll to position [163, 0]
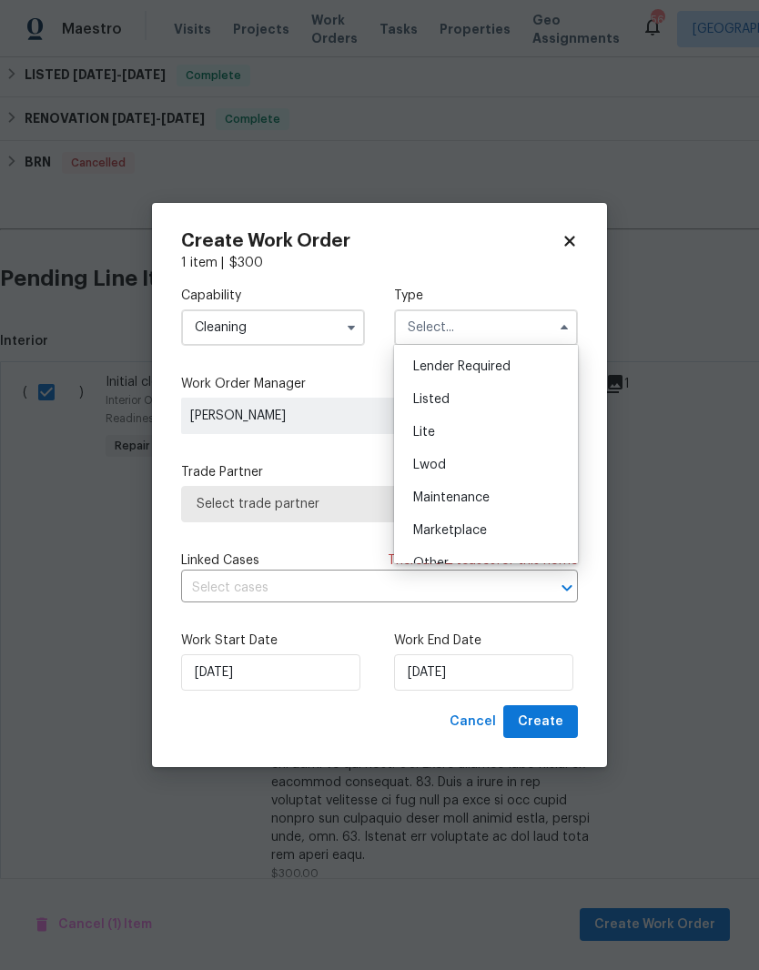
click at [540, 407] on div "Listed" at bounding box center [485, 399] width 175 height 33
type input "Listed"
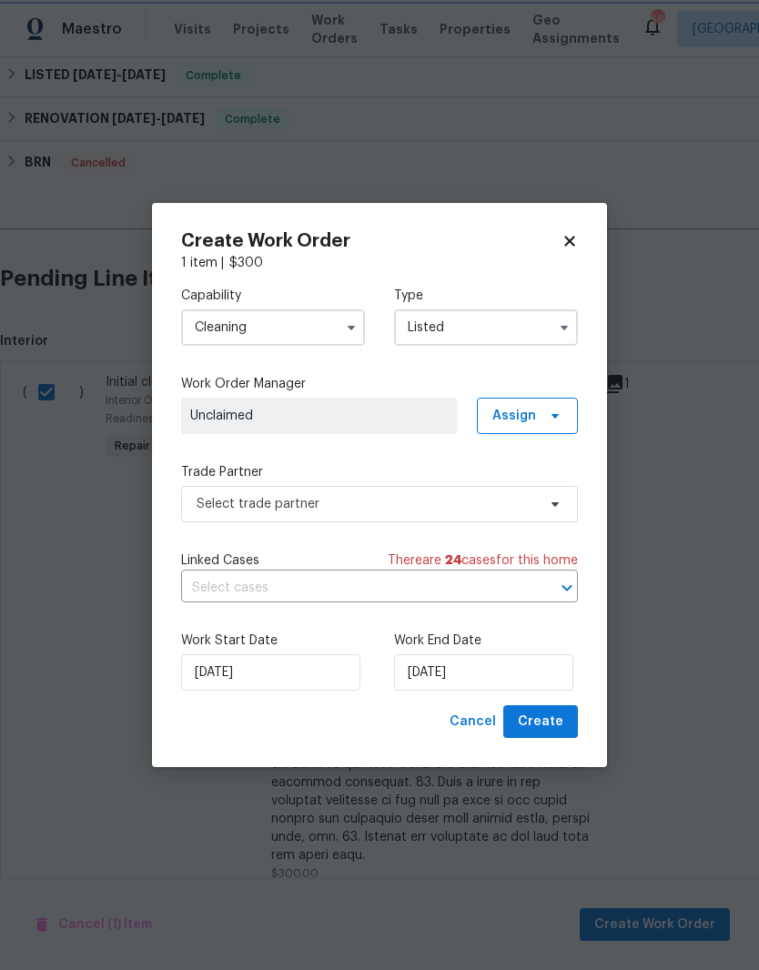
scroll to position [0, 0]
click at [558, 417] on icon at bounding box center [555, 415] width 15 height 15
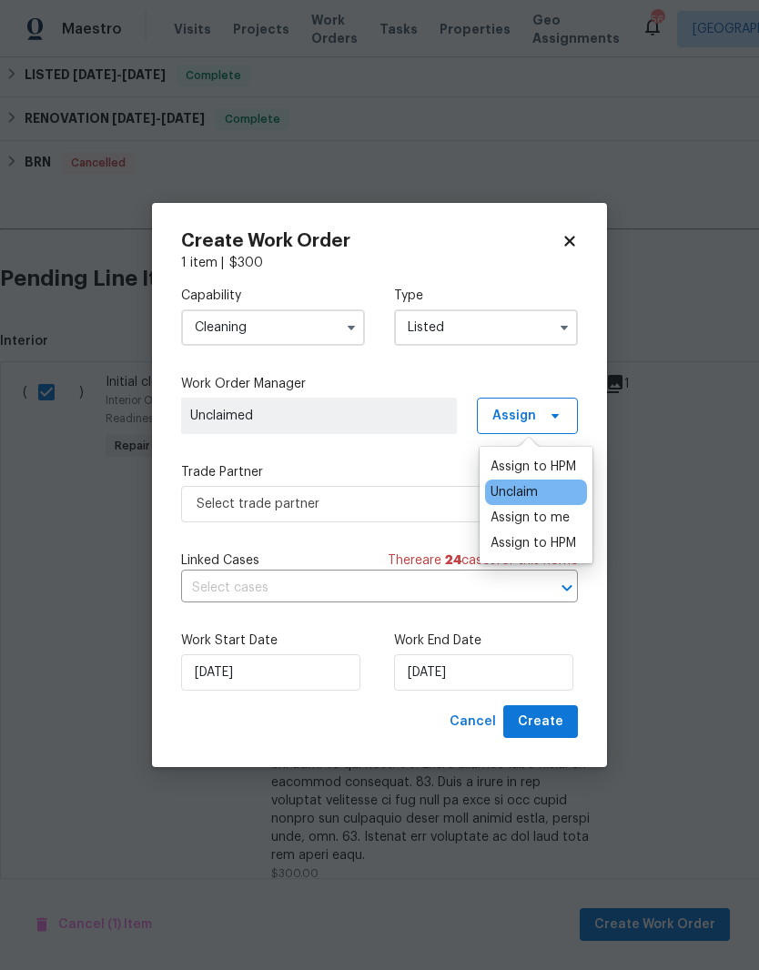
click at [565, 521] on div "Assign to me" at bounding box center [529, 517] width 79 height 18
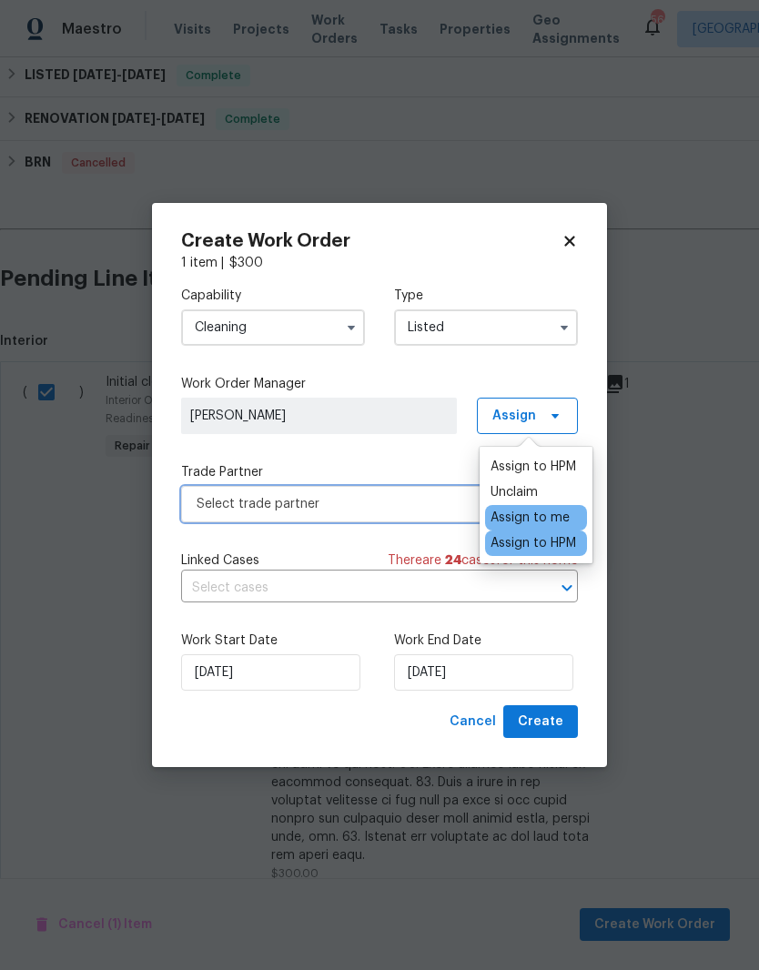
click at [403, 496] on span "Select trade partner" at bounding box center [365, 504] width 339 height 18
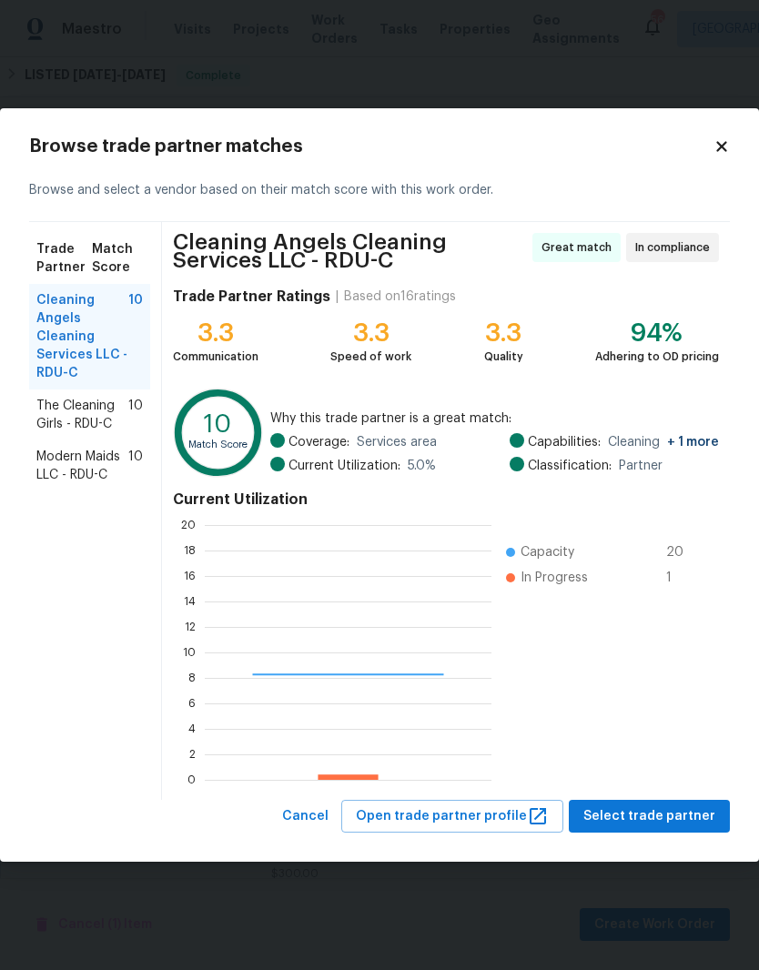
scroll to position [255, 286]
click at [90, 430] on span "The Cleaning Girls - RDU-C" at bounding box center [82, 415] width 92 height 36
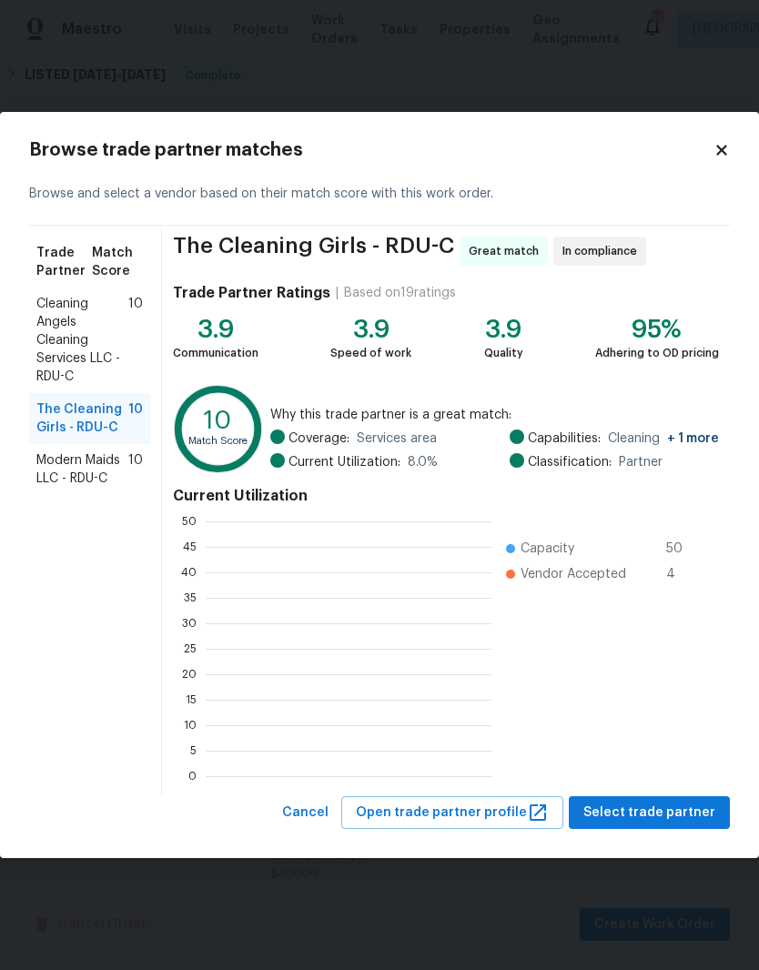
scroll to position [255, 286]
click at [656, 813] on span "Select trade partner" at bounding box center [649, 812] width 132 height 23
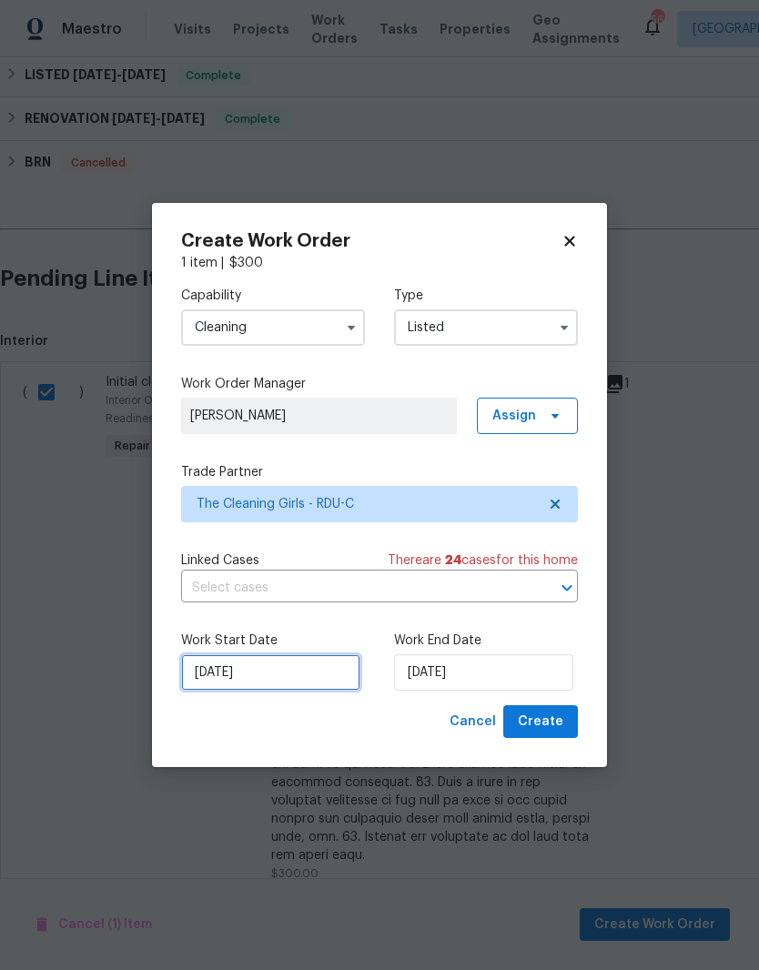
click at [283, 686] on input "9/8/2025" at bounding box center [270, 672] width 179 height 36
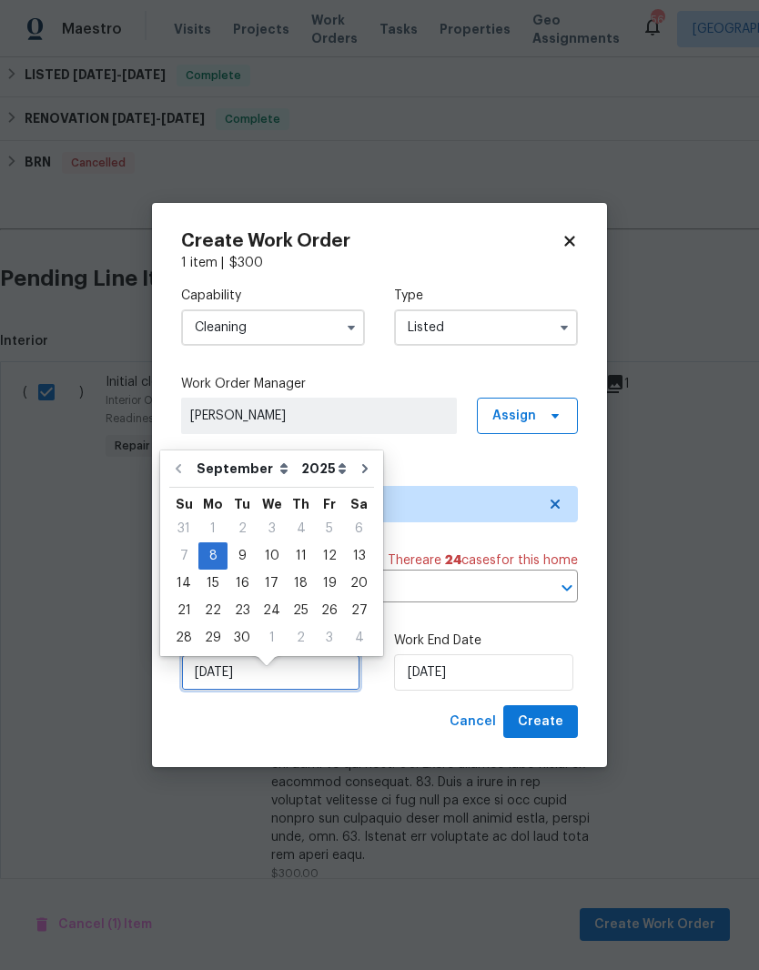
scroll to position [14, 0]
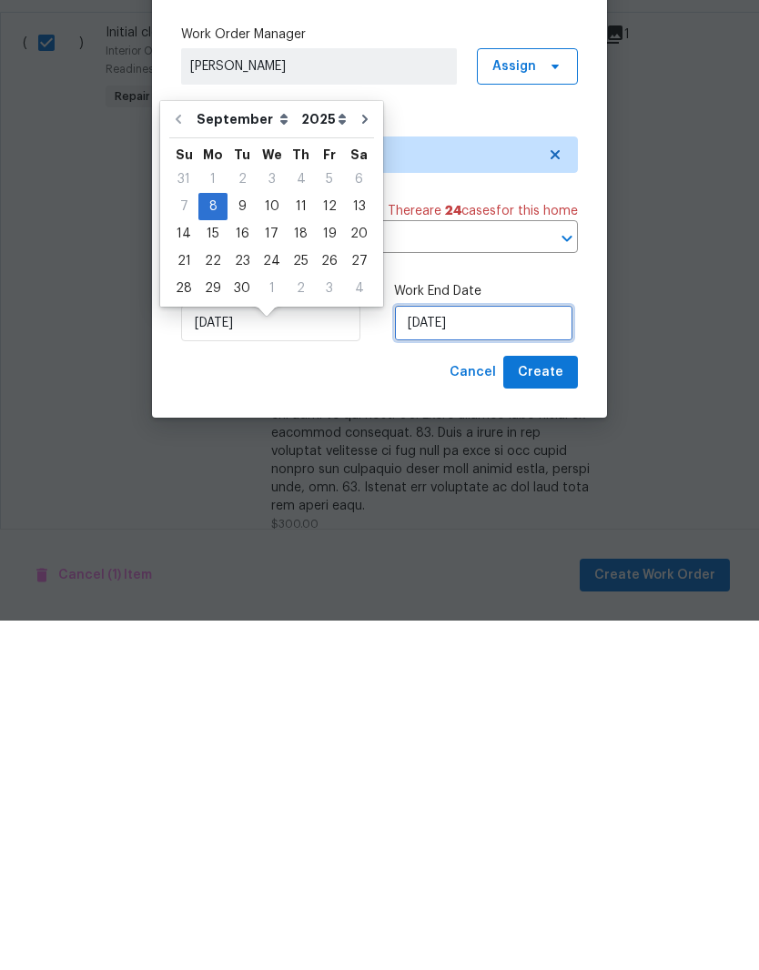
click at [504, 654] on input "9/8/2025" at bounding box center [483, 672] width 179 height 36
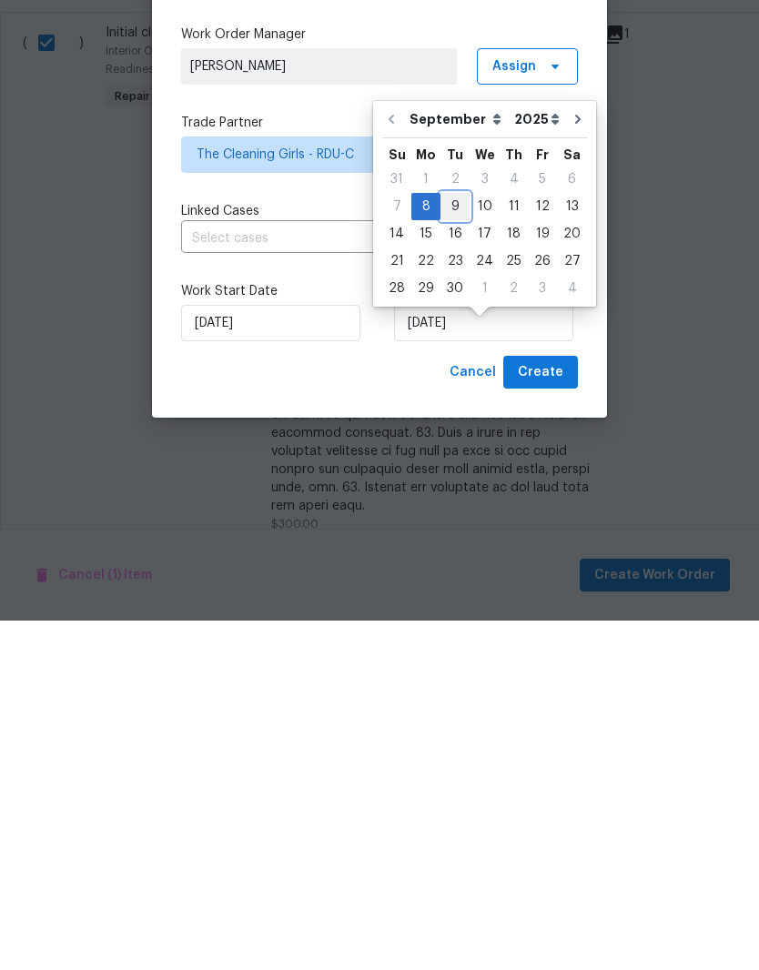
click at [450, 543] on div "9" at bounding box center [454, 555] width 29 height 25
type input "[DATE]"
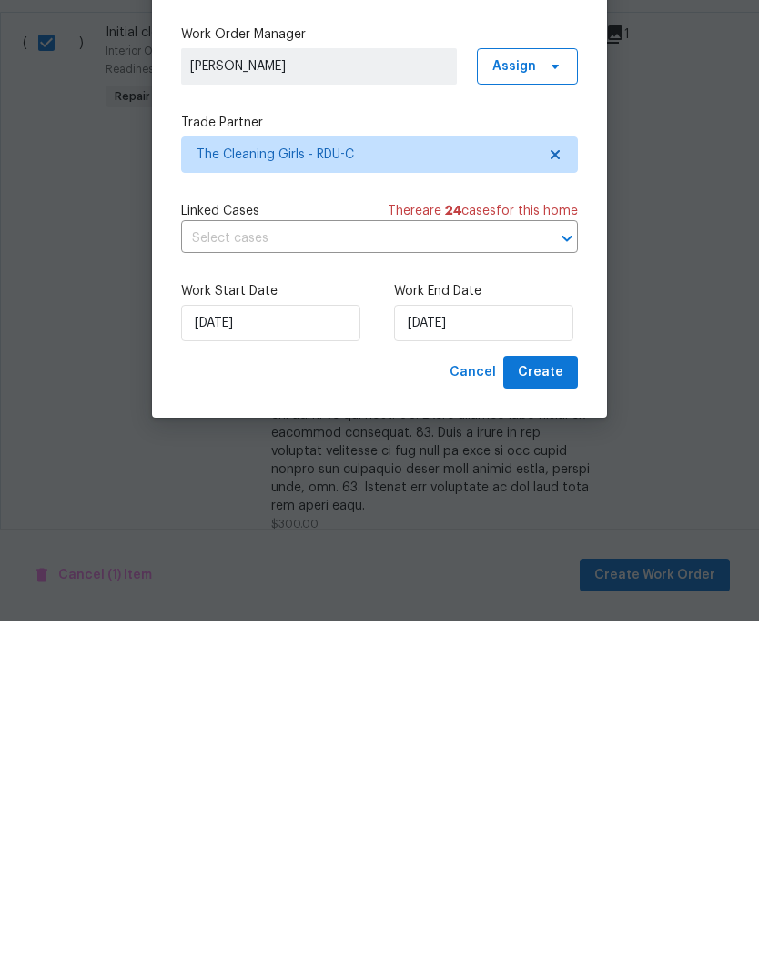
scroll to position [75, 0]
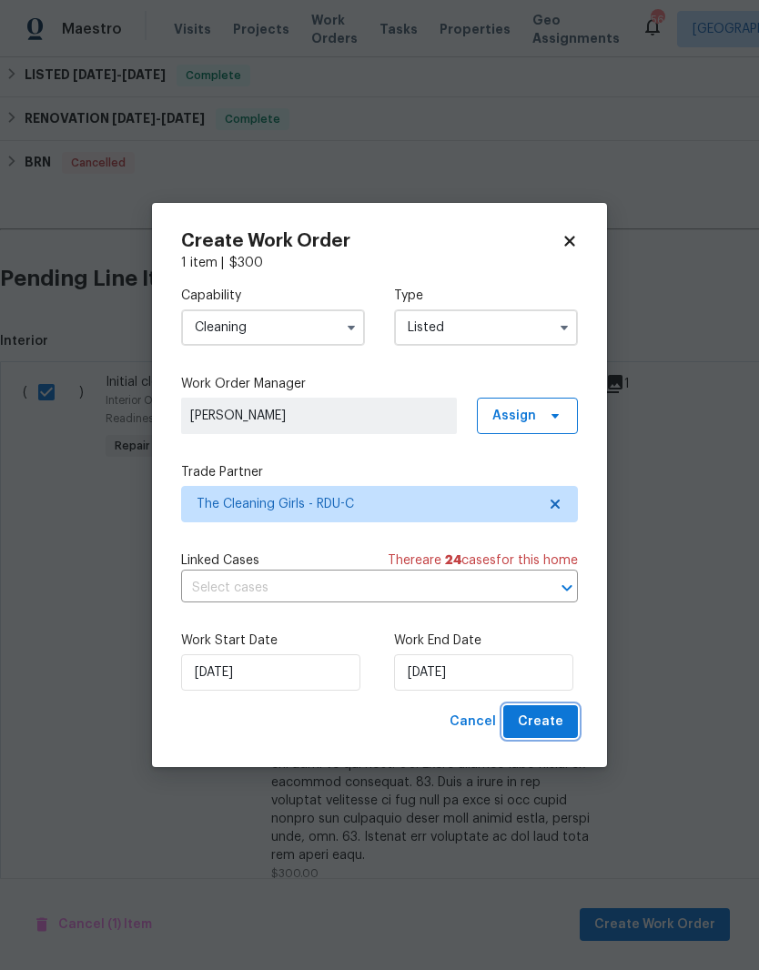
click at [563, 724] on button "Create" at bounding box center [540, 722] width 75 height 34
checkbox input "false"
click at [568, 718] on div "Cancel Create" at bounding box center [510, 722] width 136 height 34
click at [424, 726] on div "Cancel Create" at bounding box center [379, 722] width 397 height 34
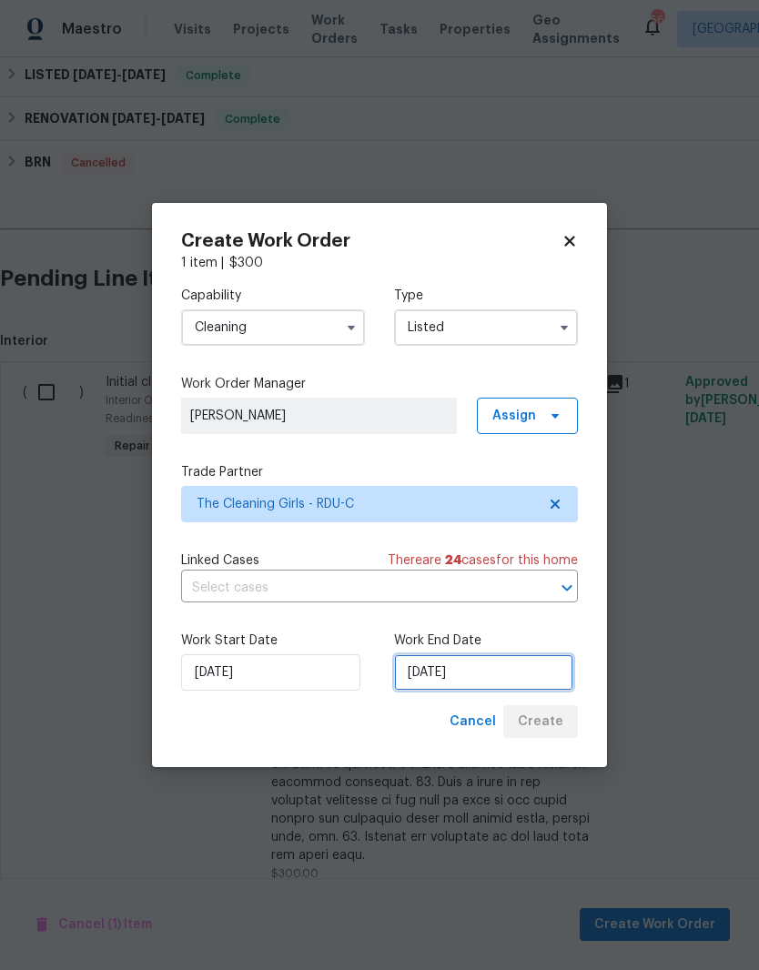
click at [506, 671] on input "[DATE]" at bounding box center [483, 672] width 179 height 36
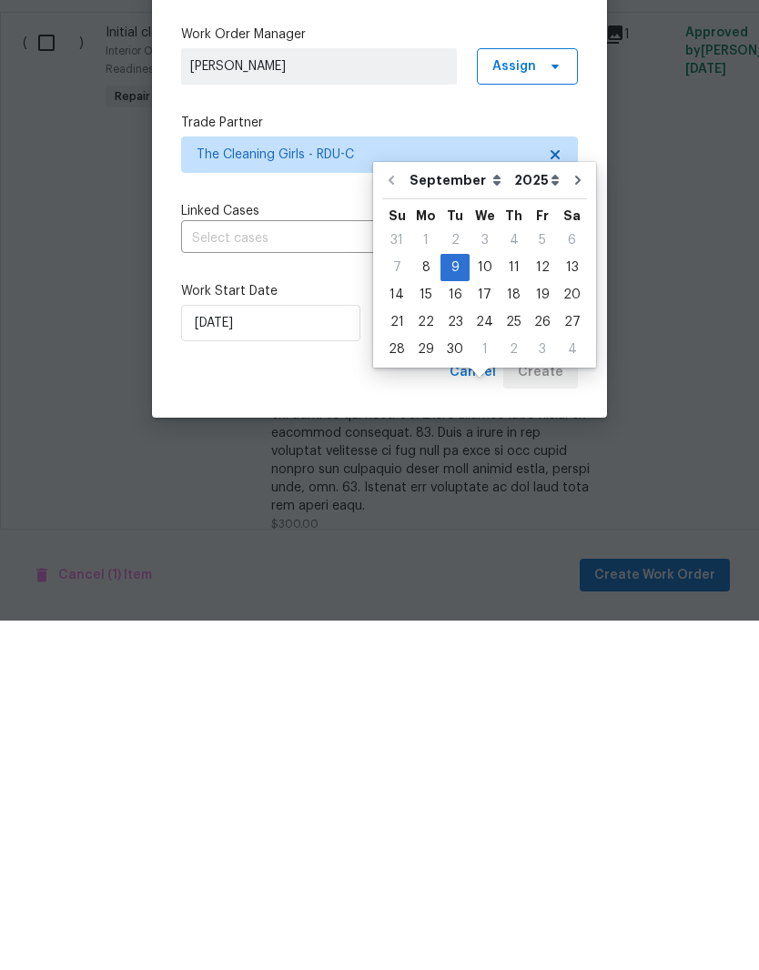
click at [392, 705] on div "Cancel Create" at bounding box center [379, 722] width 397 height 34
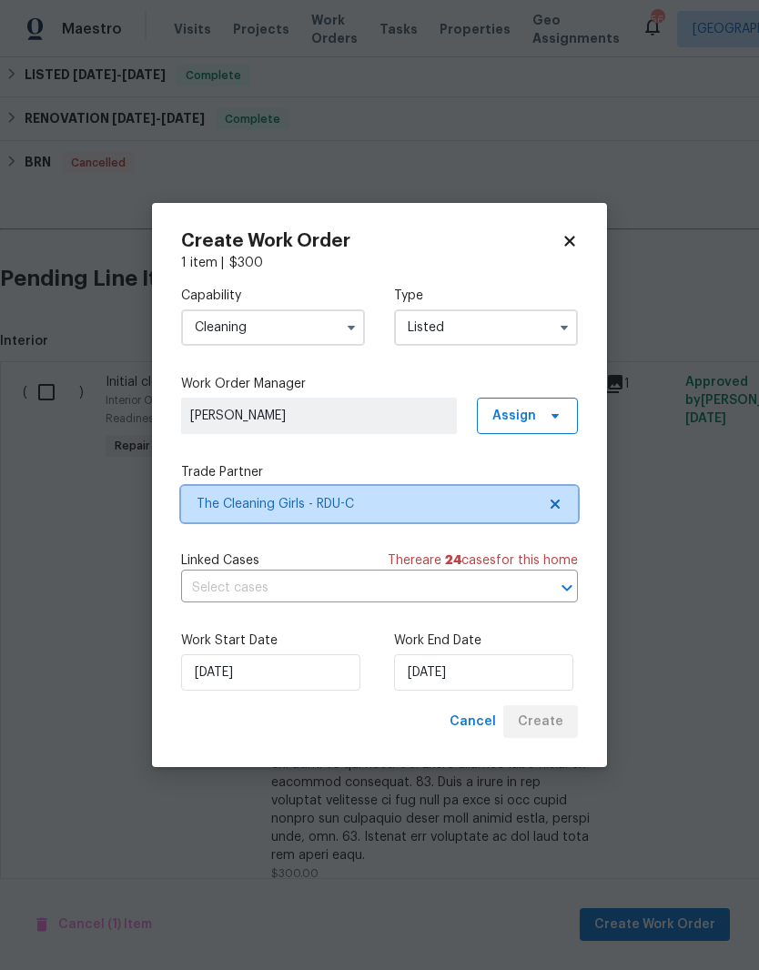
click at [480, 498] on span "The Cleaning Girls - RDU-C" at bounding box center [365, 504] width 339 height 18
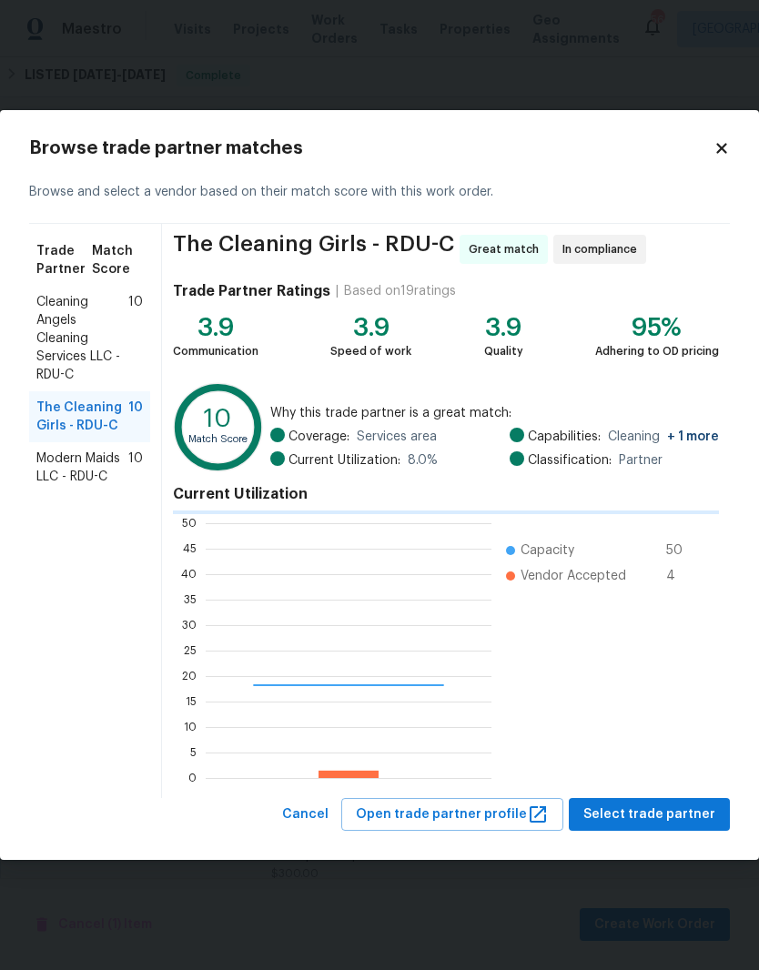
scroll to position [255, 286]
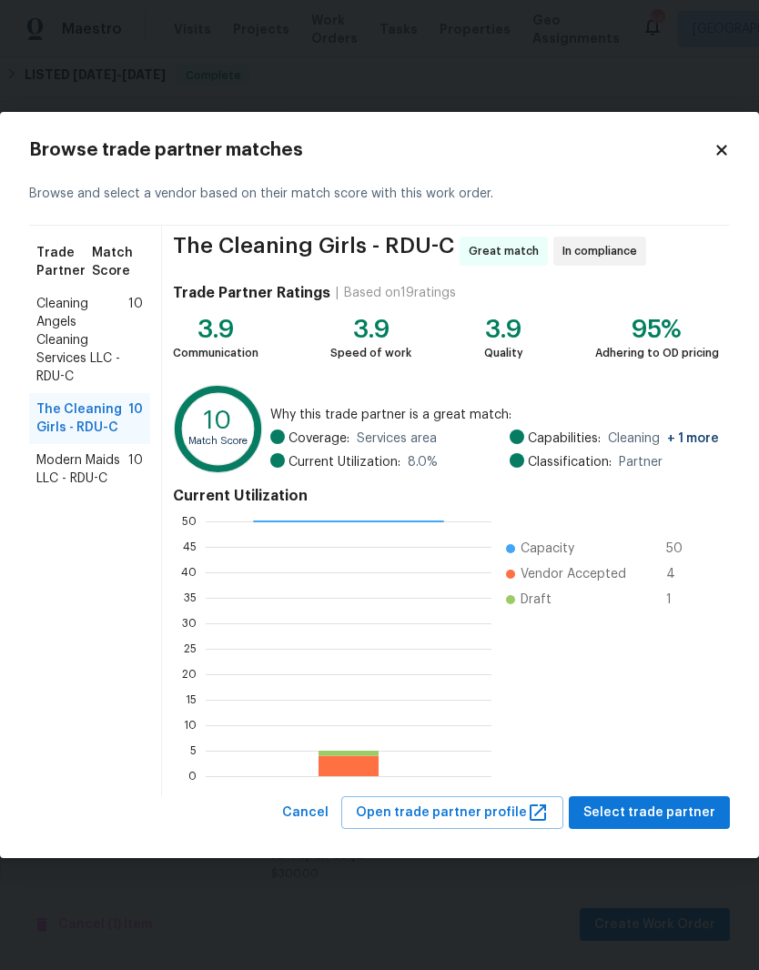
click at [723, 155] on icon at bounding box center [721, 150] width 16 height 16
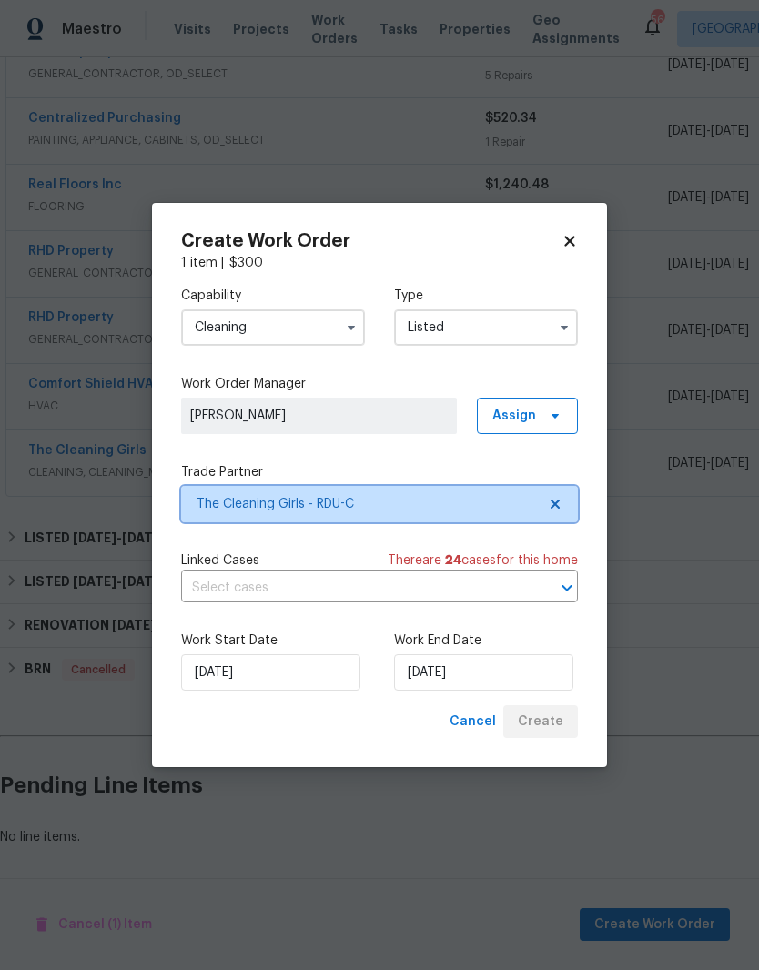
scroll to position [299, 0]
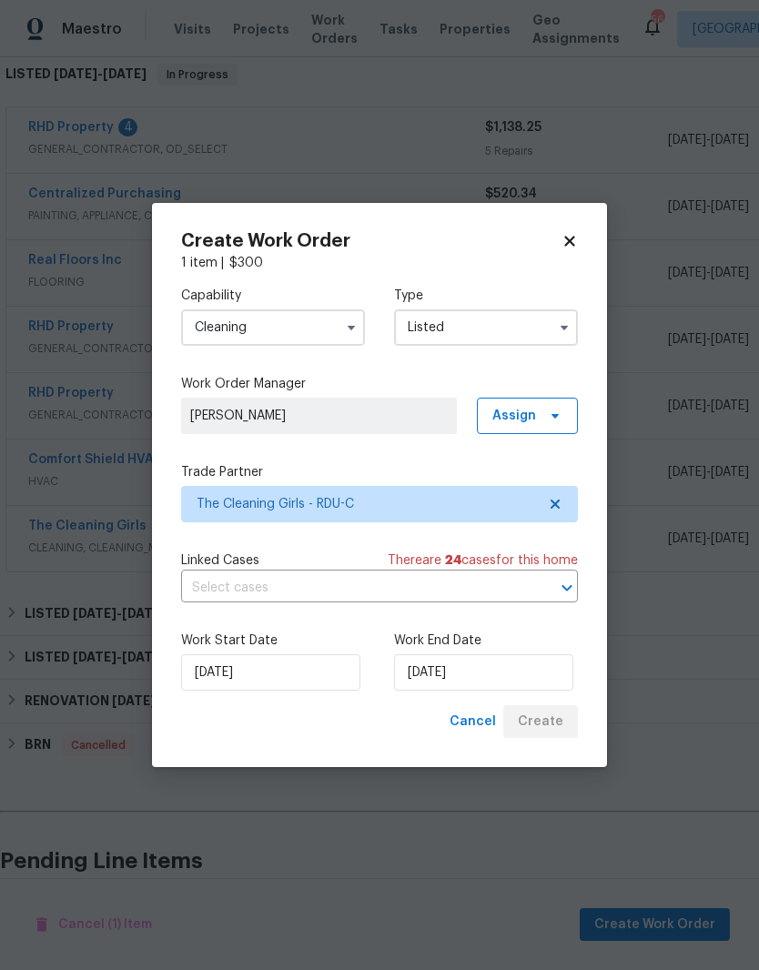
click at [568, 720] on div "Cancel Create" at bounding box center [510, 722] width 136 height 34
click at [481, 717] on span "Cancel" at bounding box center [472, 721] width 46 height 23
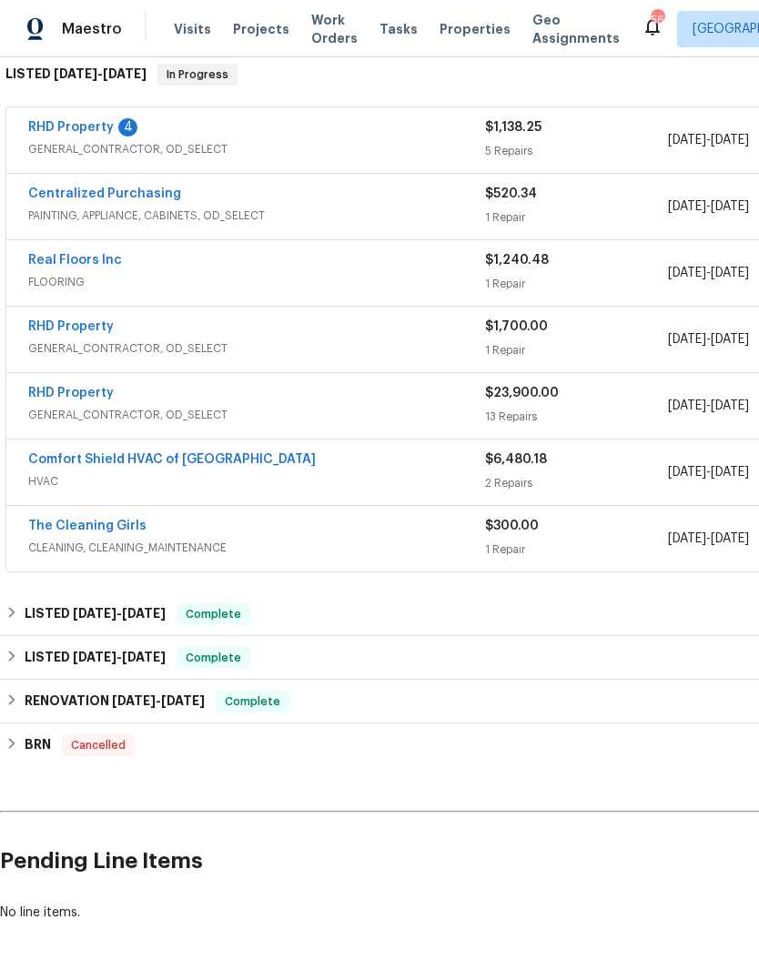
click at [81, 519] on link "The Cleaning Girls" at bounding box center [87, 525] width 118 height 13
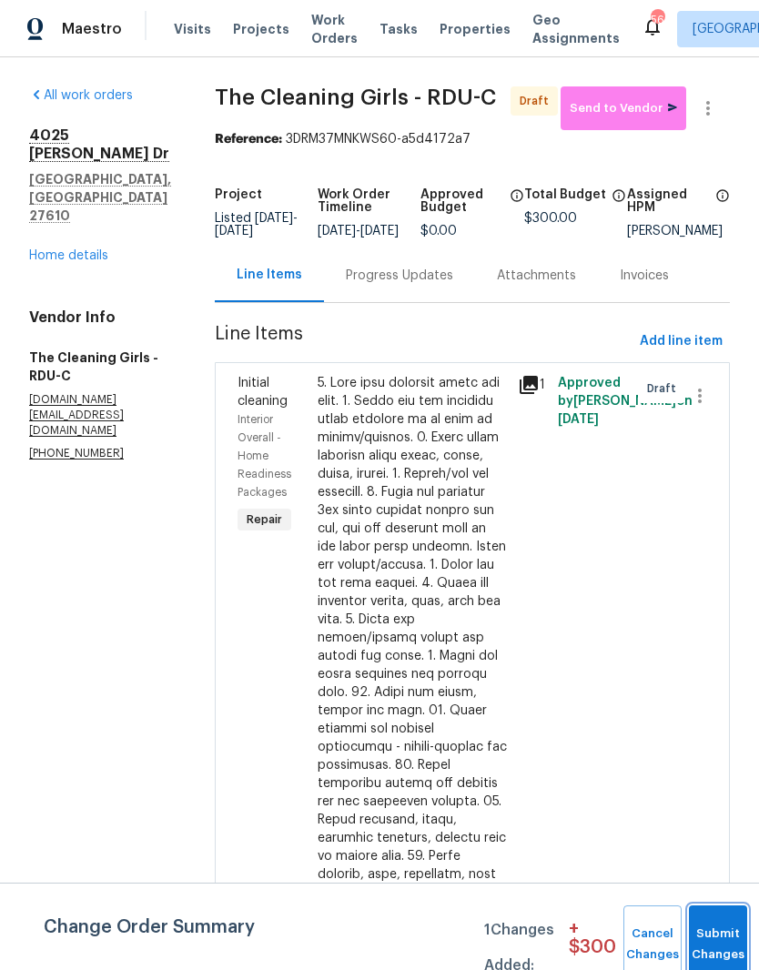
click at [715, 943] on span "Submit Changes" at bounding box center [718, 944] width 40 height 42
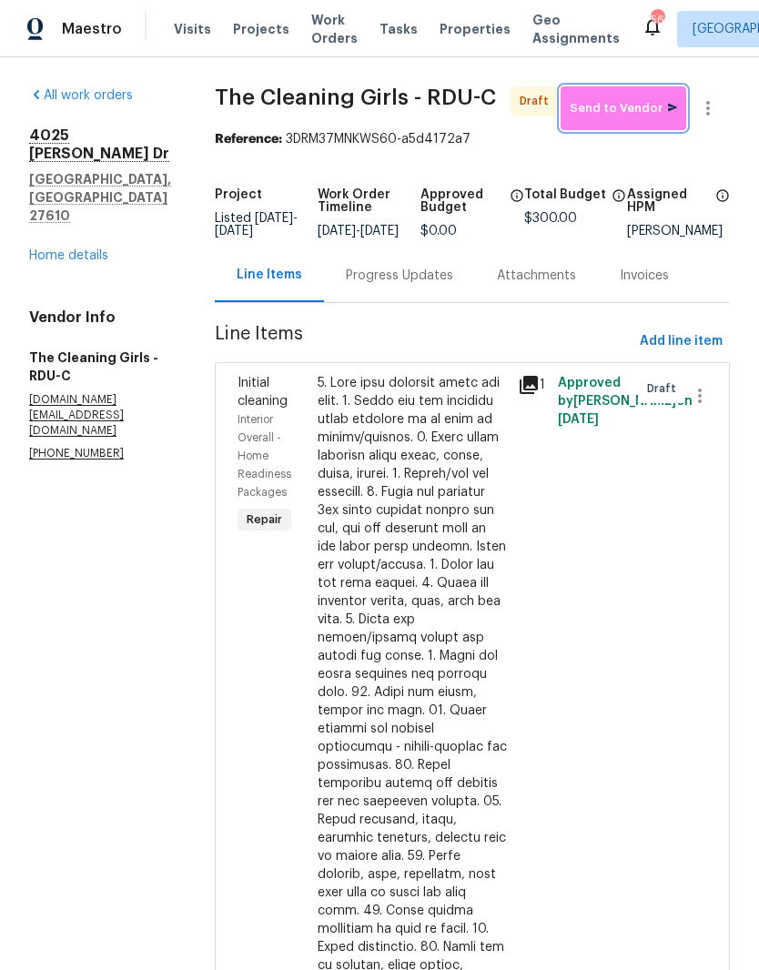
click at [621, 119] on span "Send to Vendor" at bounding box center [622, 108] width 107 height 21
click at [417, 298] on div "Progress Updates" at bounding box center [399, 275] width 151 height 54
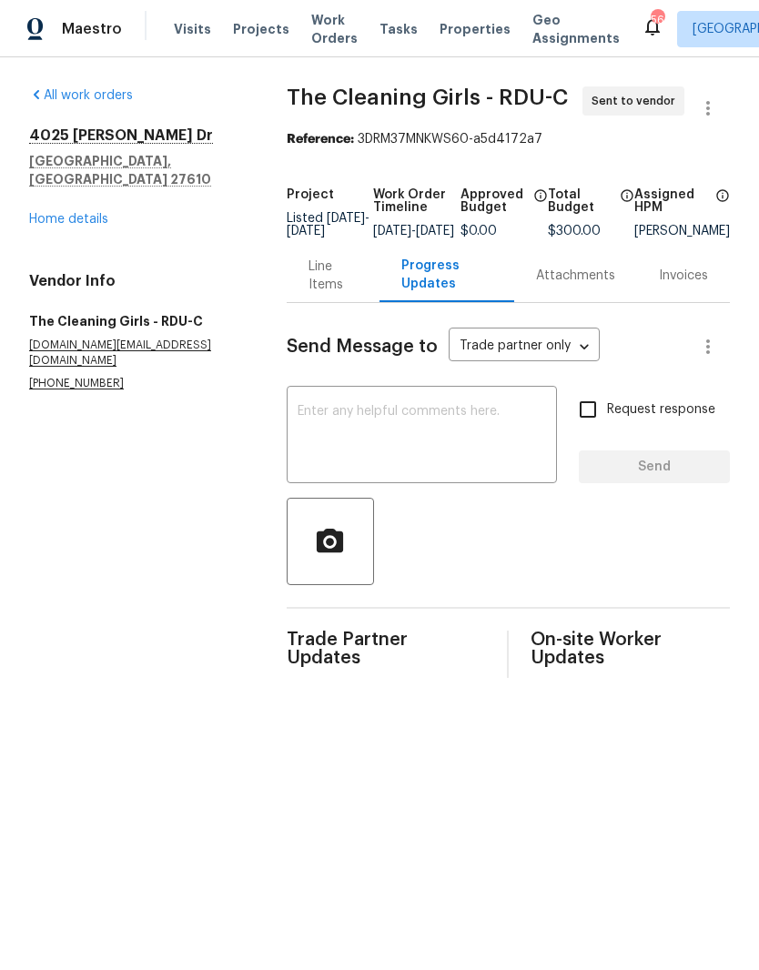
click at [472, 447] on textarea at bounding box center [421, 437] width 248 height 64
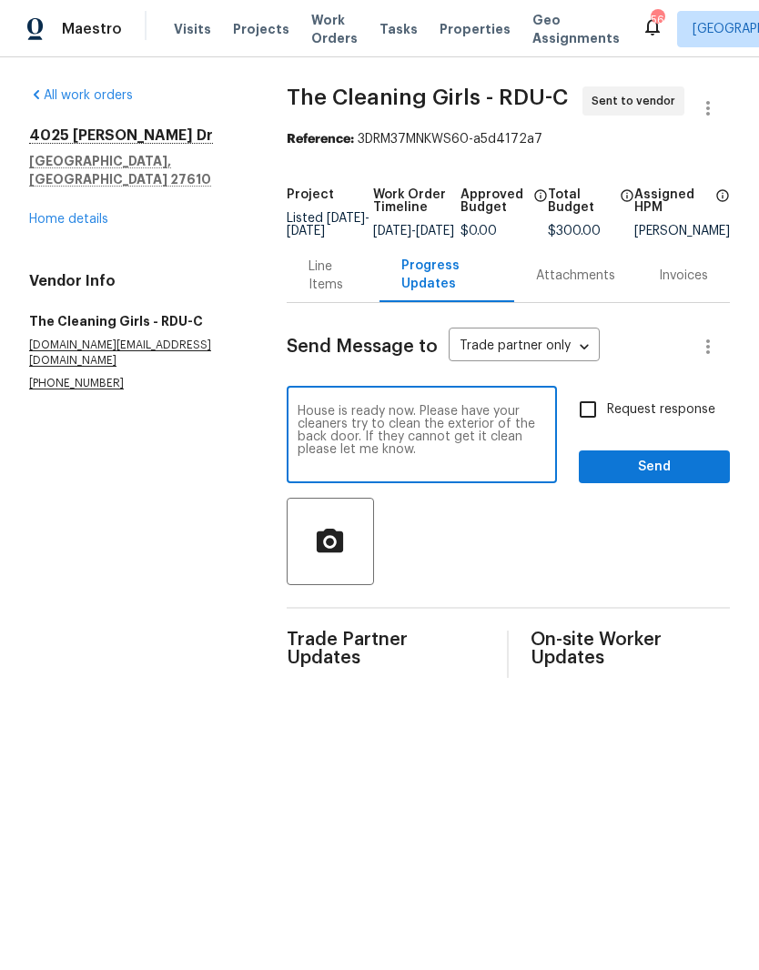
type textarea "House is ready now. Please have your cleaners try to clean the exterior of the …"
click at [589, 410] on input "Request response" at bounding box center [587, 409] width 38 height 38
checkbox input "true"
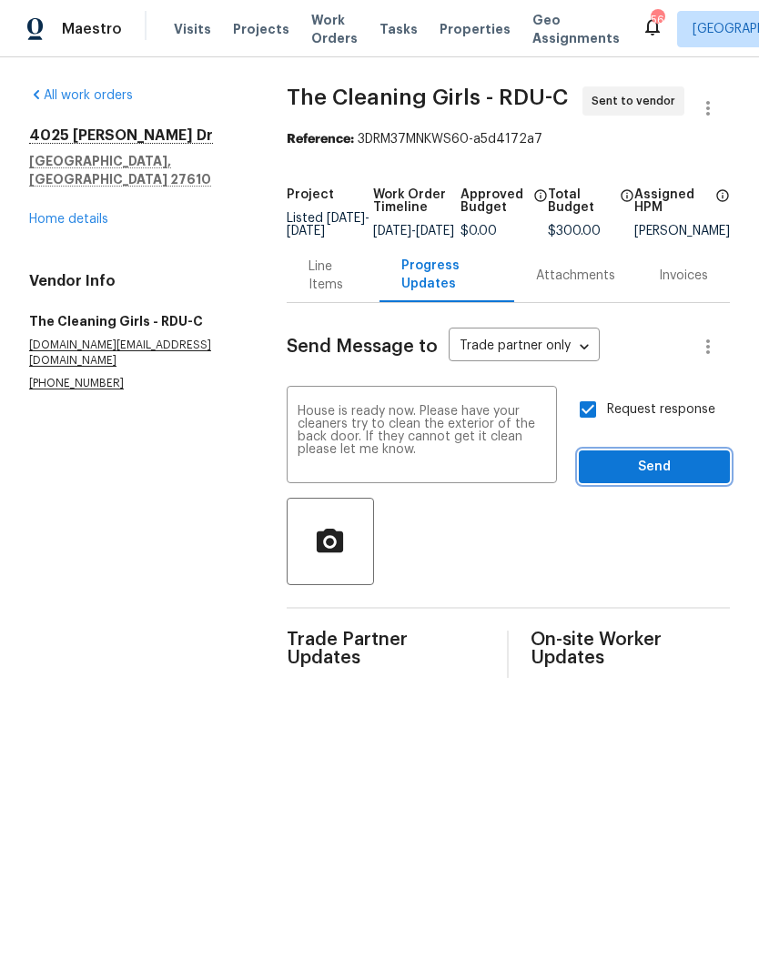
click at [697, 478] on span "Send" at bounding box center [654, 467] width 122 height 23
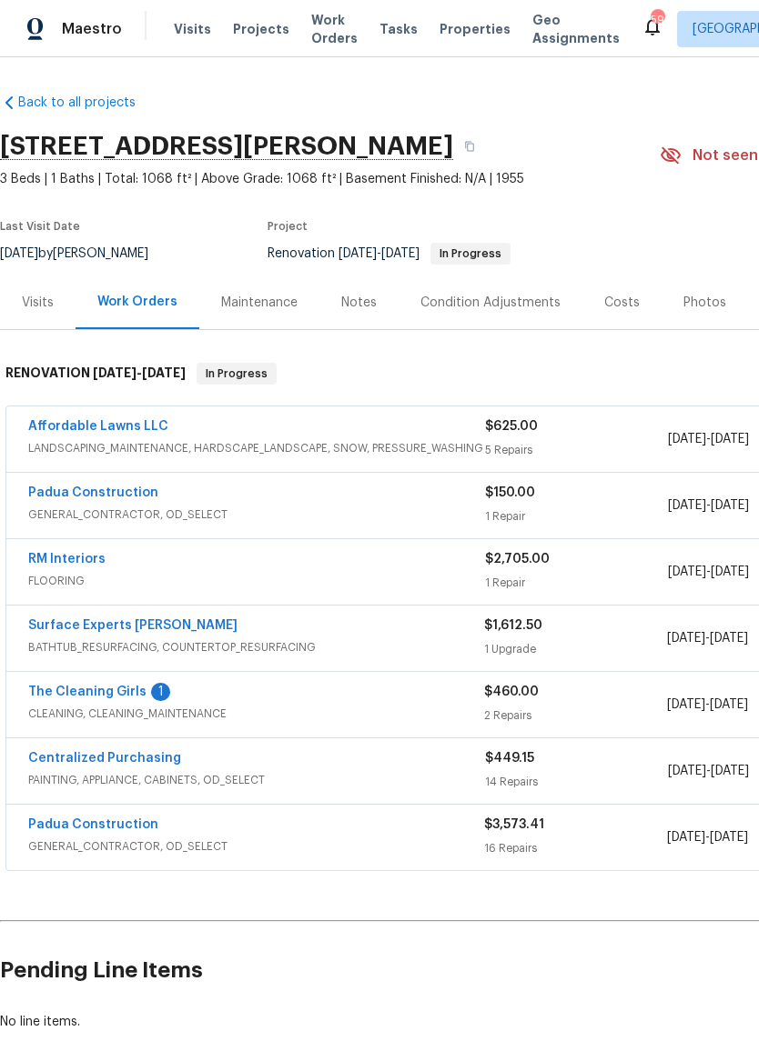
click at [372, 300] on div "Notes" at bounding box center [358, 303] width 35 height 18
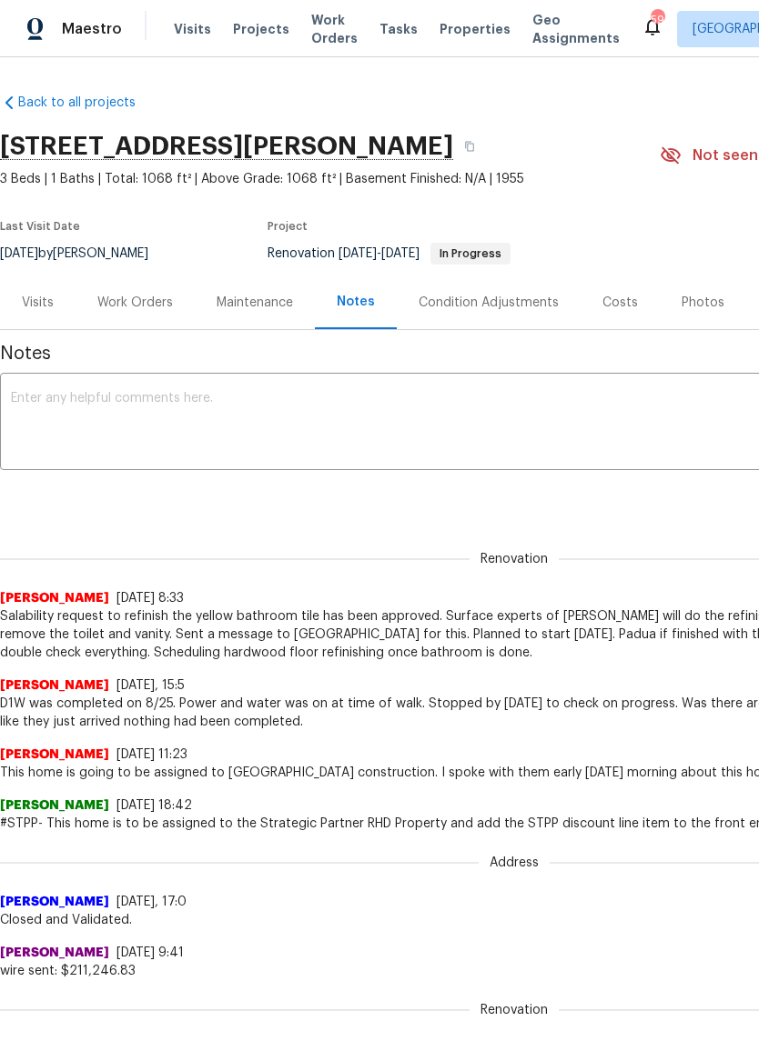
click at [336, 414] on textarea at bounding box center [514, 424] width 1006 height 64
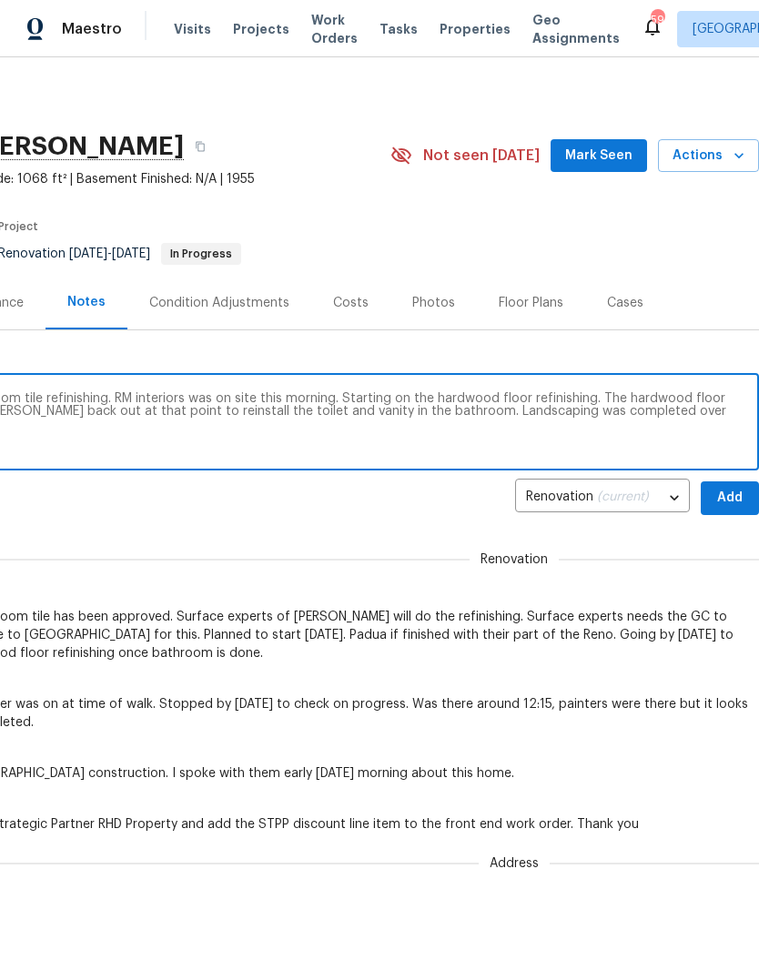
scroll to position [0, 269]
type textarea "Surface experts has completed the bathroom tile refinishing. RM interiors was o…"
click at [733, 502] on span "Add" at bounding box center [729, 498] width 29 height 23
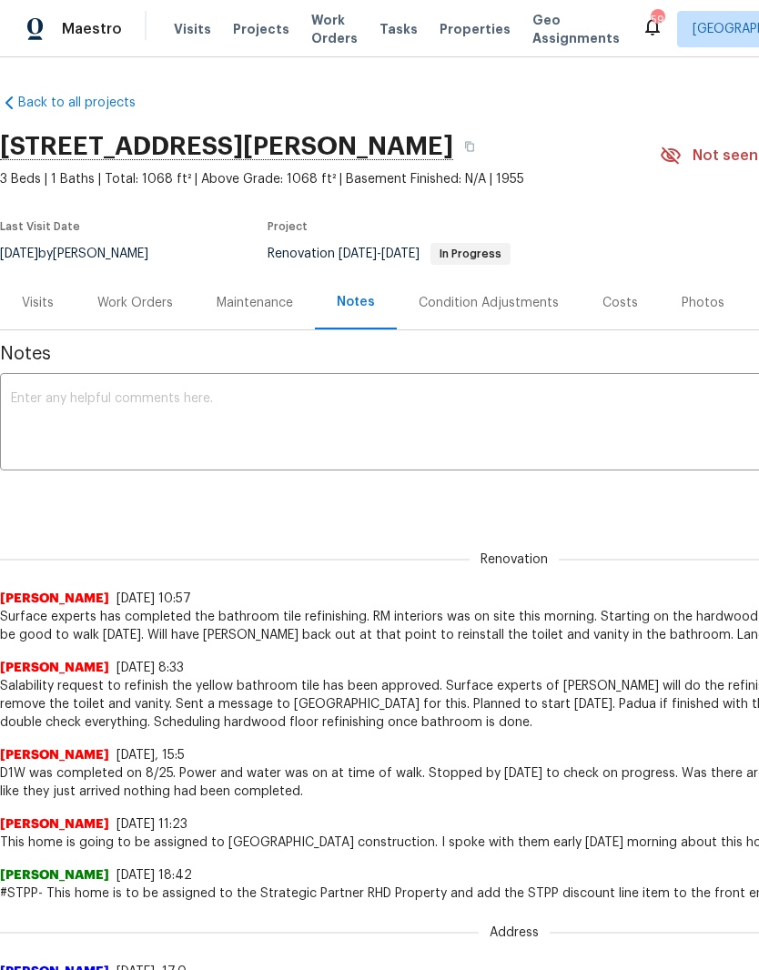
scroll to position [0, 0]
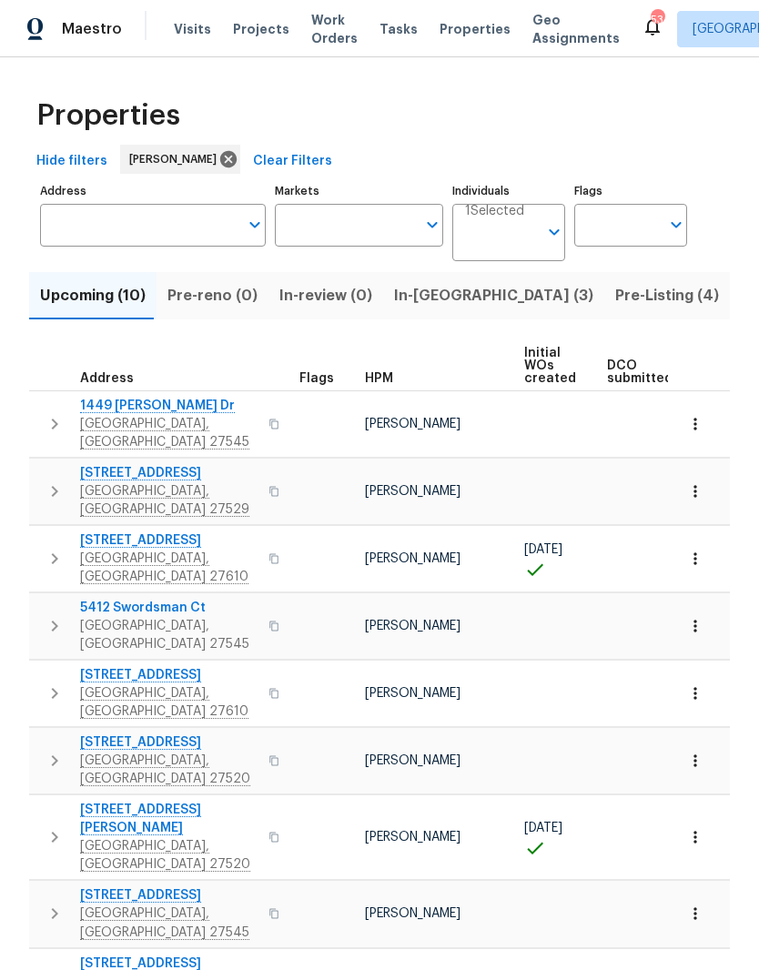
click at [113, 549] on span "[GEOGRAPHIC_DATA], [GEOGRAPHIC_DATA] 27610" at bounding box center [168, 567] width 177 height 36
click at [185, 226] on input "Address" at bounding box center [139, 225] width 198 height 43
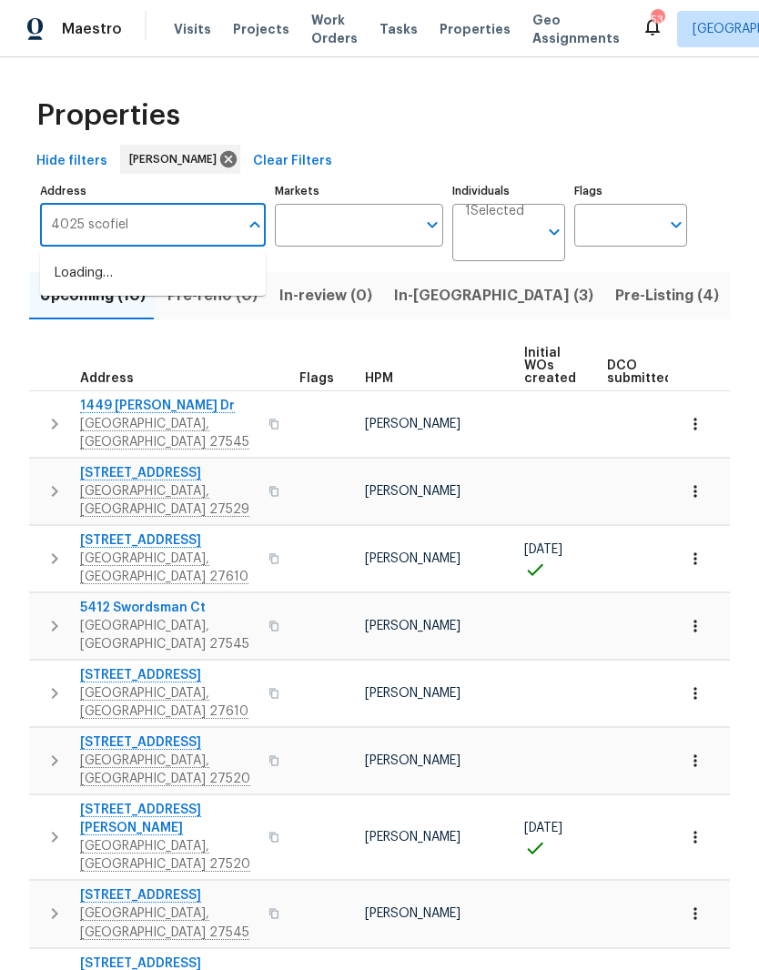
type input "4025 [PERSON_NAME]"
click at [83, 293] on li "[STREET_ADDRESS][PERSON_NAME][PERSON_NAME]" at bounding box center [153, 283] width 226 height 50
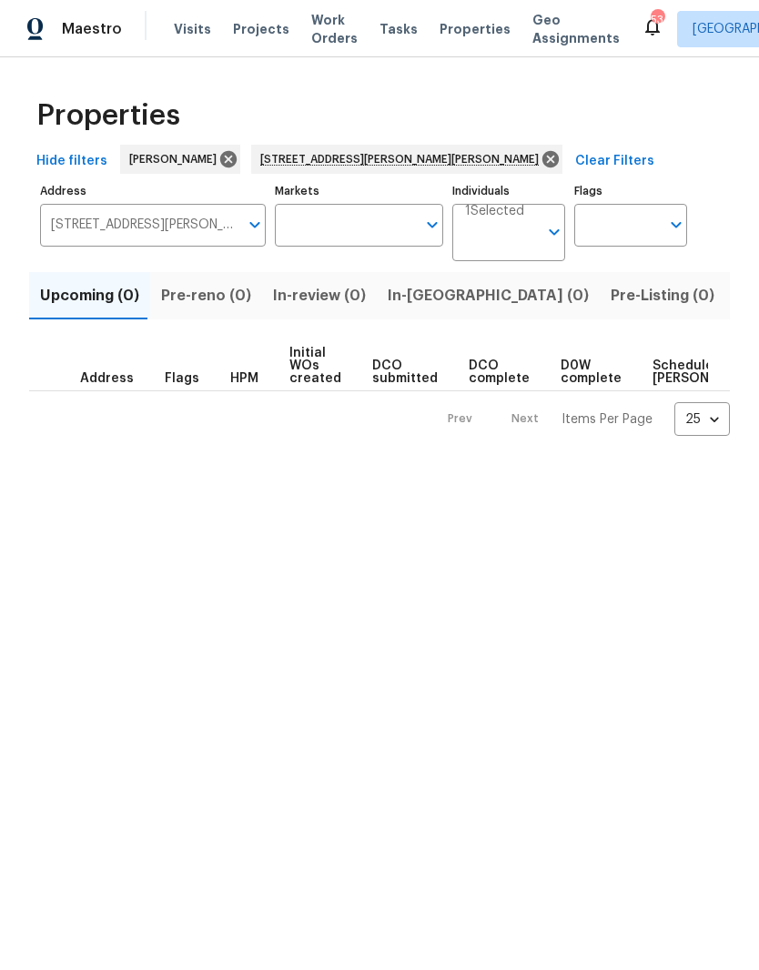
click at [736, 303] on span "Listed (1)" at bounding box center [768, 295] width 65 height 25
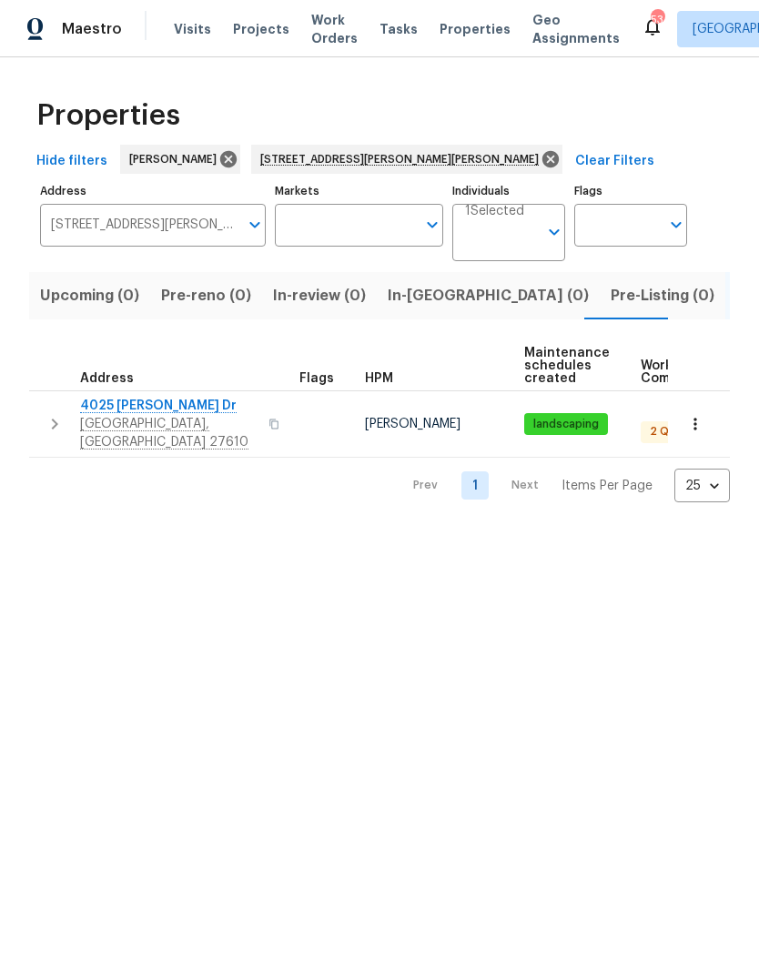
click at [703, 417] on icon "button" at bounding box center [695, 424] width 18 height 18
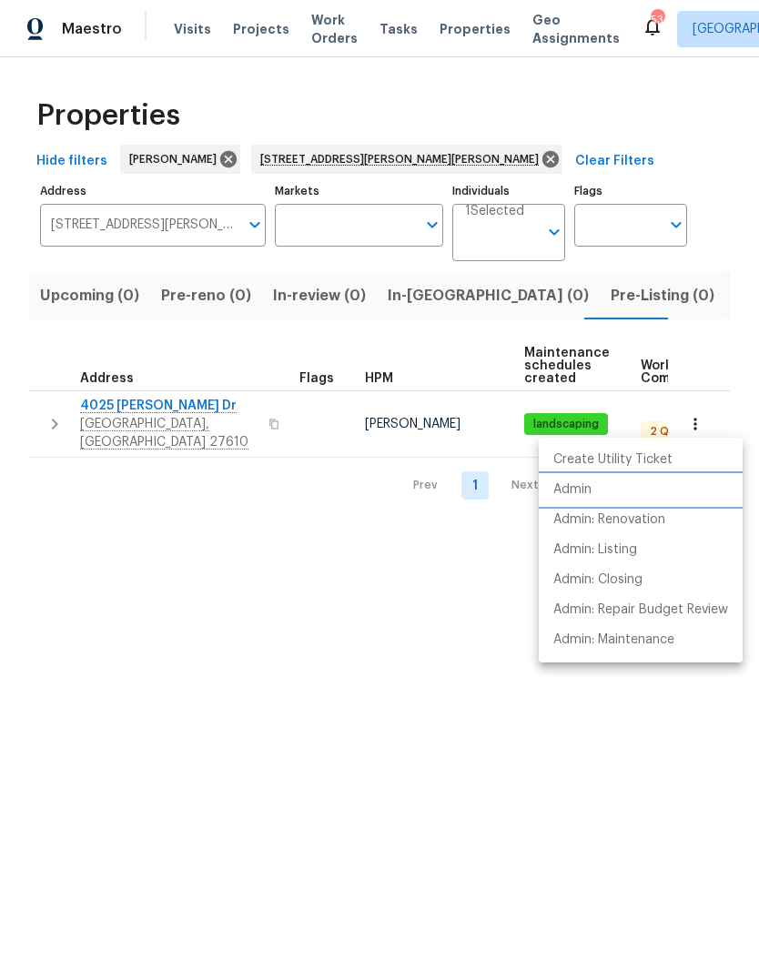
click at [703, 503] on li "Admin" at bounding box center [640, 490] width 204 height 30
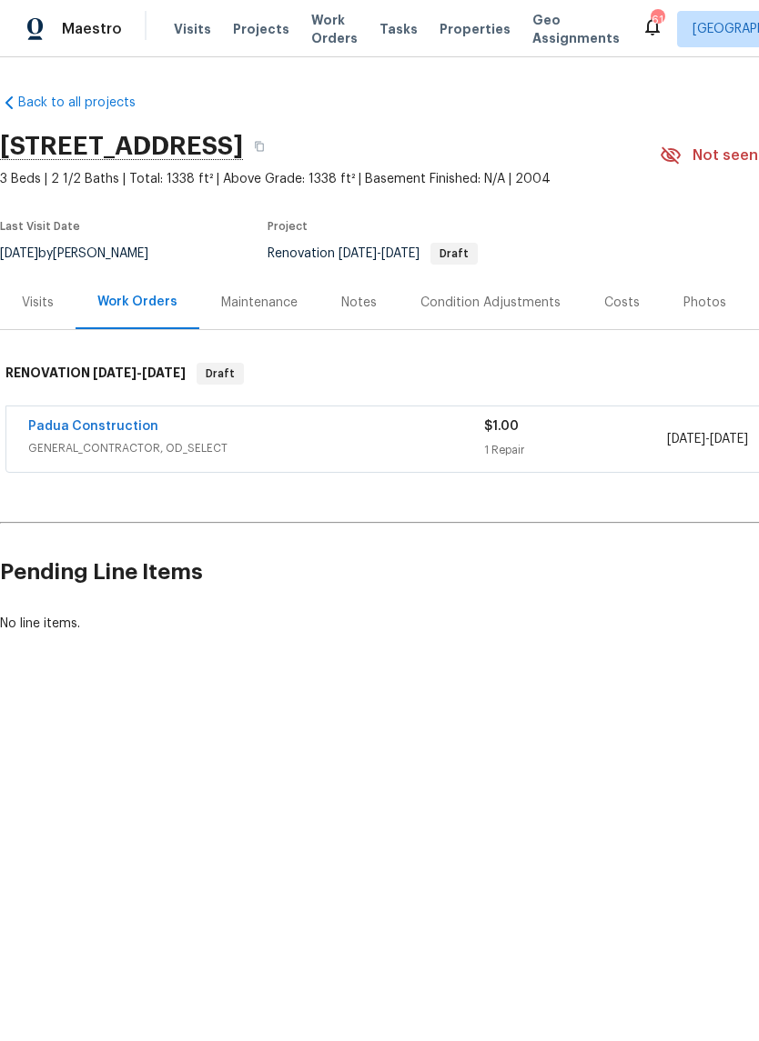
click at [88, 427] on link "Padua Construction" at bounding box center [93, 426] width 130 height 13
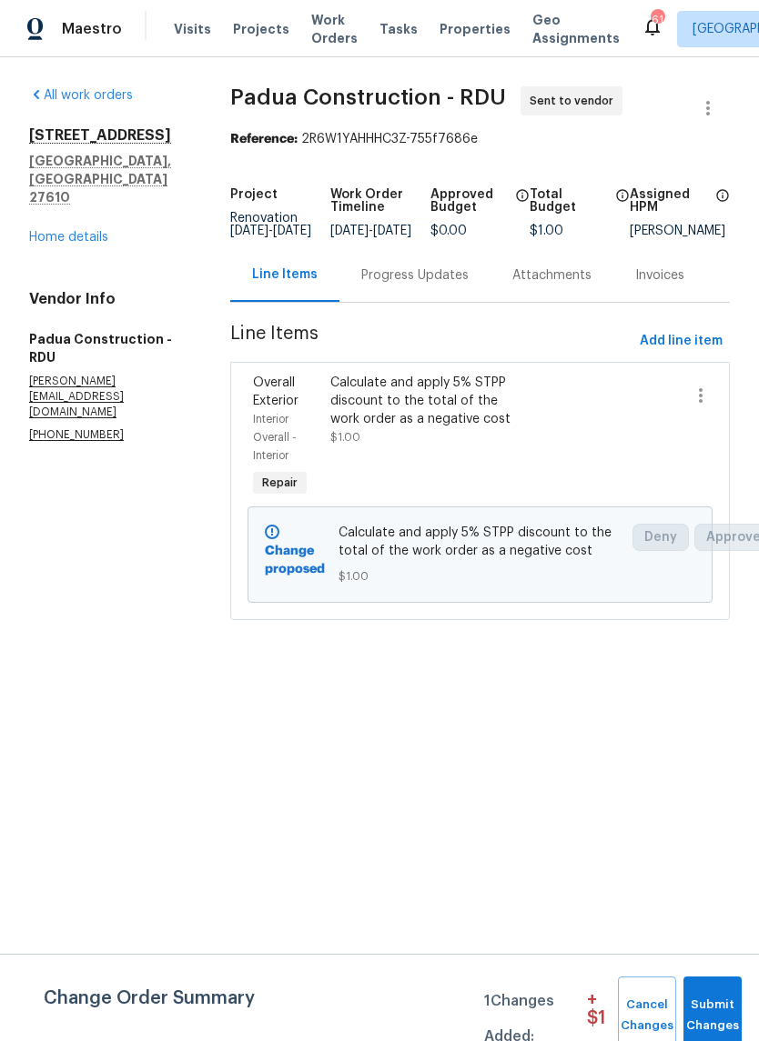
click at [437, 285] on div "Progress Updates" at bounding box center [414, 275] width 107 height 18
